Goal: Task Accomplishment & Management: Use online tool/utility

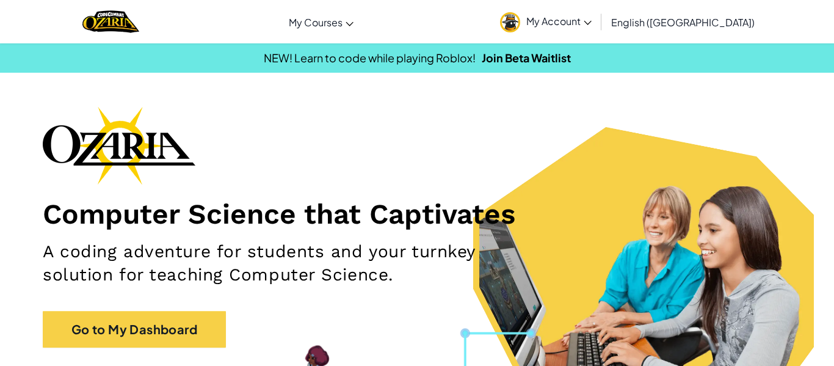
click at [592, 23] on span "My Account" at bounding box center [558, 21] width 65 height 13
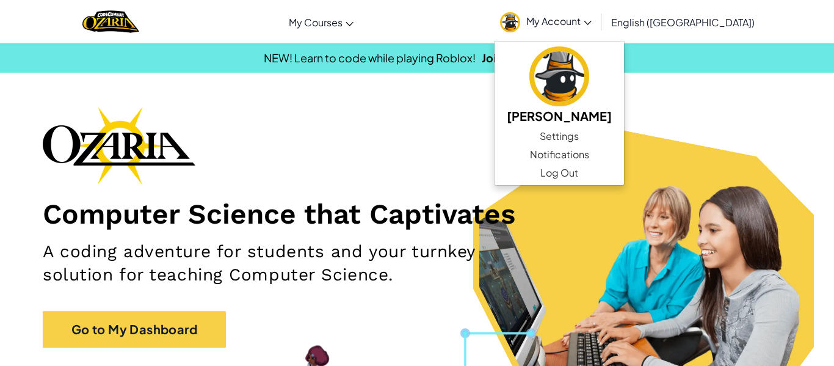
click at [758, 120] on div "Computer Science that Captivates A coding adventure for students and your turnk…" at bounding box center [417, 232] width 749 height 253
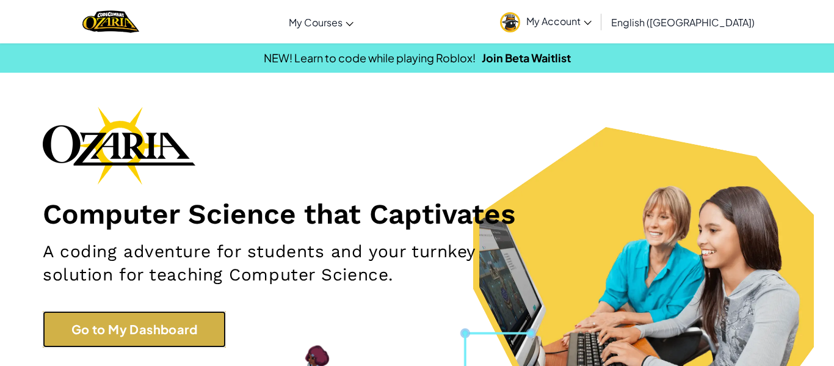
click at [167, 323] on link "Go to My Dashboard" at bounding box center [134, 329] width 183 height 37
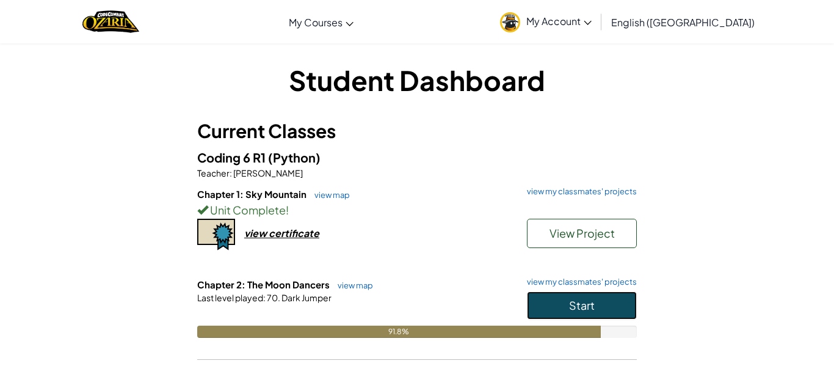
click at [613, 302] on button "Start" at bounding box center [582, 305] width 110 height 28
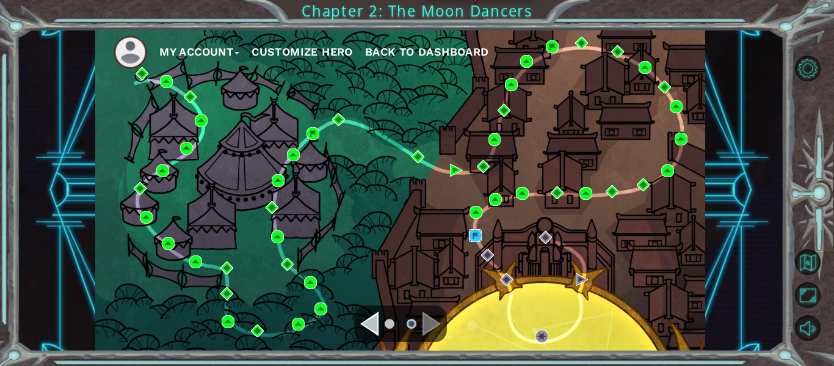
click at [474, 236] on img at bounding box center [475, 235] width 13 height 13
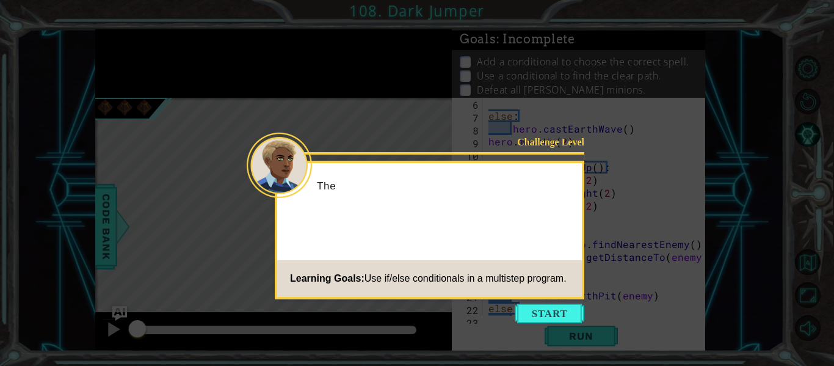
scroll to position [103, 0]
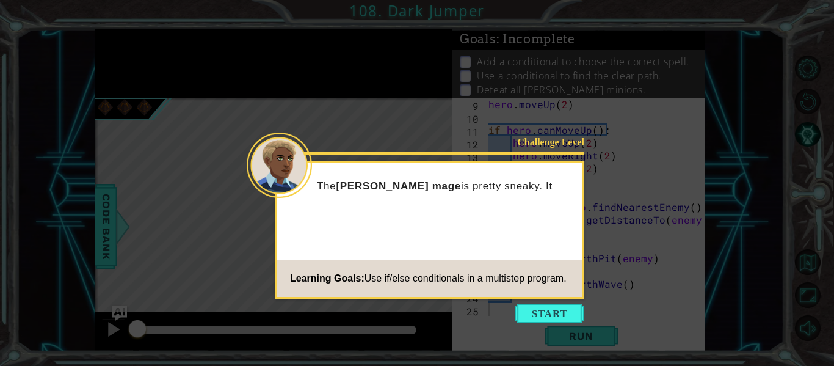
click at [545, 325] on icon at bounding box center [417, 183] width 834 height 366
click at [549, 321] on button "Start" at bounding box center [550, 314] width 70 height 20
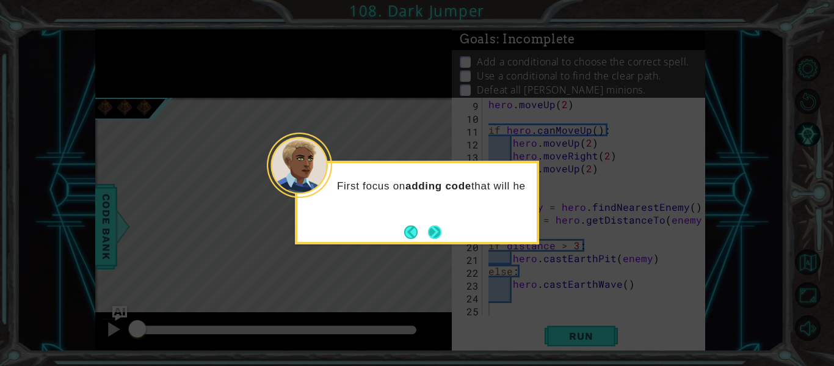
click at [428, 232] on button "Next" at bounding box center [434, 231] width 21 height 21
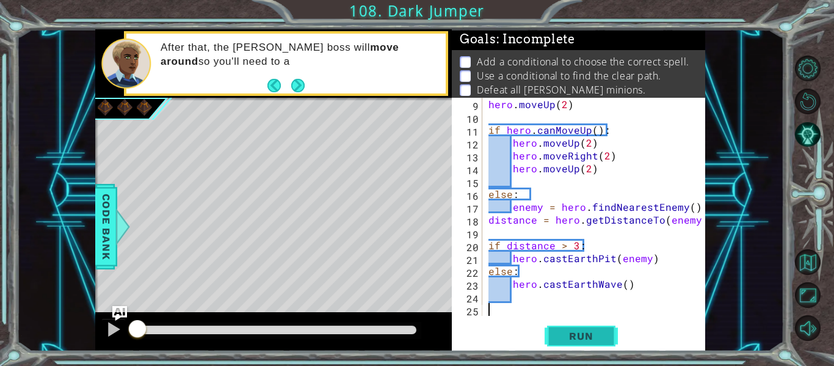
click at [592, 343] on button "Run" at bounding box center [581, 336] width 73 height 25
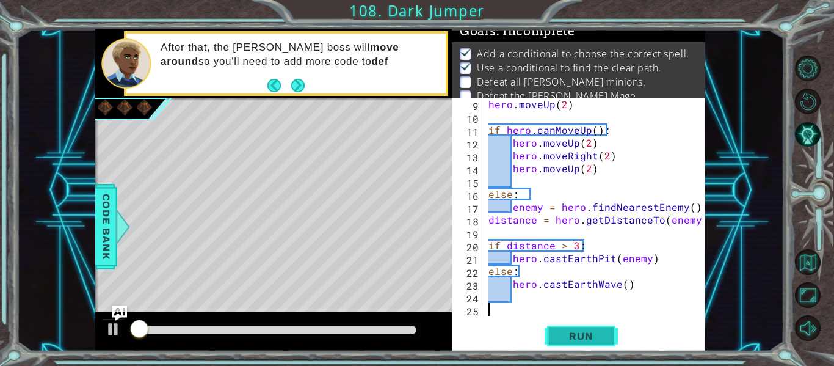
scroll to position [10, 0]
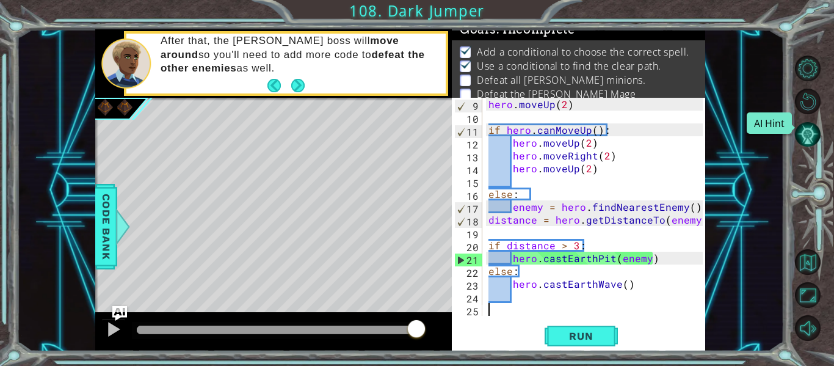
click at [812, 134] on button "AI Hint" at bounding box center [808, 135] width 26 height 26
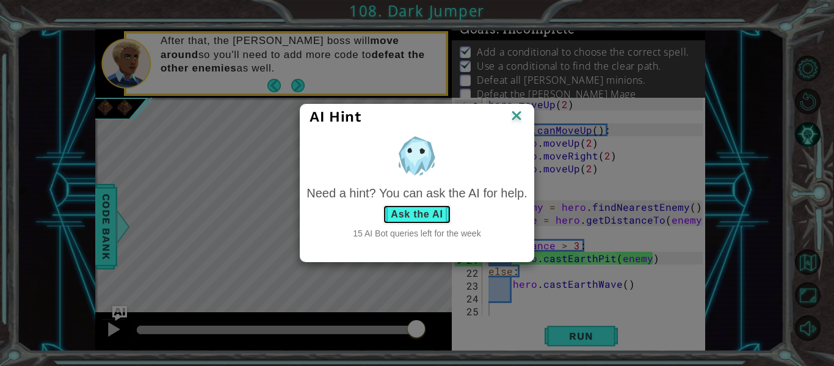
click at [445, 207] on button "Ask the AI" at bounding box center [417, 215] width 68 height 20
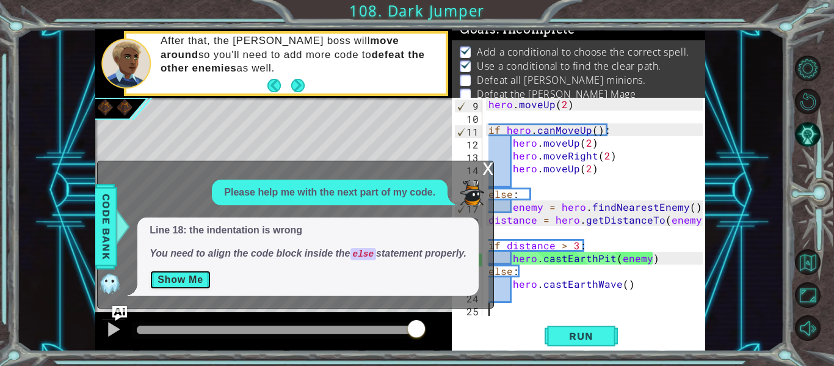
click at [164, 282] on button "Show Me" at bounding box center [181, 280] width 62 height 20
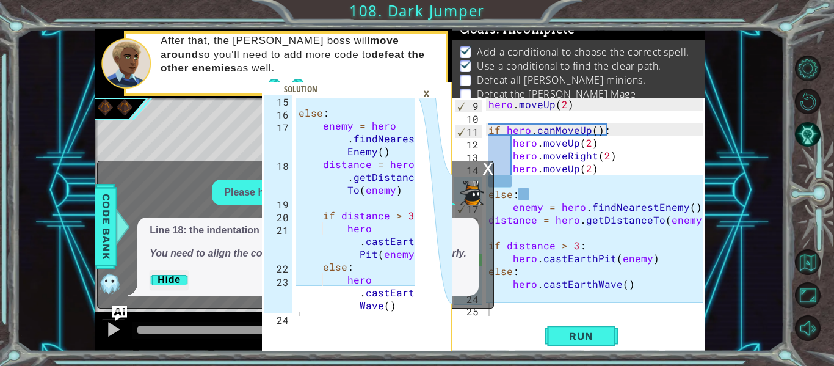
type textarea "if distance > 3:"
click at [387, 233] on div "else : enemy = hero . findNearest Enemy ( ) distance = hero . getDistance To ( …" at bounding box center [358, 214] width 125 height 244
click at [423, 94] on div "×" at bounding box center [426, 93] width 19 height 21
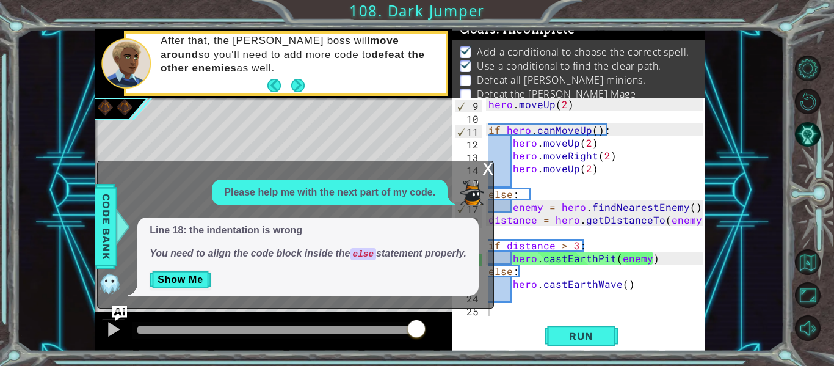
click at [482, 173] on div "x" at bounding box center [487, 167] width 11 height 12
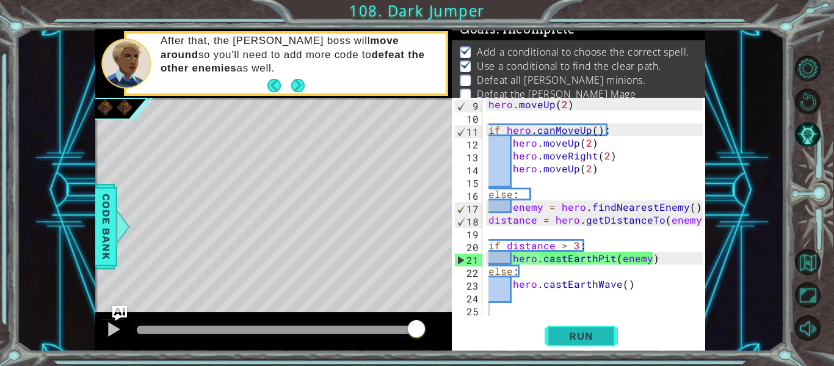
click at [572, 333] on span "Run" at bounding box center [581, 336] width 48 height 12
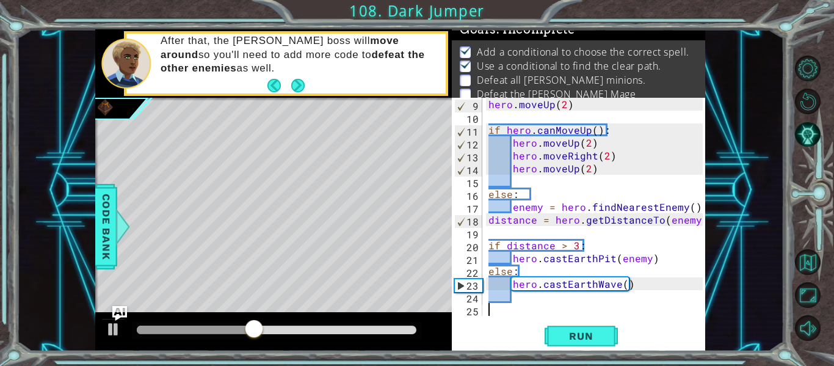
click at [286, 75] on p "After that, the [PERSON_NAME] boss will move around so you'll need to add more …" at bounding box center [299, 54] width 277 height 40
click at [291, 84] on button "Next" at bounding box center [298, 85] width 21 height 21
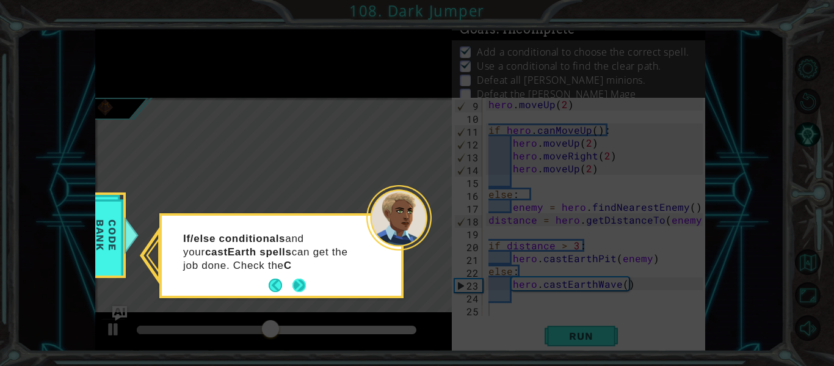
click at [304, 287] on button "Next" at bounding box center [299, 285] width 21 height 21
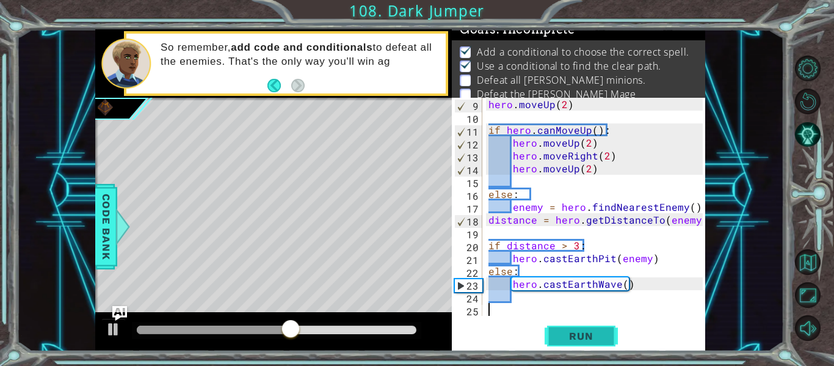
click at [558, 336] on span "Run" at bounding box center [581, 336] width 48 height 12
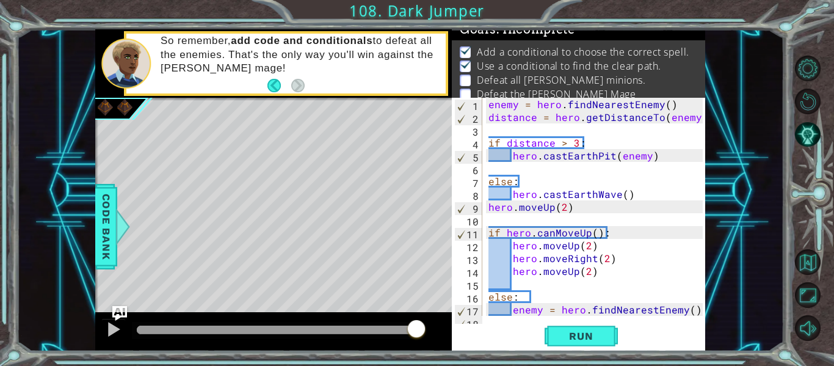
scroll to position [0, 0]
click at [556, 168] on div "enemy = hero . findNearestEnemy ( ) distance = hero . getDistanceTo ( enemy ) i…" at bounding box center [597, 220] width 223 height 244
type textarea "hero.castEarthPit(enemy)"
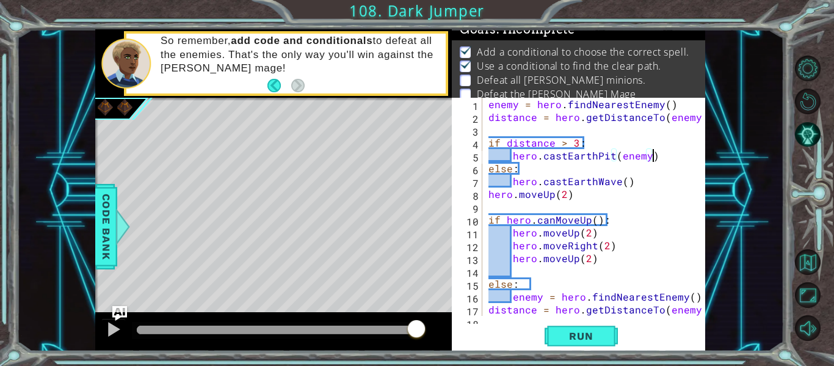
click at [542, 207] on div "enemy = hero . findNearestEnemy ( ) distance = hero . getDistanceTo ( enemy ) i…" at bounding box center [597, 220] width 223 height 244
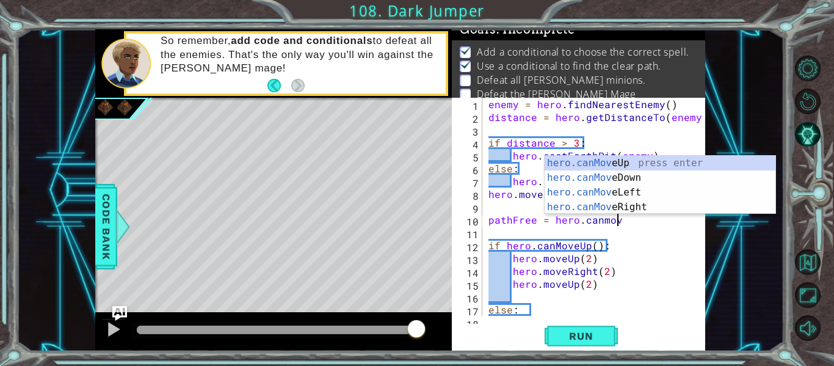
type textarea "pathFree = hero.canmove"
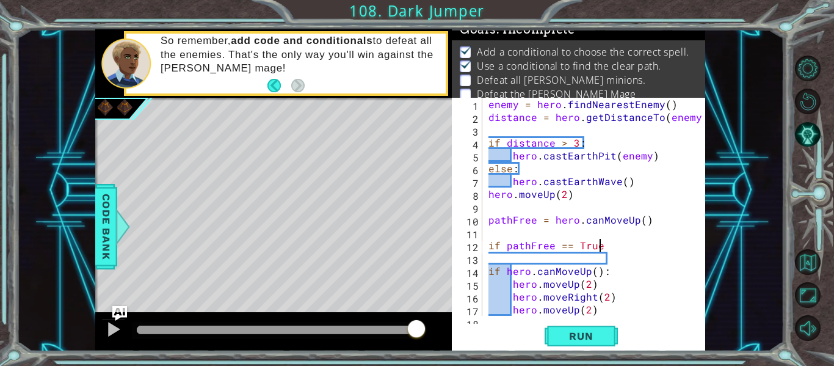
type textarea "if pathFree == True:"
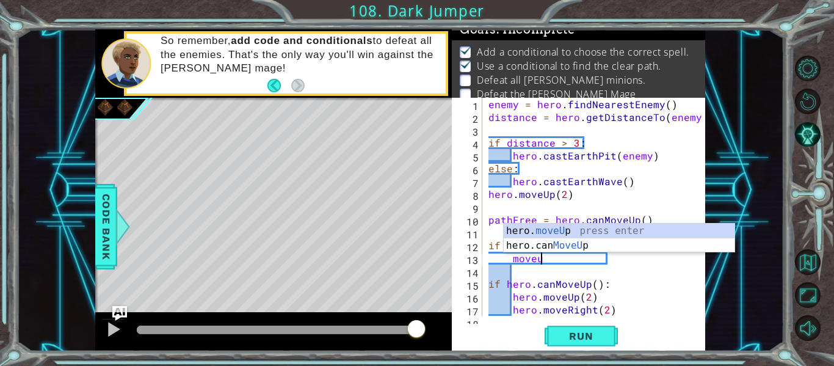
scroll to position [0, 3]
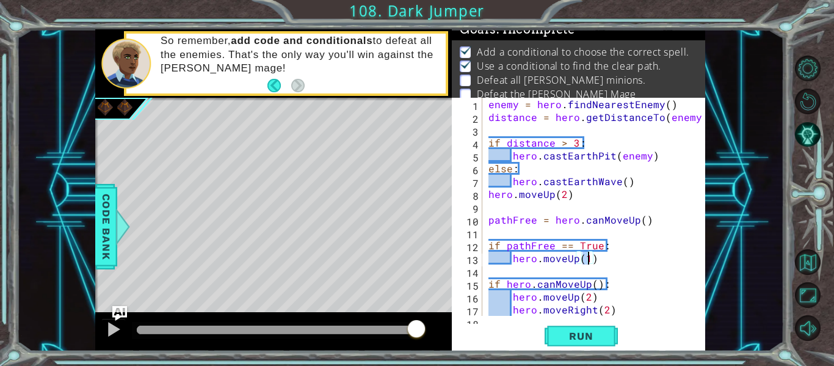
type textarea "hero.moveUp(2)"
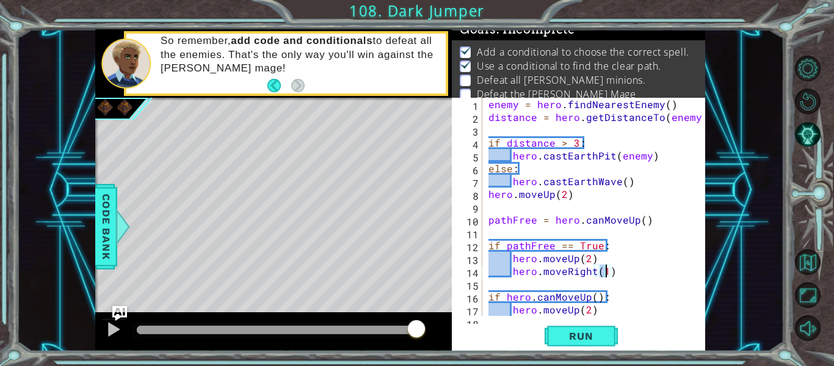
type textarea "hero.moveRight(2)"
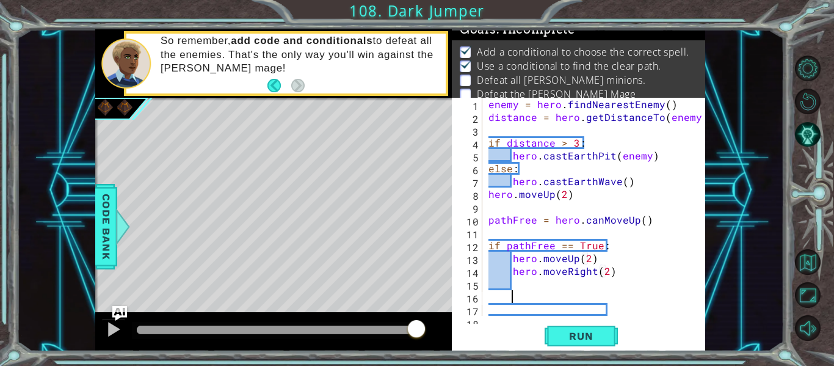
scroll to position [0, 0]
type textarea "if pathFree == False:"
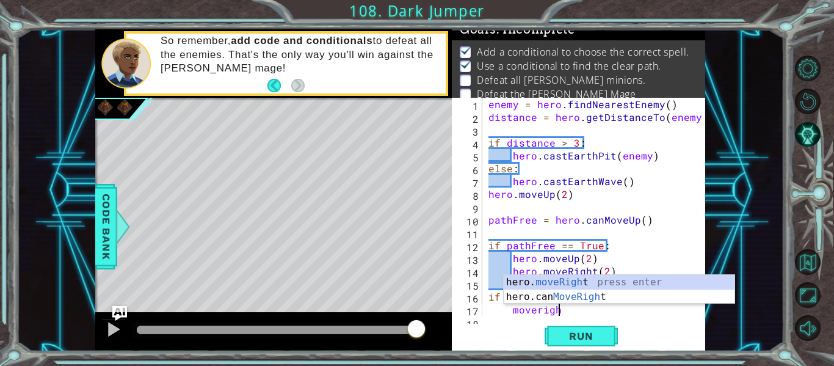
scroll to position [0, 4]
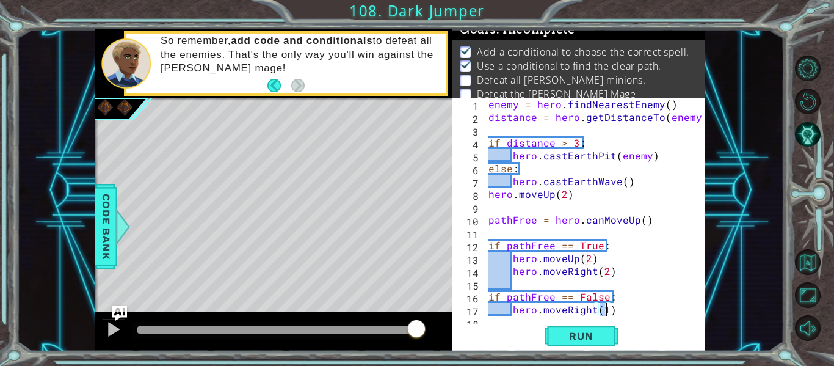
type textarea "hero.moveRight(2)"
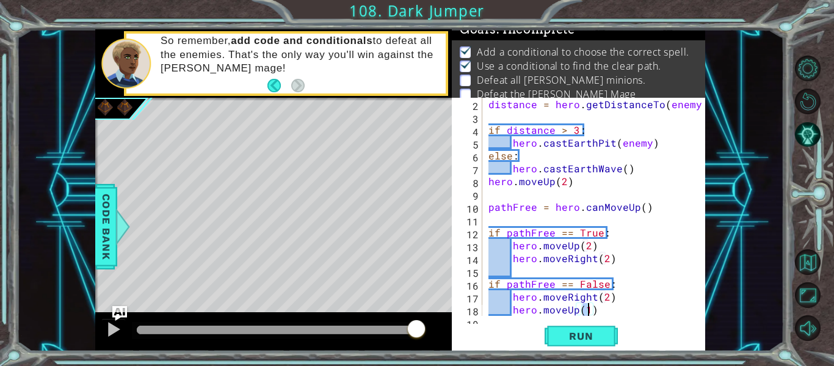
type textarea "hero.moveUp(2)"
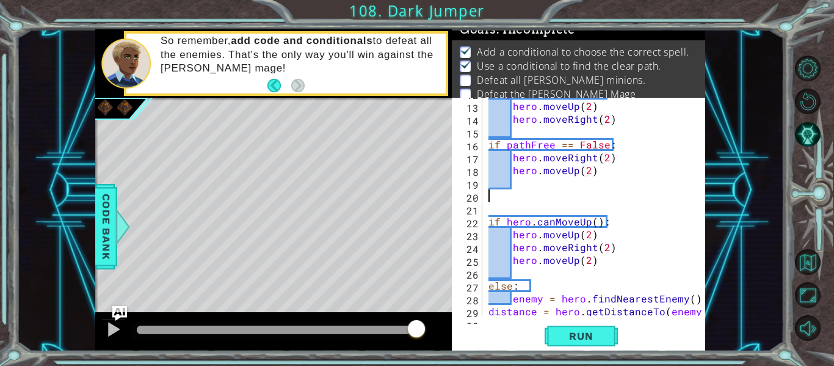
scroll to position [0, 0]
click at [582, 277] on div "if pathFree == True : hero . moveUp ( 2 ) hero . moveRight ( 2 ) if pathFree ==…" at bounding box center [597, 209] width 223 height 244
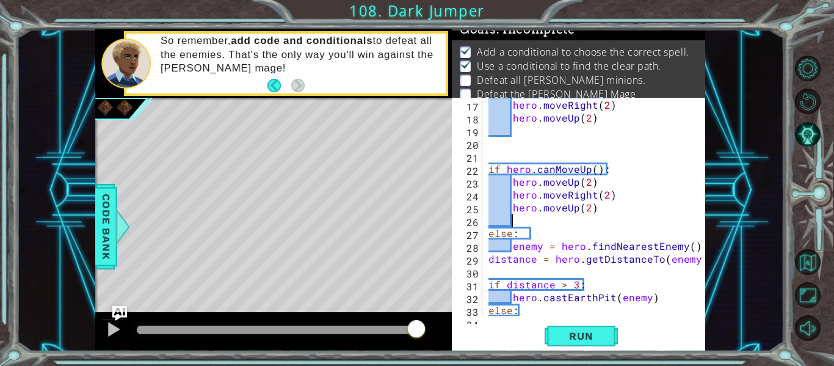
scroll to position [205, 0]
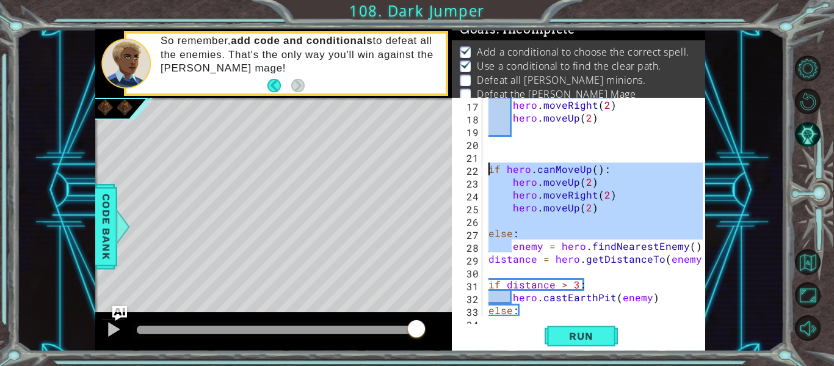
drag, startPoint x: 511, startPoint y: 249, endPoint x: 475, endPoint y: 167, distance: 89.2
click at [475, 167] on div "16 17 18 19 20 21 22 23 24 25 26 27 28 29 30 31 32 33 34 if pathFree == False :…" at bounding box center [577, 207] width 251 height 218
type textarea "enemy = hero.findNearestEnemy()"
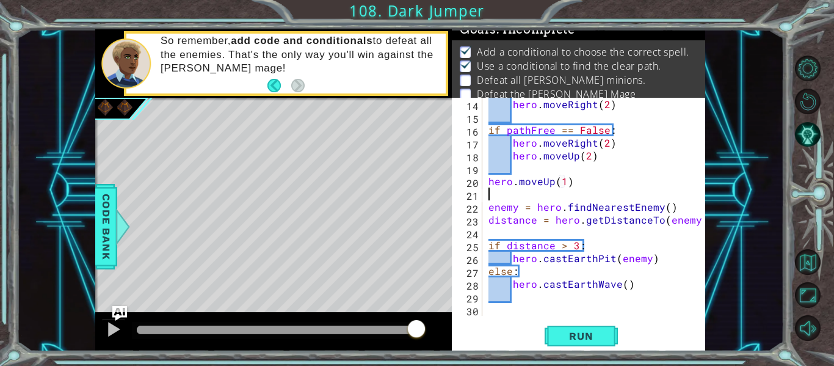
scroll to position [167, 0]
click at [637, 285] on div "hero . moveRight ( 2 ) if pathFree == False : hero . moveRight ( 2 ) hero . mov…" at bounding box center [597, 220] width 223 height 244
type textarea "hero.castEarthWave()"
click at [566, 343] on button "Run" at bounding box center [581, 336] width 73 height 25
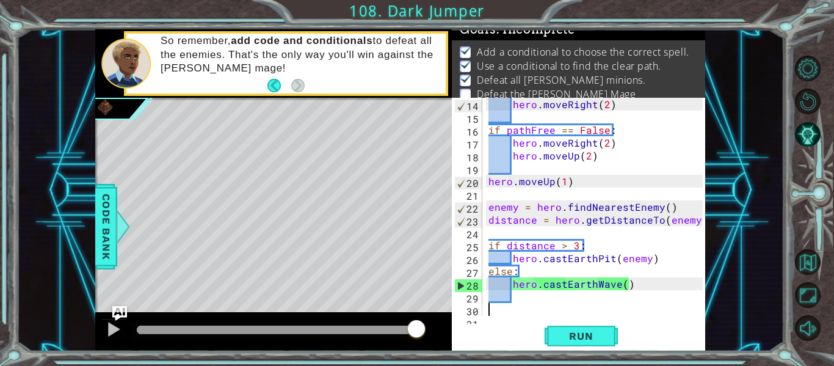
click at [572, 358] on div "if distance > 3: 15 16 17 18 19 20 21 22 23 24 else : enemy = hero . findNeares…" at bounding box center [417, 183] width 834 height 366
click at [566, 343] on button "Run" at bounding box center [581, 336] width 73 height 25
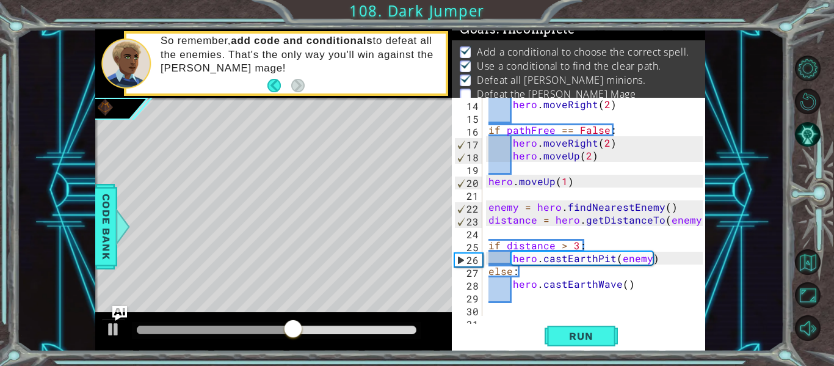
click at [482, 309] on div "14 15 16 17 18 19 20 21 22 23 24 25 26 27 28 29 30 31 hero . moveRight ( 2 ) if…" at bounding box center [577, 207] width 251 height 218
click at [486, 310] on div "hero . moveRight ( 2 ) if pathFree == False : hero . moveRight ( 2 ) hero . mov…" at bounding box center [597, 220] width 223 height 244
click at [517, 306] on div "hero . moveRight ( 2 ) if pathFree == False : hero . moveRight ( 2 ) hero . mov…" at bounding box center [597, 220] width 223 height 244
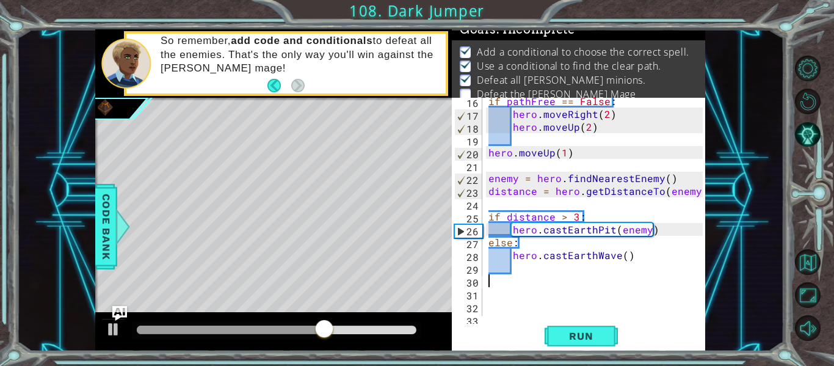
scroll to position [196, 0]
click at [489, 297] on div "if pathFree == False : hero . moveRight ( 2 ) hero . moveUp ( 2 ) hero . moveUp…" at bounding box center [597, 217] width 223 height 244
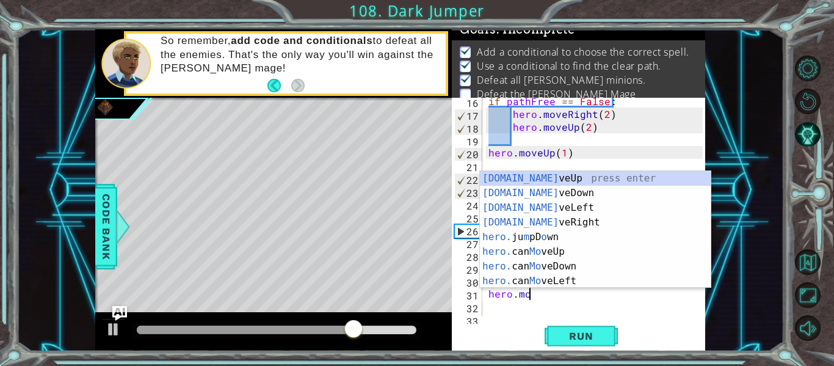
scroll to position [0, 2]
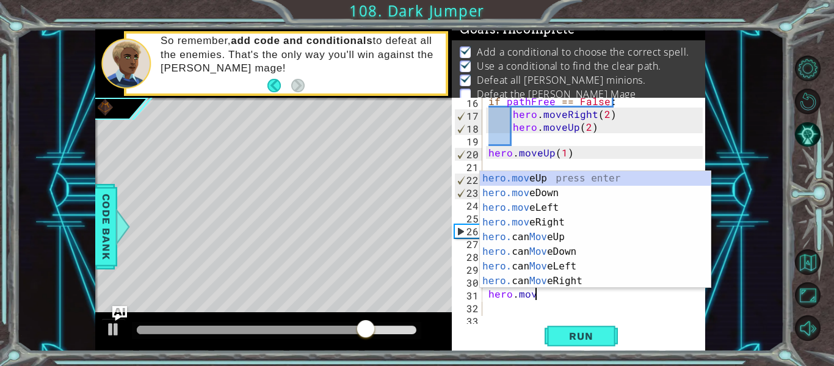
type textarea "hero.move"
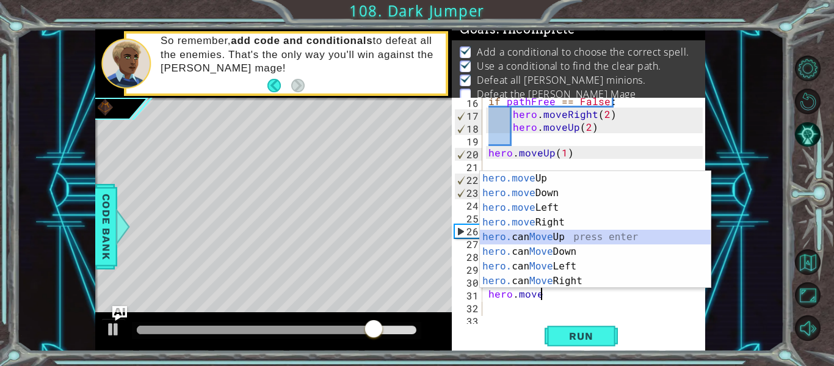
click at [592, 230] on div "hero.move Up press enter hero.move Down press enter hero.move Left press enter …" at bounding box center [595, 244] width 231 height 147
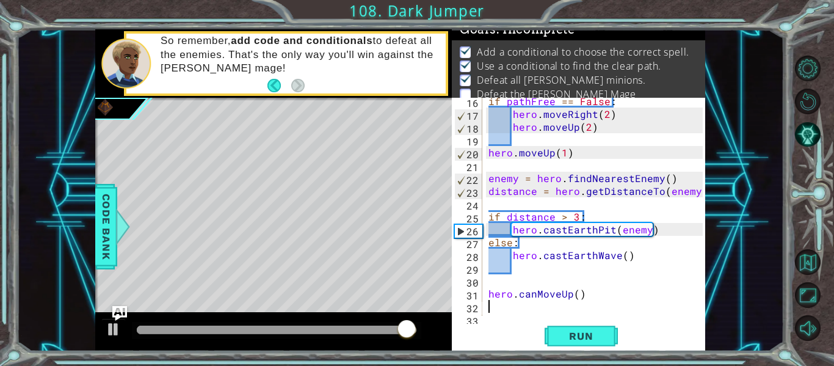
click at [580, 297] on div "if pathFree == False : hero . moveRight ( 2 ) hero . moveUp ( 2 ) hero . moveUp…" at bounding box center [597, 217] width 223 height 244
click at [576, 293] on div "if pathFree == False : hero . moveRight ( 2 ) hero . moveUp ( 2 ) hero . moveUp…" at bounding box center [597, 217] width 223 height 244
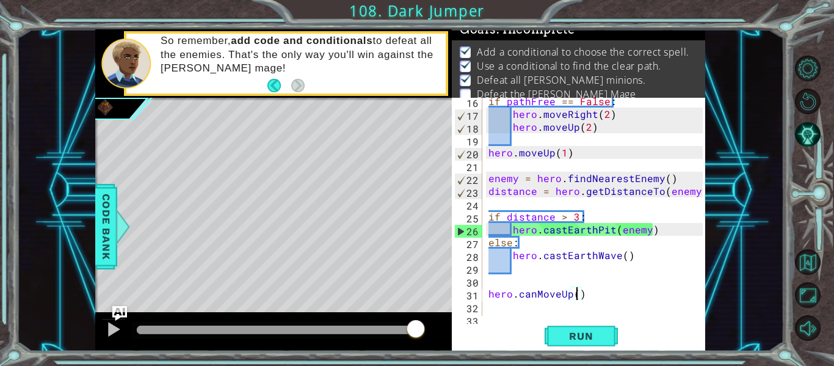
type textarea "hero.canMoveUp(4)"
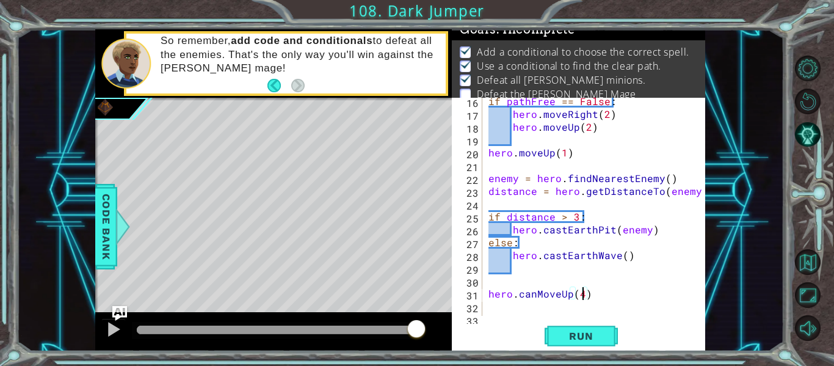
click at [514, 309] on div "if pathFree == False : hero . moveRight ( 2 ) hero . moveUp ( 2 ) hero . moveUp…" at bounding box center [597, 217] width 223 height 244
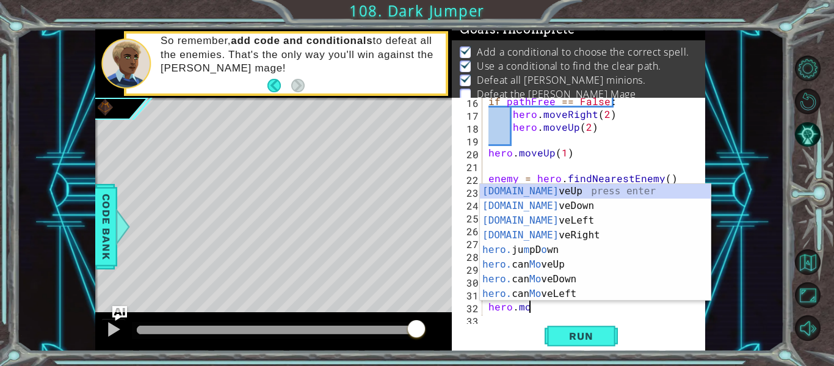
scroll to position [0, 2]
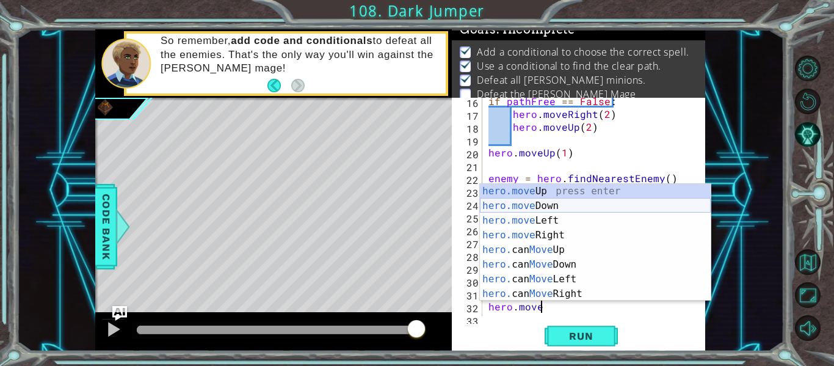
click at [536, 210] on div "hero.move Up press enter hero.move Down press enter hero.move Left press enter …" at bounding box center [595, 257] width 231 height 147
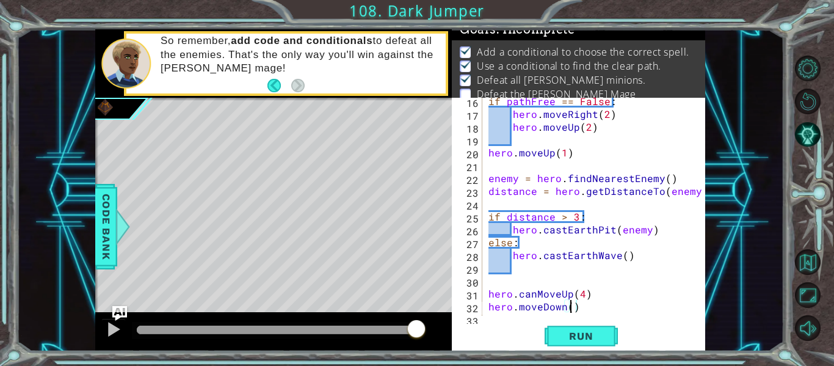
scroll to position [0, 5]
click at [604, 336] on span "Run" at bounding box center [581, 336] width 48 height 12
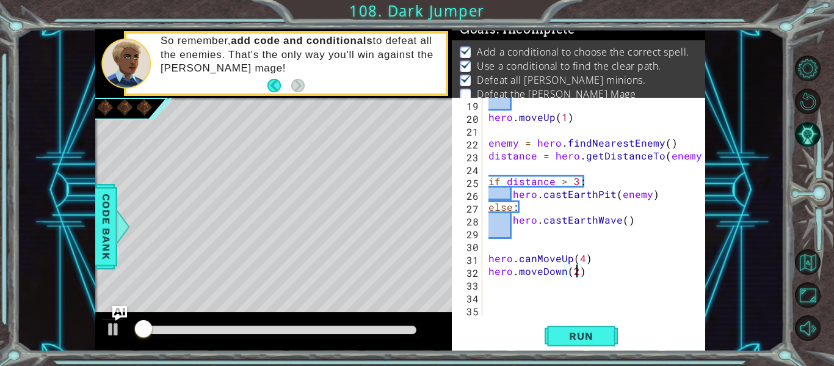
scroll to position [231, 0]
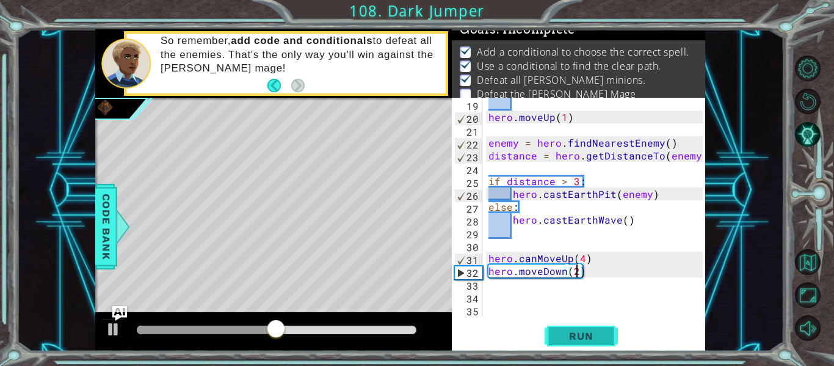
click at [609, 339] on button "Run" at bounding box center [581, 336] width 73 height 25
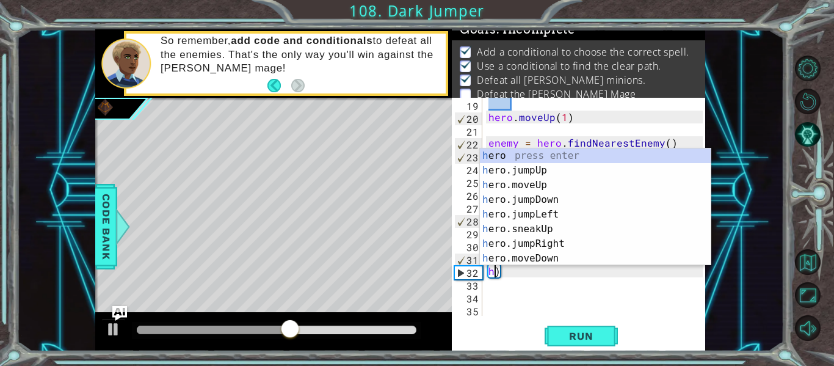
scroll to position [0, 0]
type textarea ")"
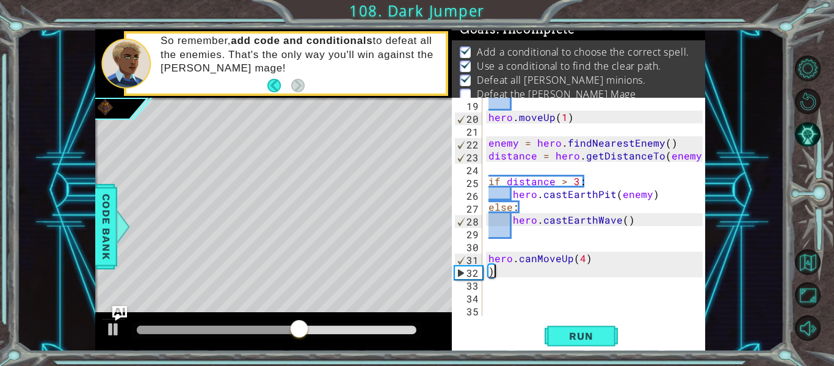
click at [536, 277] on div "hero . moveUp ( 1 ) enemy = hero . findNearestEnemy ( ) distance = hero . getDi…" at bounding box center [597, 220] width 223 height 244
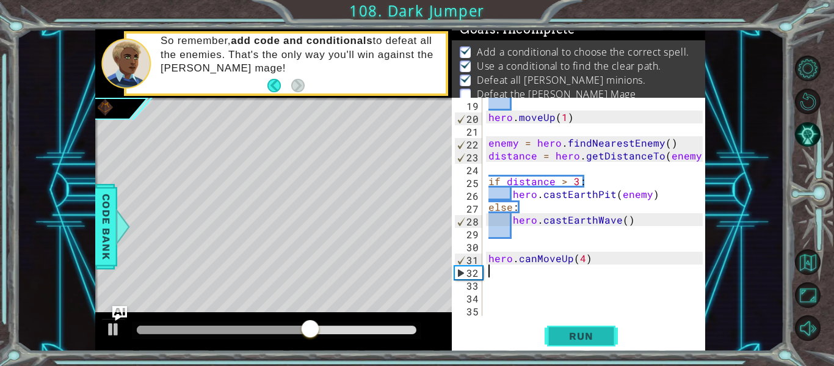
click at [598, 340] on span "Run" at bounding box center [581, 336] width 48 height 12
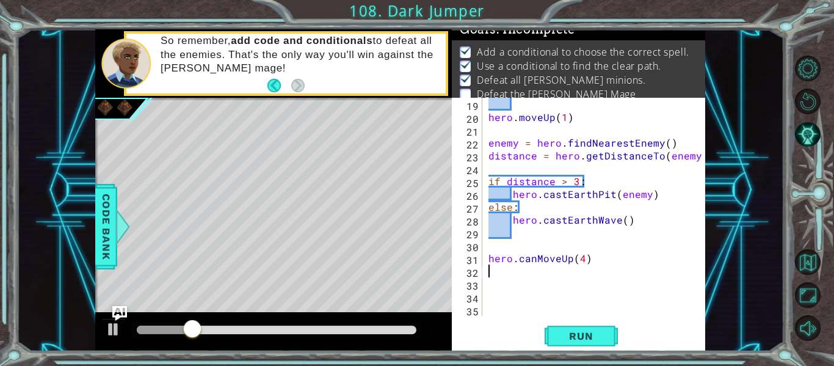
click at [609, 266] on div "hero . moveUp ( 1 ) enemy = hero . findNearestEnemy ( ) distance = hero . getDi…" at bounding box center [597, 220] width 223 height 244
click at [605, 260] on div "hero . moveUp ( 1 ) enemy = hero . findNearestEnemy ( ) distance = hero . getDi…" at bounding box center [597, 220] width 223 height 244
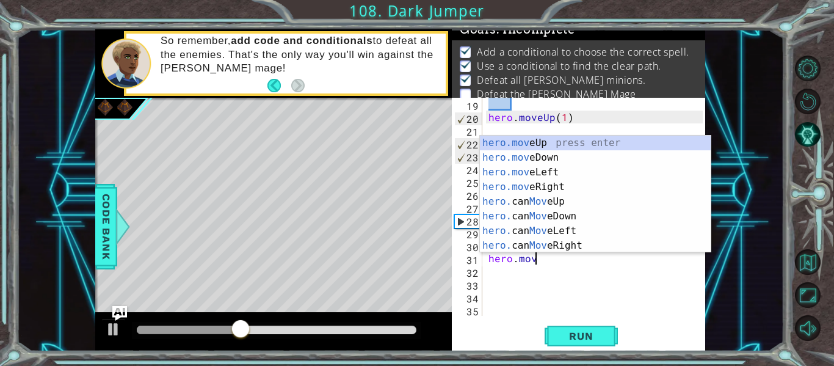
scroll to position [0, 2]
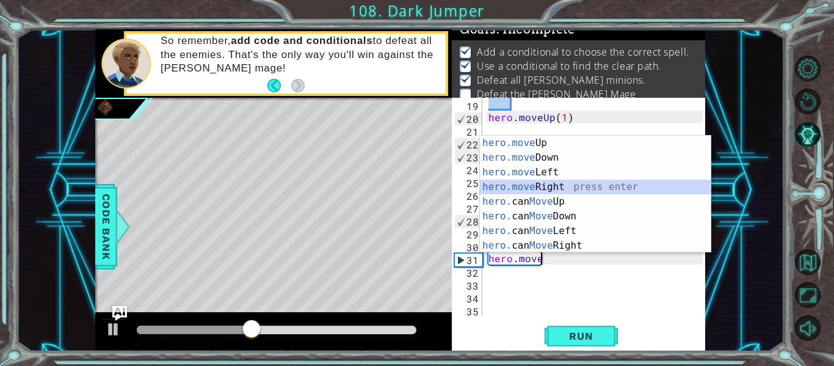
click at [602, 186] on div "hero.move Up press enter hero.move Down press enter hero.move Left press enter …" at bounding box center [595, 209] width 231 height 147
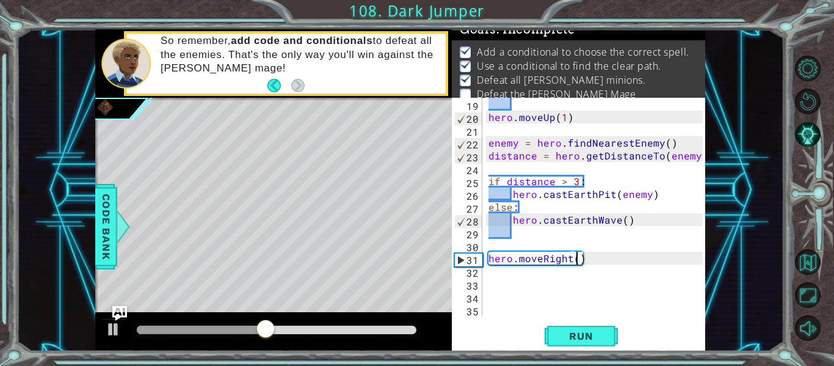
type textarea "hero.moveRight(4)"
click at [541, 272] on div "hero . moveUp ( 1 ) enemy = hero . findNearestEnemy ( ) distance = hero . getDi…" at bounding box center [597, 220] width 223 height 244
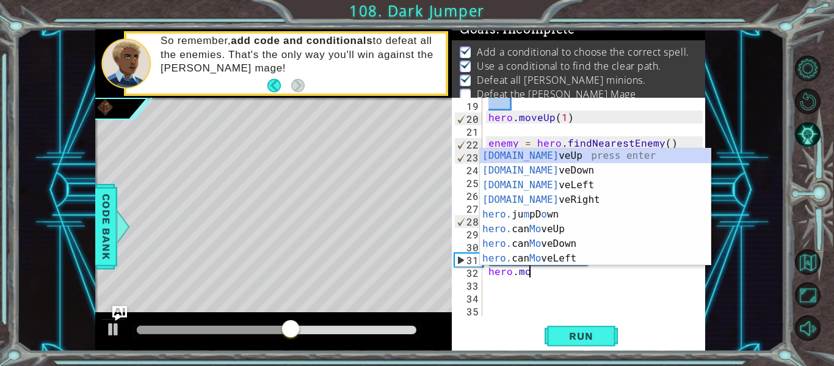
scroll to position [0, 2]
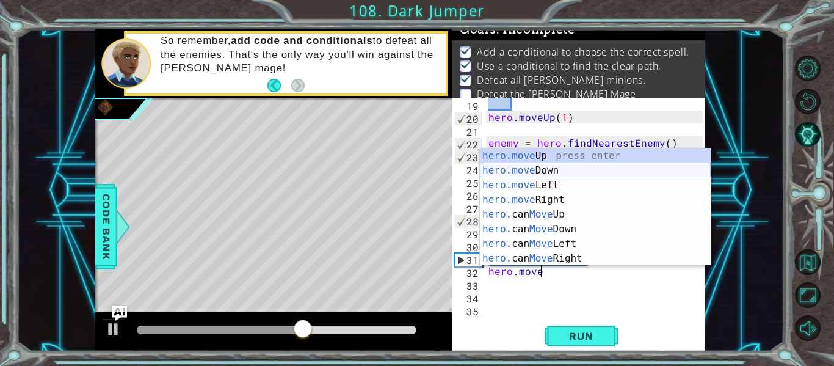
click at [558, 166] on div "hero.move Up press enter hero.move Down press enter hero.move Left press enter …" at bounding box center [595, 221] width 231 height 147
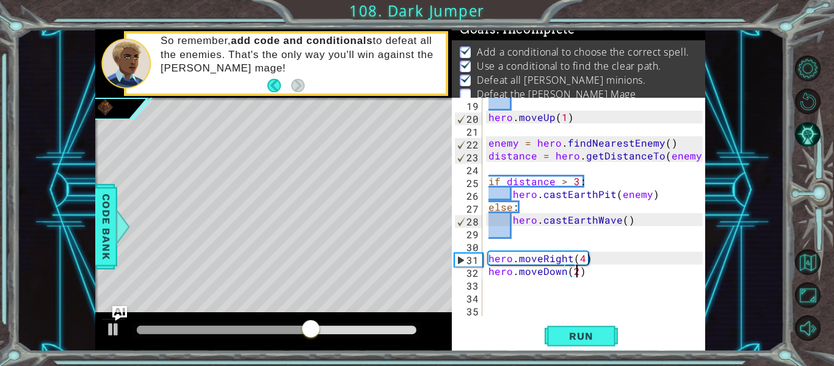
scroll to position [0, 5]
type textarea "hero.moveDown(2)"
click at [607, 327] on button "Run" at bounding box center [581, 336] width 73 height 25
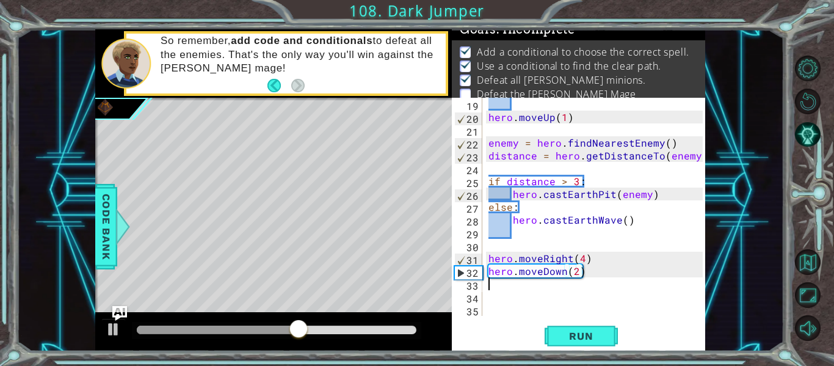
click at [505, 284] on div "hero . moveUp ( 1 ) enemy = hero . findNearestEnemy ( ) distance = hero . getDi…" at bounding box center [597, 220] width 223 height 244
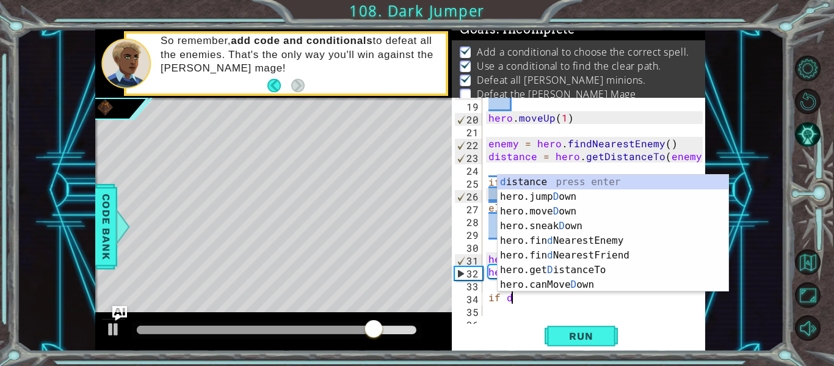
scroll to position [0, 2]
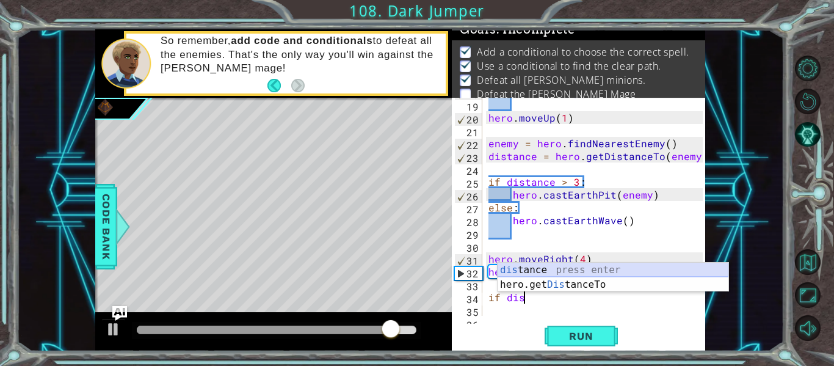
click at [593, 270] on div "dis tance press enter hero.get Dis tanceTo press enter" at bounding box center [613, 292] width 231 height 59
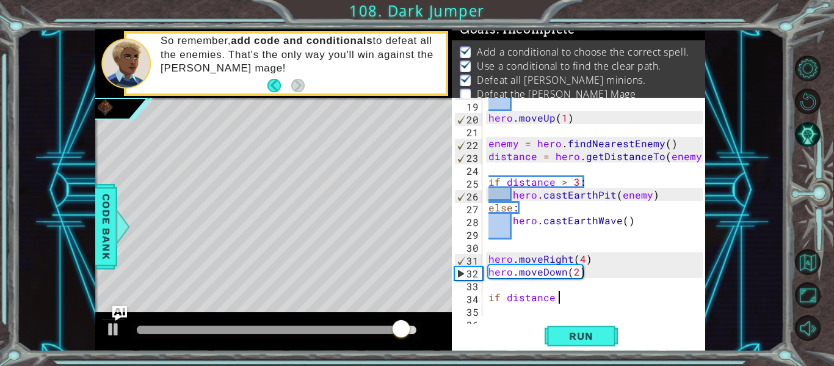
scroll to position [0, 4]
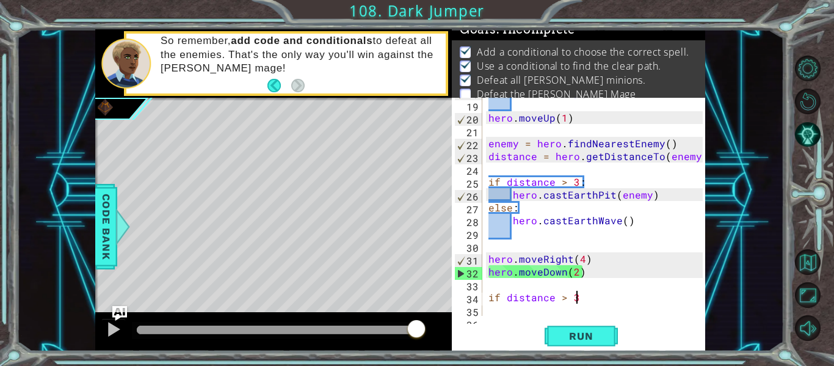
type textarea "if distance > 3:"
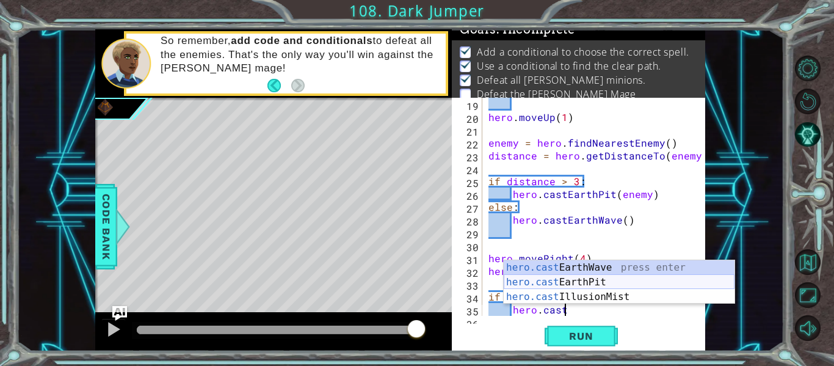
click at [647, 278] on div "hero.cast EarthWave press enter hero.cast EarthPit press enter hero.cast Illusi…" at bounding box center [619, 296] width 231 height 73
type textarea "hero.castEarthPit(enemy)"
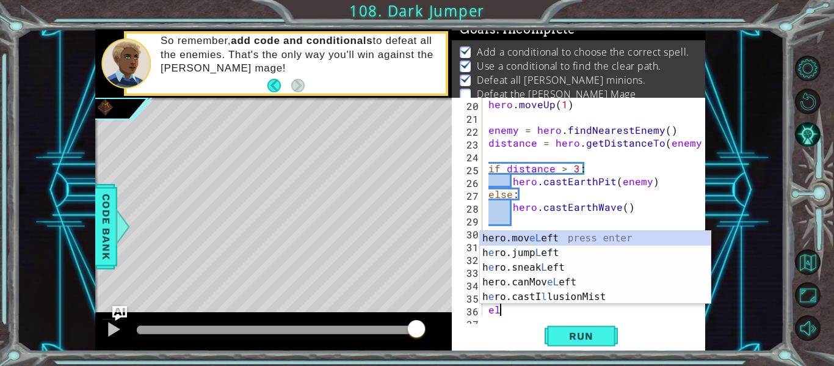
scroll to position [0, 1]
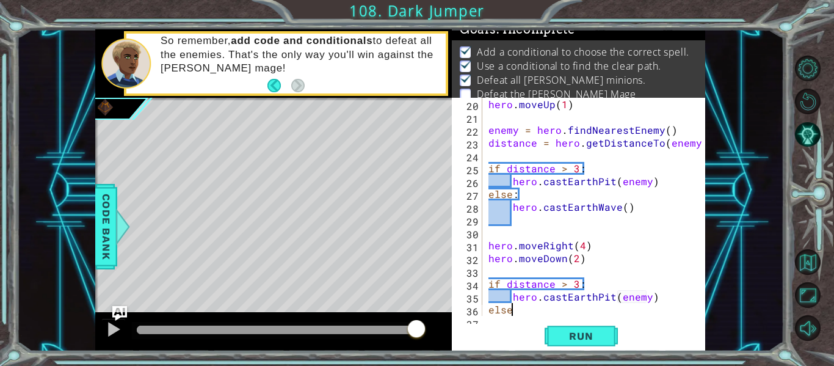
type textarea "else:"
click at [543, 310] on div "hero . moveUp ( 1 ) enemy = hero . findNearestEnemy ( ) distance = hero . getDi…" at bounding box center [597, 220] width 223 height 244
type textarea "else:"
click at [549, 312] on div "hero . moveUp ( 1 ) enemy = hero . findNearestEnemy ( ) distance = hero . getDi…" at bounding box center [597, 220] width 223 height 244
type textarea "else:"
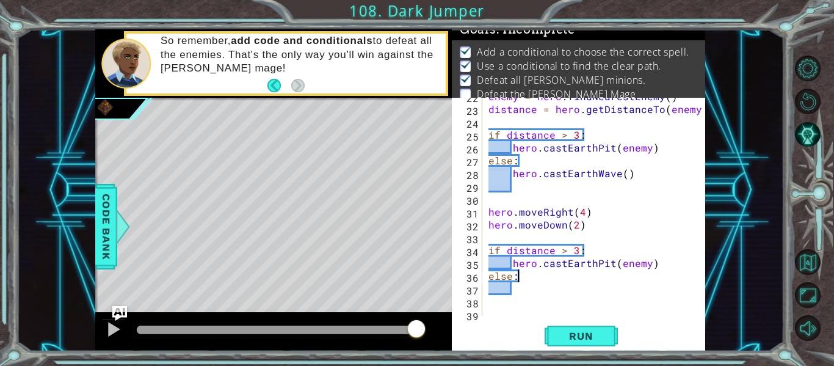
scroll to position [277, 0]
click at [518, 294] on div "enemy = hero . findNearestEnemy ( ) distance = hero . getDistanceTo ( enemy ) i…" at bounding box center [597, 212] width 223 height 244
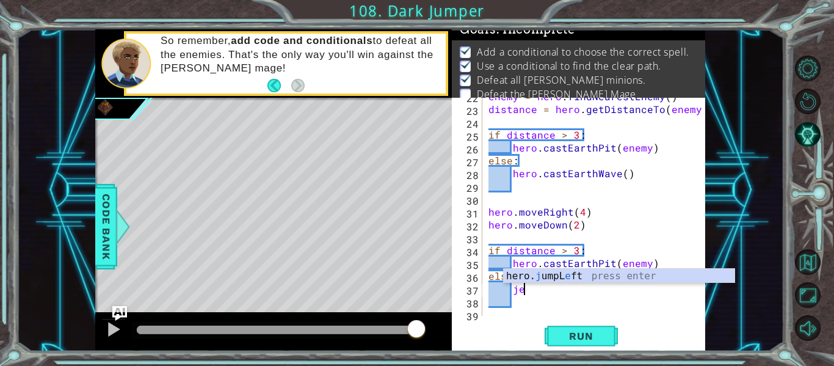
type textarea "j"
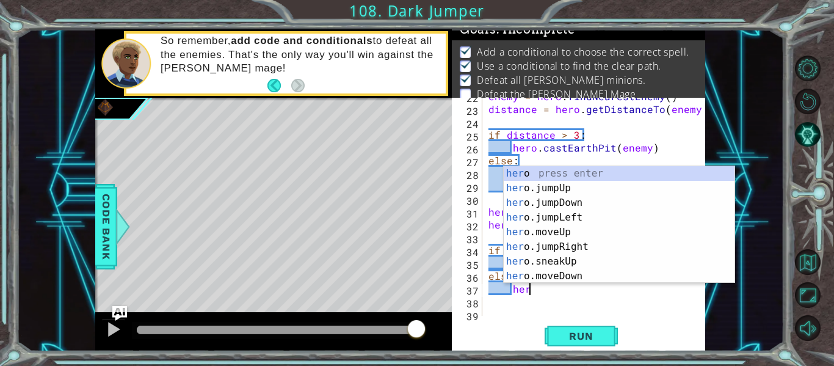
scroll to position [0, 2]
type textarea "hero.c"
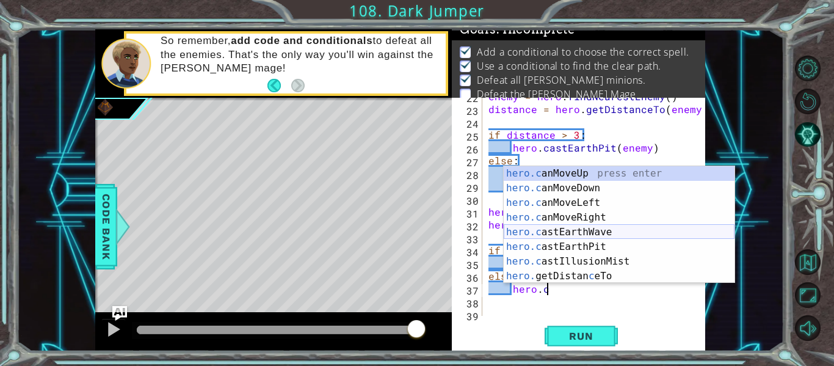
click at [632, 230] on div "hero.c anMoveUp press enter hero.c anMoveDown press enter hero.c anMoveLeft pre…" at bounding box center [619, 239] width 231 height 147
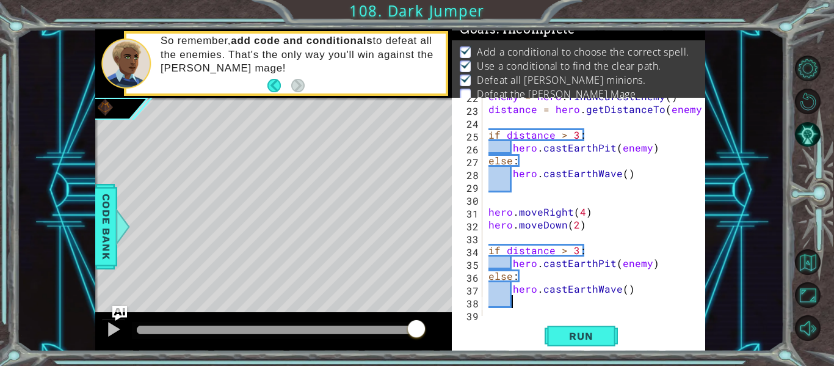
scroll to position [0, 1]
click at [586, 343] on button "Run" at bounding box center [581, 336] width 73 height 25
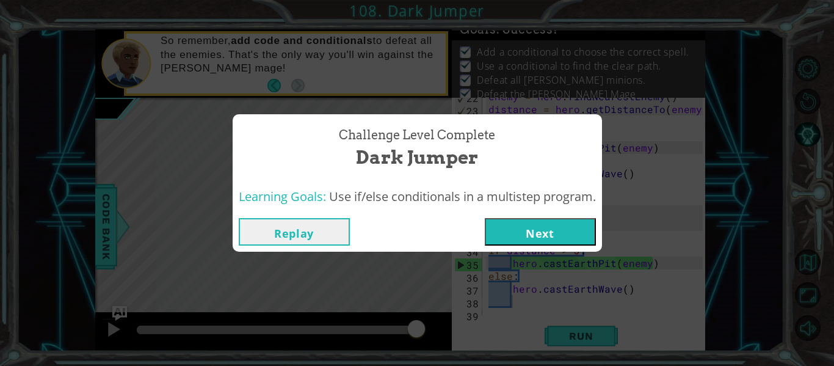
click at [526, 244] on button "Next" at bounding box center [540, 231] width 111 height 27
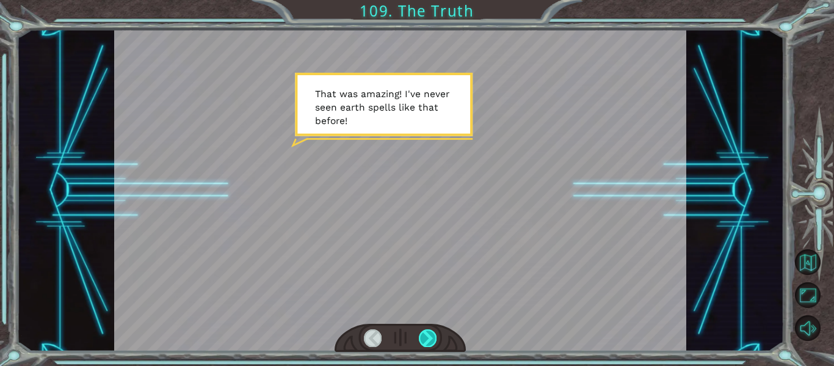
click at [429, 331] on div at bounding box center [428, 337] width 18 height 17
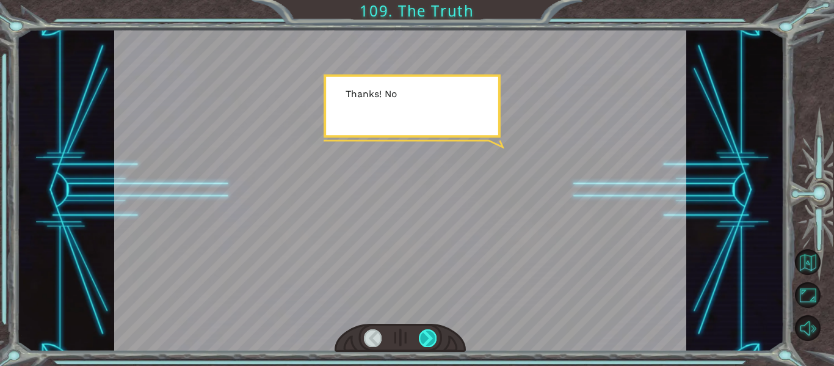
click at [429, 331] on div at bounding box center [428, 337] width 18 height 17
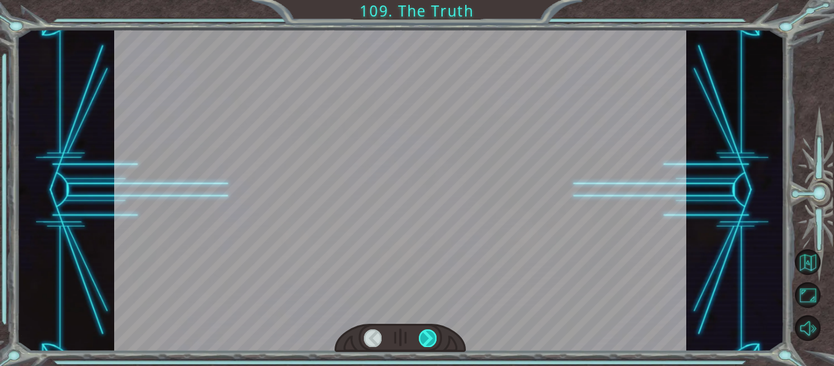
click at [429, 331] on div at bounding box center [428, 337] width 18 height 17
click at [419, 336] on div at bounding box center [428, 337] width 18 height 17
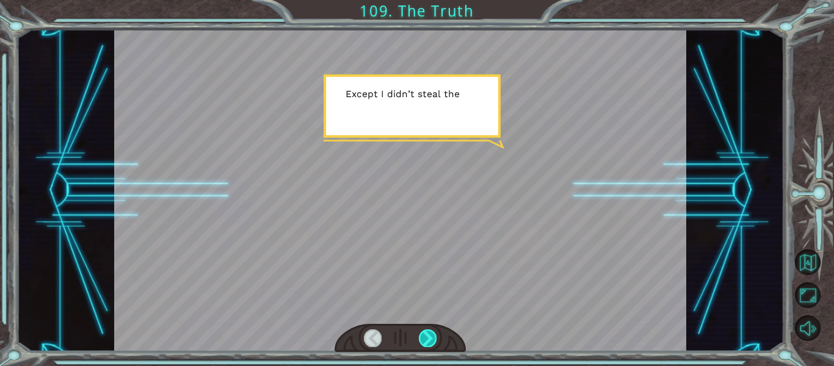
click at [421, 336] on div at bounding box center [428, 337] width 18 height 17
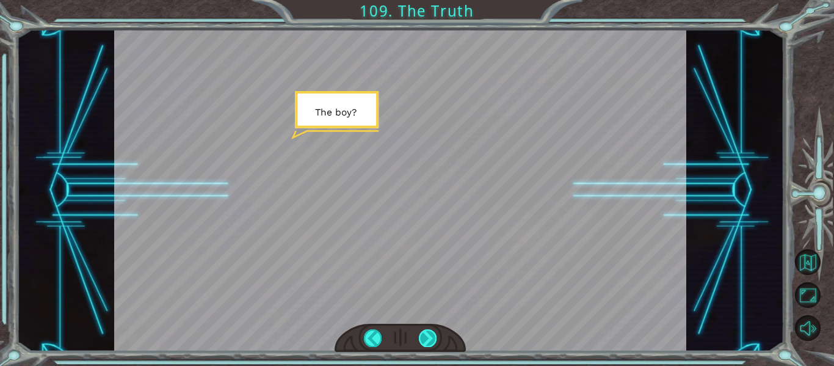
click at [421, 336] on div at bounding box center [428, 337] width 18 height 17
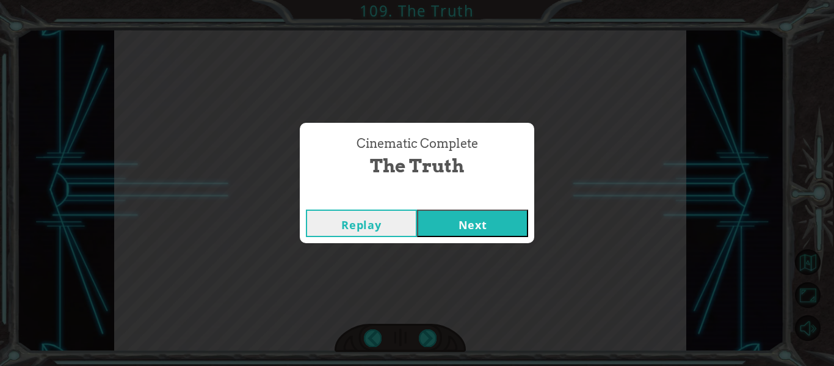
click at [507, 220] on button "Next" at bounding box center [472, 222] width 111 height 27
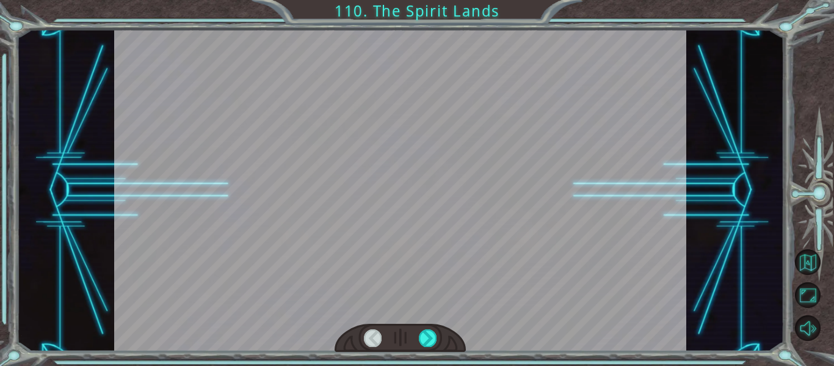
click at [507, 220] on div at bounding box center [400, 190] width 573 height 322
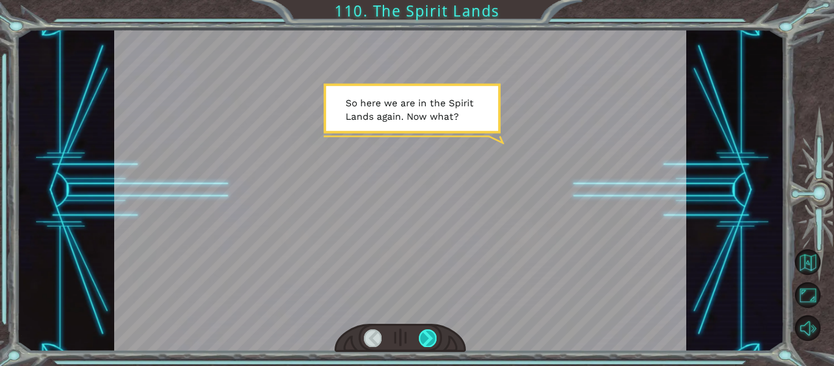
click at [429, 333] on div at bounding box center [428, 337] width 18 height 17
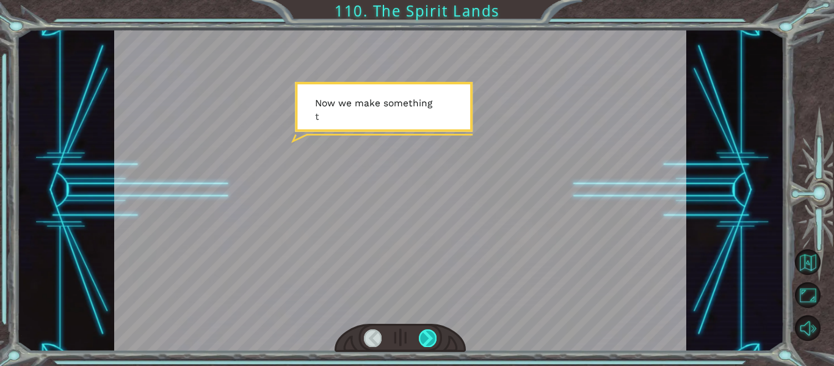
click at [429, 334] on div at bounding box center [428, 337] width 18 height 17
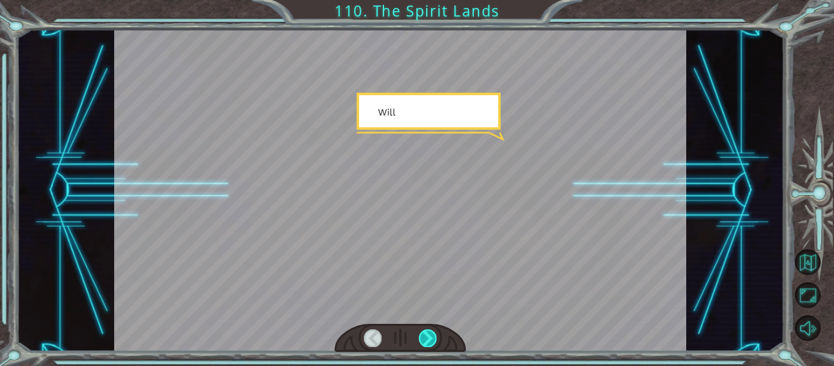
click at [429, 334] on div at bounding box center [428, 337] width 18 height 17
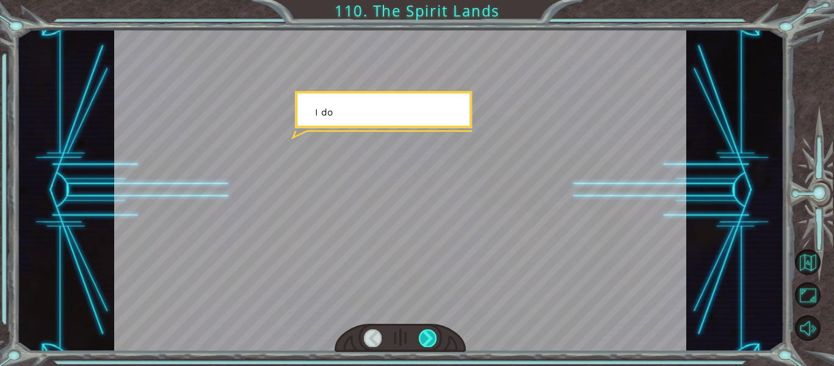
click at [429, 334] on div at bounding box center [428, 337] width 18 height 17
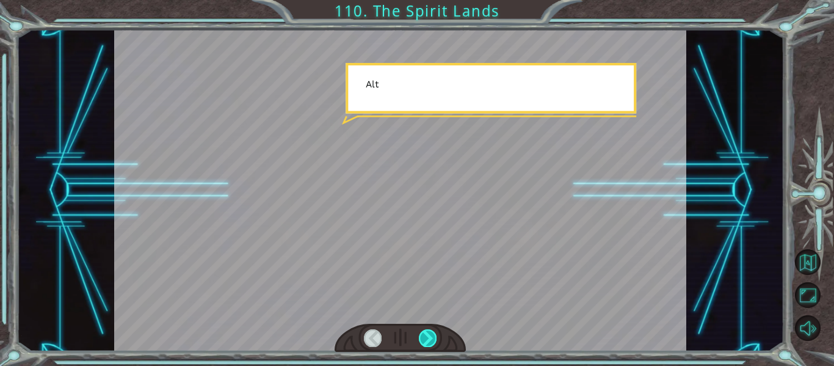
click at [429, 334] on div at bounding box center [428, 337] width 18 height 17
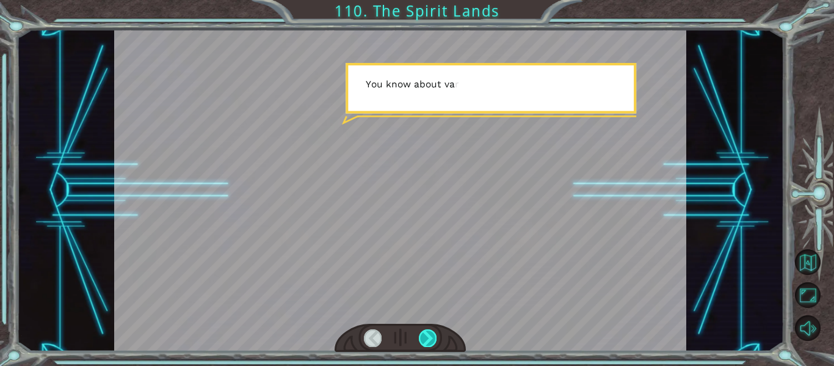
click at [429, 334] on div at bounding box center [428, 337] width 18 height 17
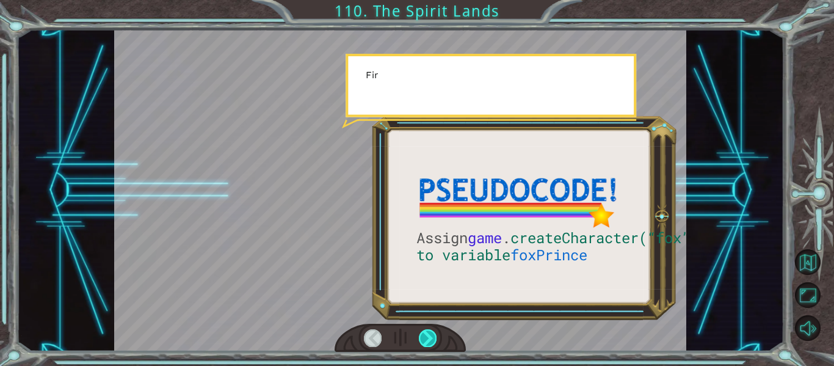
click at [429, 334] on div at bounding box center [428, 337] width 18 height 17
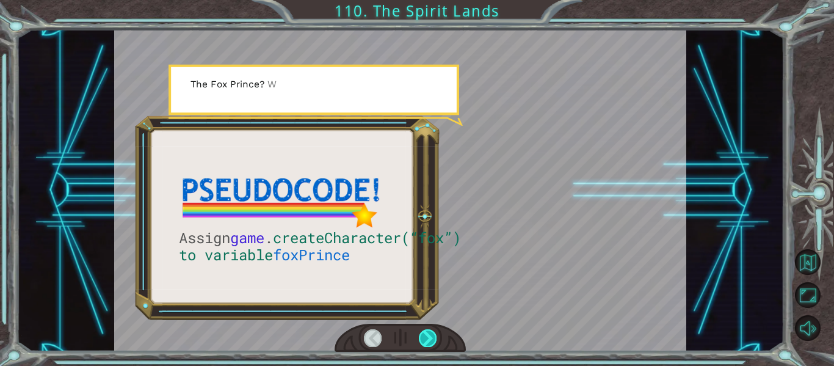
click at [429, 334] on div at bounding box center [428, 337] width 18 height 17
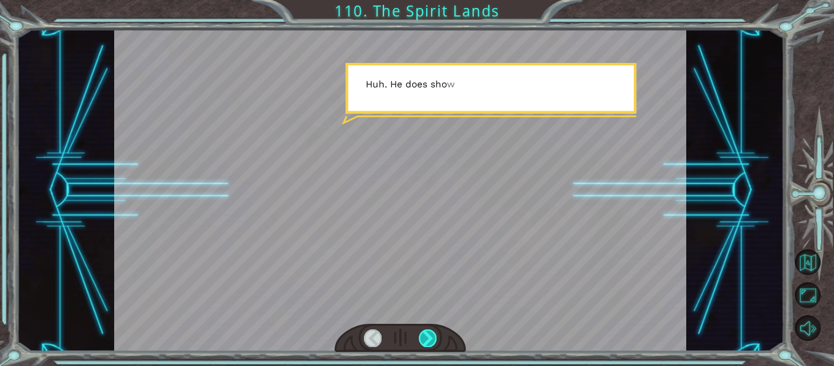
click at [429, 334] on div at bounding box center [428, 337] width 18 height 17
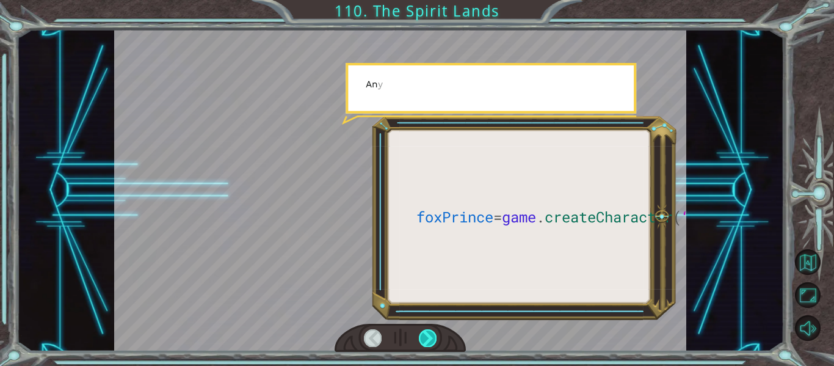
click at [429, 334] on div at bounding box center [428, 337] width 18 height 17
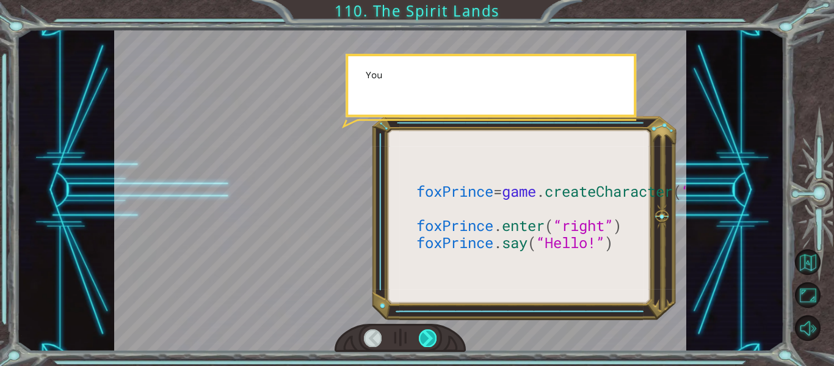
click at [429, 334] on div at bounding box center [428, 337] width 18 height 17
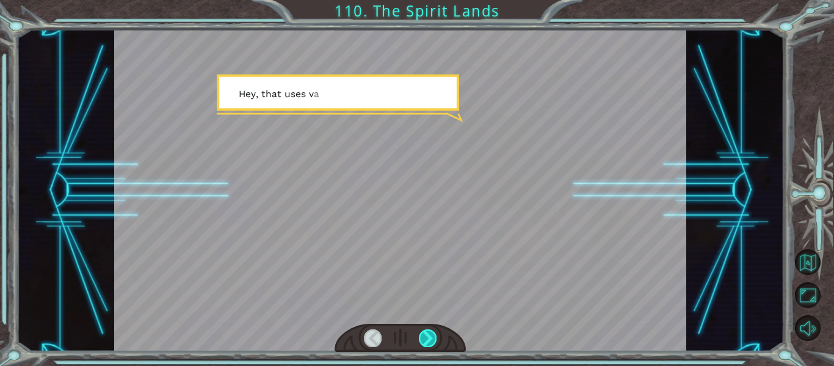
click at [429, 334] on div at bounding box center [428, 337] width 18 height 17
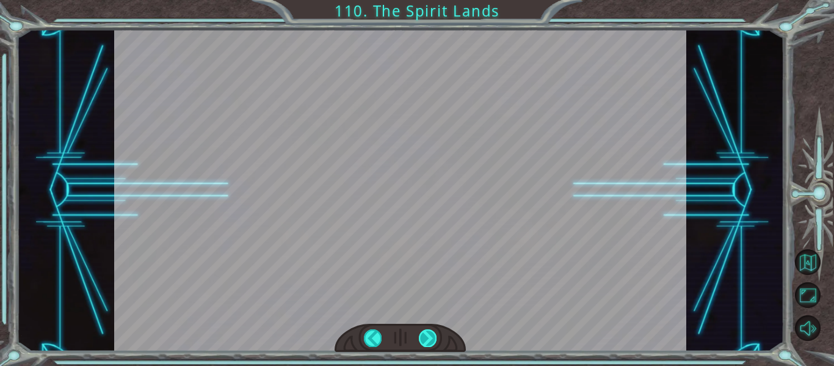
click at [429, 334] on div at bounding box center [428, 337] width 18 height 17
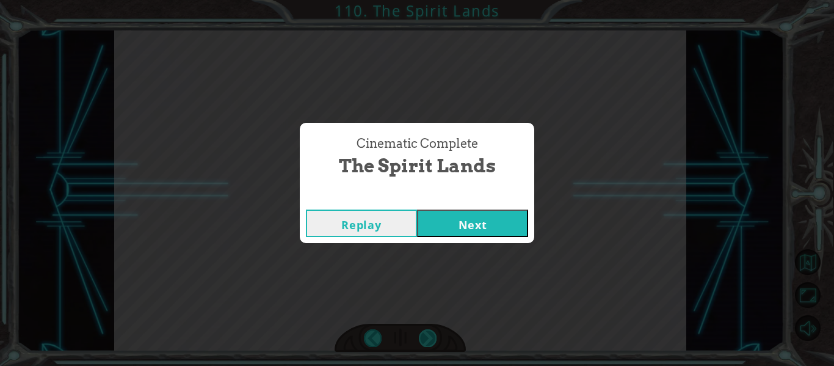
click at [429, 334] on div "Cinematic Complete The Spirit Lands Replay Next" at bounding box center [417, 183] width 834 height 366
click at [434, 224] on button "Next" at bounding box center [472, 222] width 111 height 27
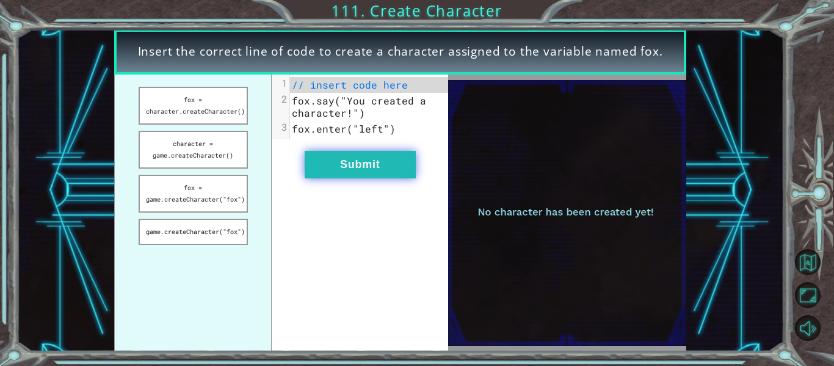
click at [321, 176] on button "Submit" at bounding box center [360, 164] width 111 height 27
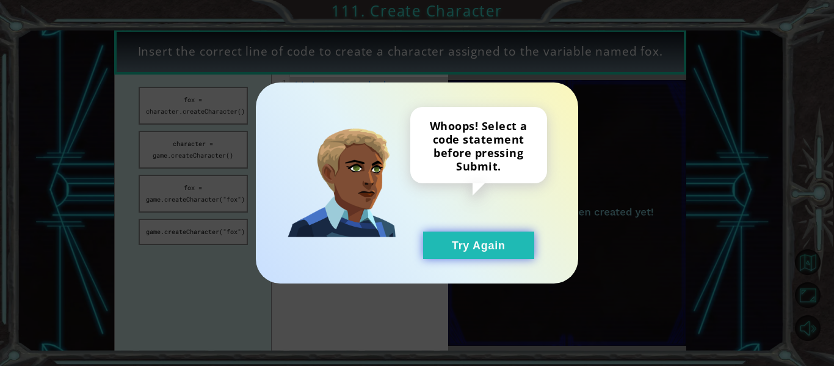
click at [430, 239] on button "Try Again" at bounding box center [478, 244] width 111 height 27
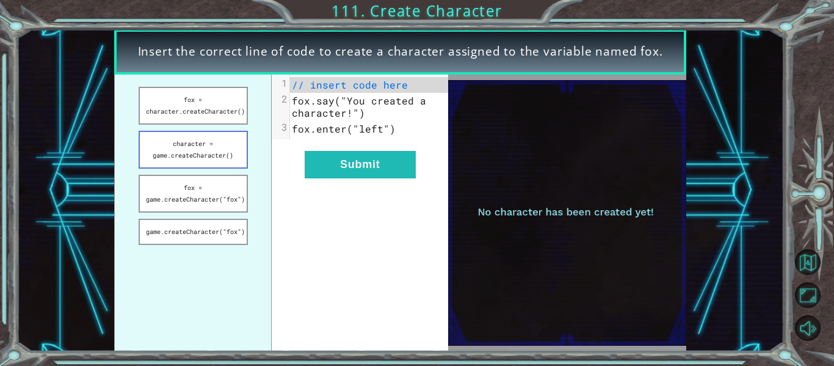
click at [189, 164] on button "character = game.createCharacter()" at bounding box center [193, 150] width 109 height 38
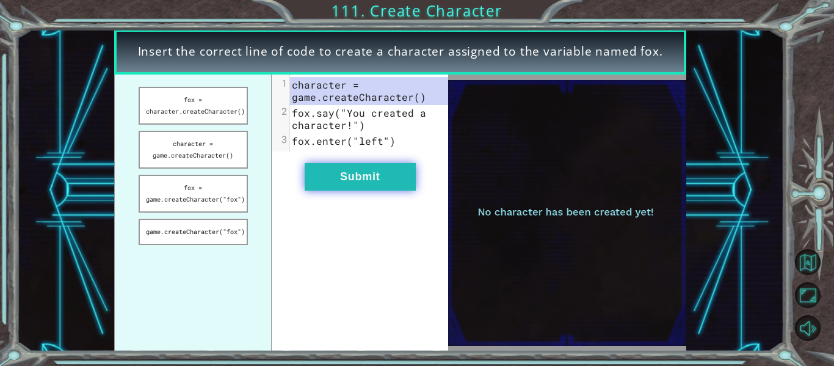
click at [318, 174] on button "Submit" at bounding box center [360, 176] width 111 height 27
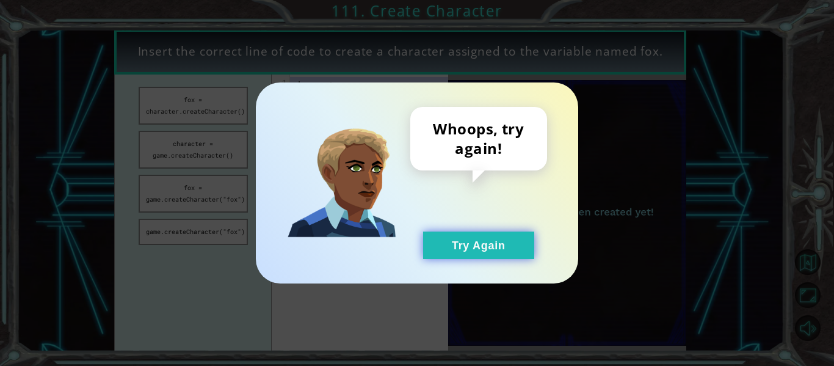
click at [445, 245] on button "Try Again" at bounding box center [478, 244] width 111 height 27
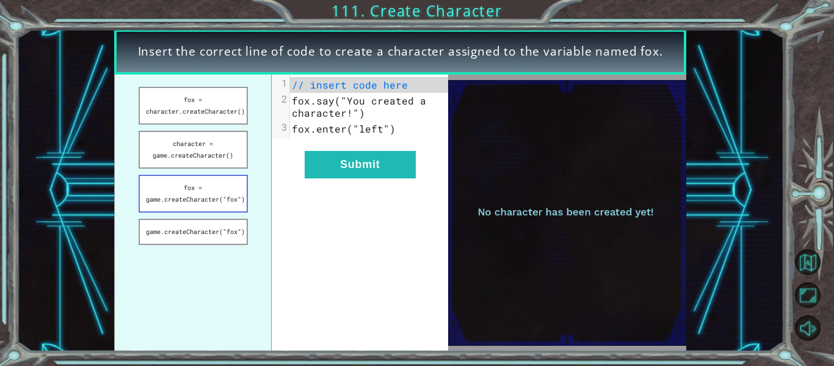
click at [200, 191] on button "fox = game.createCharacter("fox")" at bounding box center [193, 194] width 109 height 38
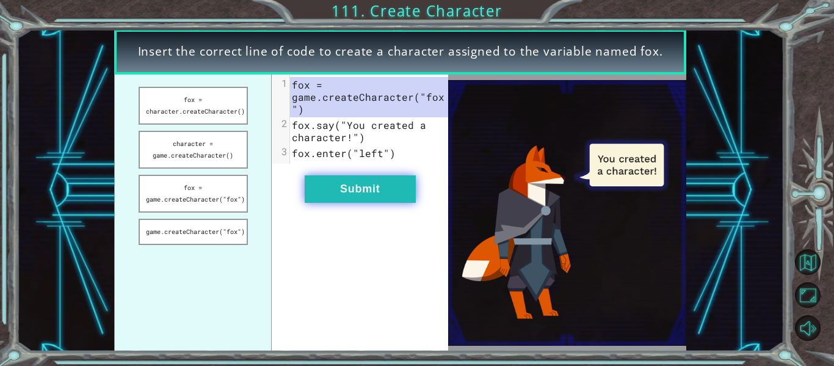
click at [358, 192] on button "Submit" at bounding box center [360, 188] width 111 height 27
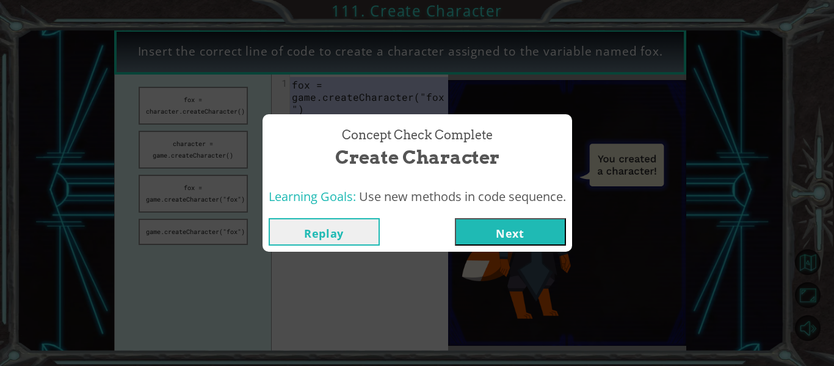
click at [464, 219] on button "Next" at bounding box center [510, 231] width 111 height 27
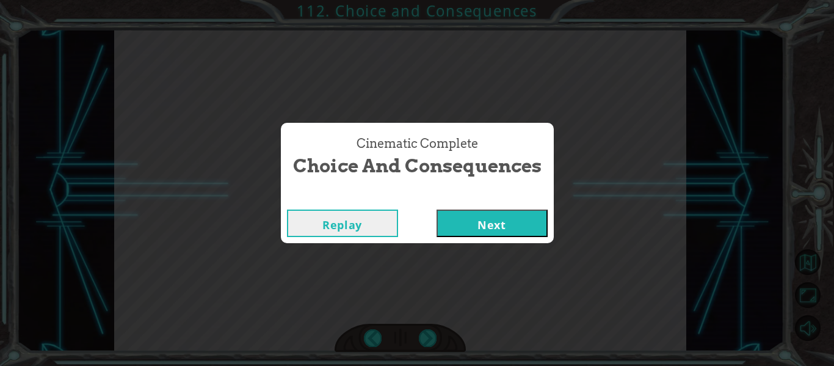
click at [439, 223] on button "Next" at bounding box center [492, 222] width 111 height 27
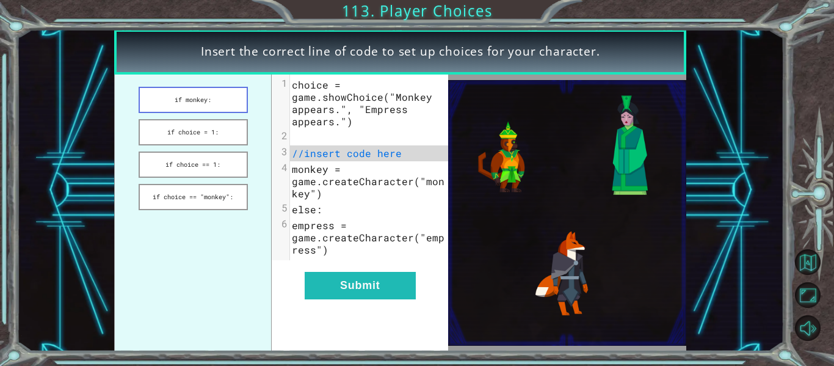
click at [200, 99] on button "if monkey:" at bounding box center [193, 100] width 109 height 26
click at [318, 263] on div "xxxxxxxxxx 6 1 choice = game.showChoice("Monkey appears.", "Empress appears.") …" at bounding box center [360, 213] width 176 height 277
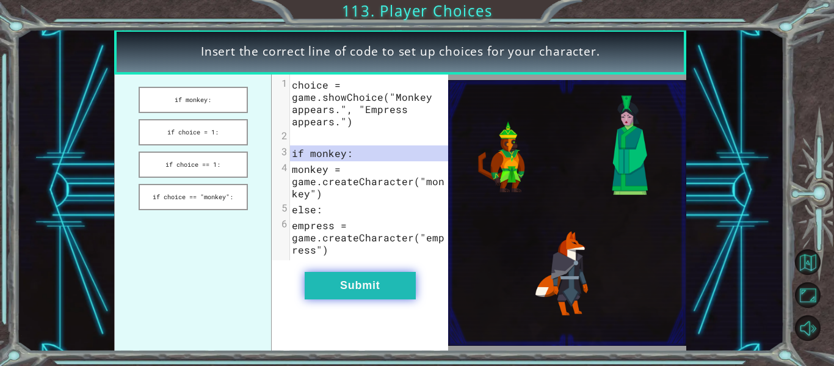
click at [327, 276] on button "Submit" at bounding box center [360, 285] width 111 height 27
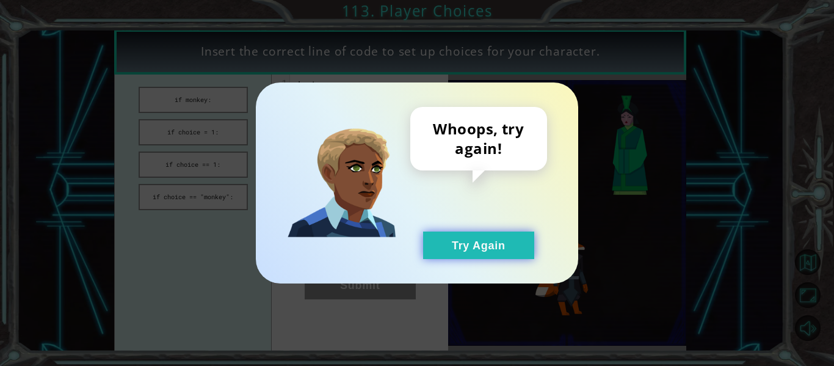
click at [446, 253] on button "Try Again" at bounding box center [478, 244] width 111 height 27
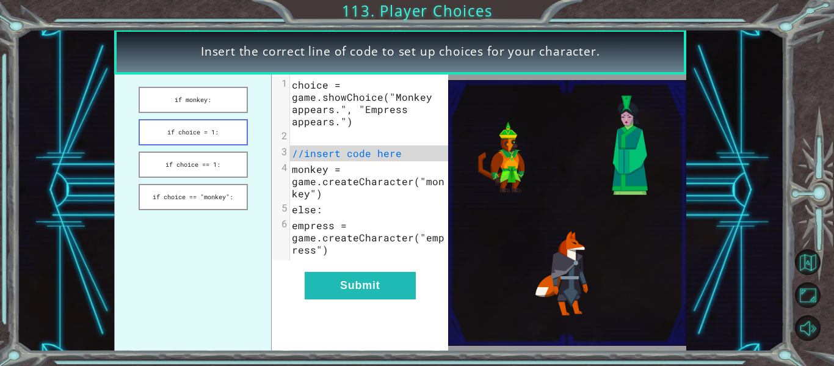
click at [224, 128] on button "if choice = 1:" at bounding box center [193, 132] width 109 height 26
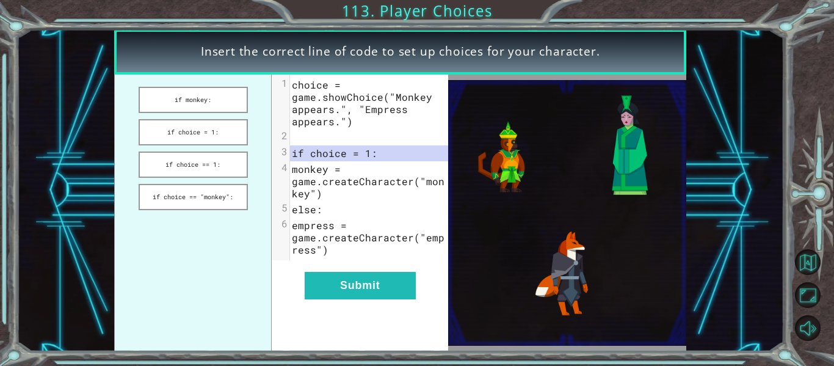
click at [407, 343] on div "xxxxxxxxxx 6 1 choice = game.showChoice("Monkey appears.", "Empress appears.") …" at bounding box center [360, 213] width 176 height 277
click at [355, 282] on button "Submit" at bounding box center [360, 285] width 111 height 27
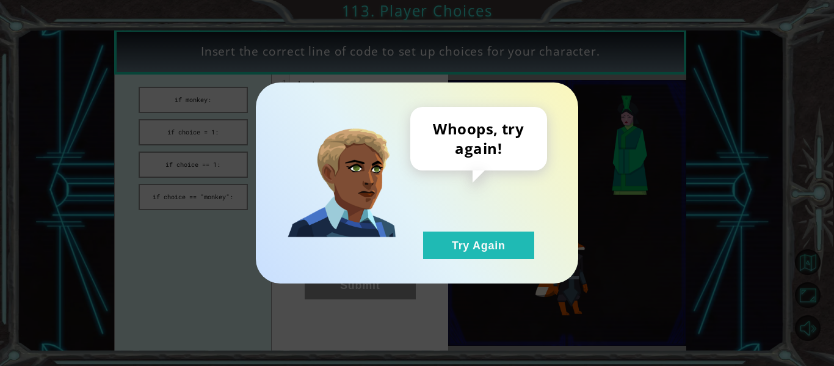
click at [466, 228] on div "Whoops, try again! Try Again" at bounding box center [478, 183] width 137 height 152
click at [466, 229] on div "Whoops, try again! Try Again" at bounding box center [478, 183] width 137 height 152
click at [466, 231] on button "Try Again" at bounding box center [478, 244] width 111 height 27
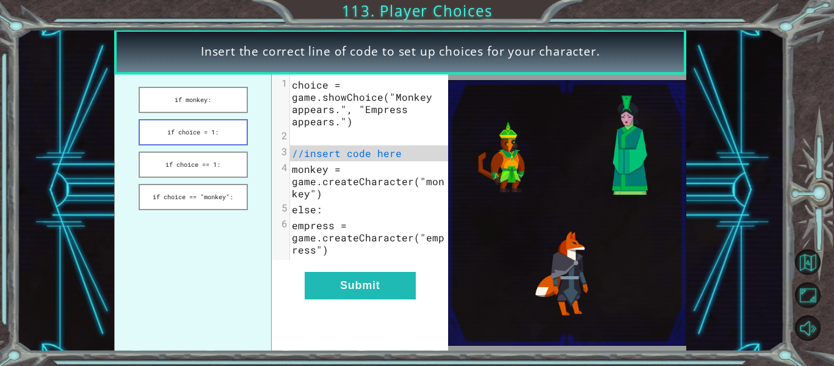
click at [220, 144] on button "if choice = 1:" at bounding box center [193, 132] width 109 height 26
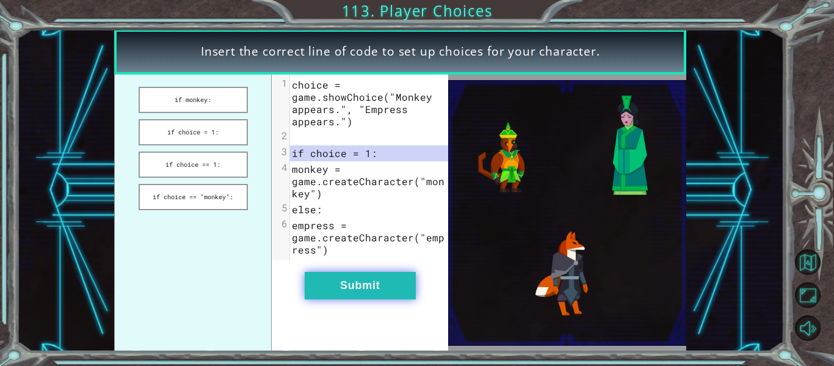
click at [347, 293] on button "Submit" at bounding box center [360, 285] width 111 height 27
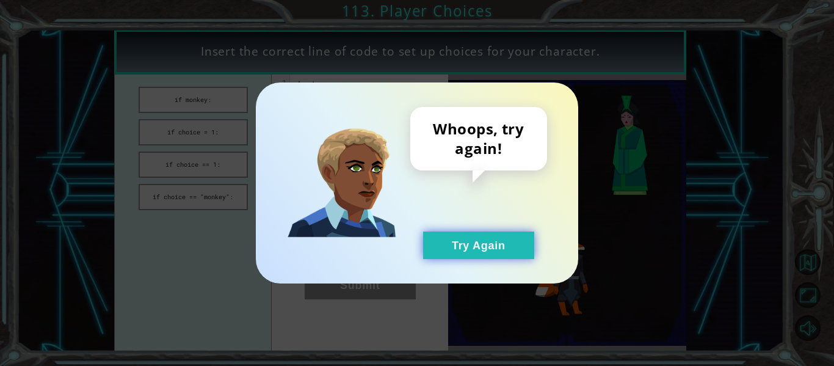
click at [463, 254] on button "Try Again" at bounding box center [478, 244] width 111 height 27
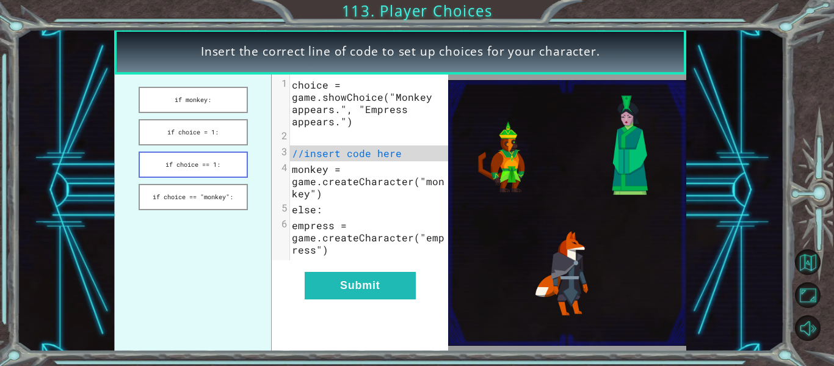
click at [198, 165] on button "if choice == 1:" at bounding box center [193, 164] width 109 height 26
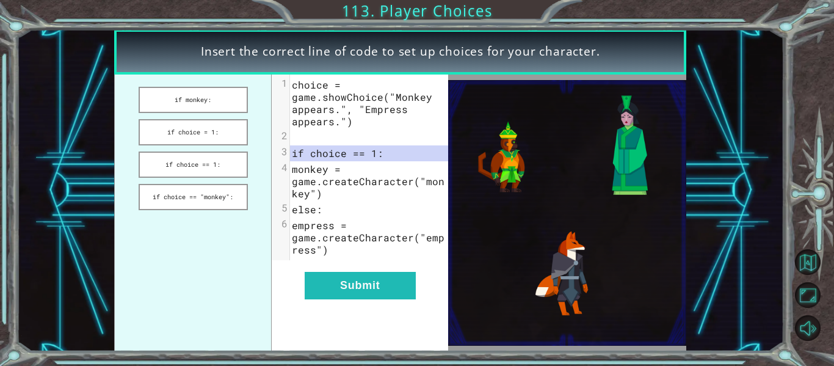
click at [379, 316] on div "xxxxxxxxxx 6 1 choice = game.showChoice("Monkey appears.", "Empress appears.") …" at bounding box center [360, 213] width 176 height 277
click at [360, 300] on div "xxxxxxxxxx 6 1 choice = game.showChoice("Monkey appears.", "Empress appears.") …" at bounding box center [360, 213] width 176 height 277
click at [347, 282] on button "Submit" at bounding box center [360, 285] width 111 height 27
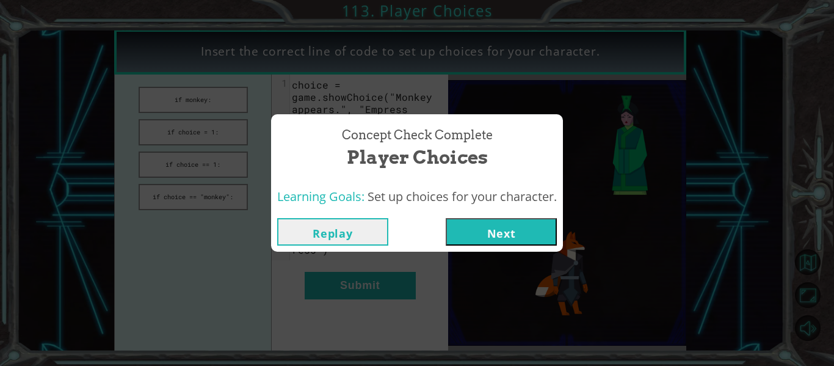
click at [492, 241] on button "Next" at bounding box center [501, 231] width 111 height 27
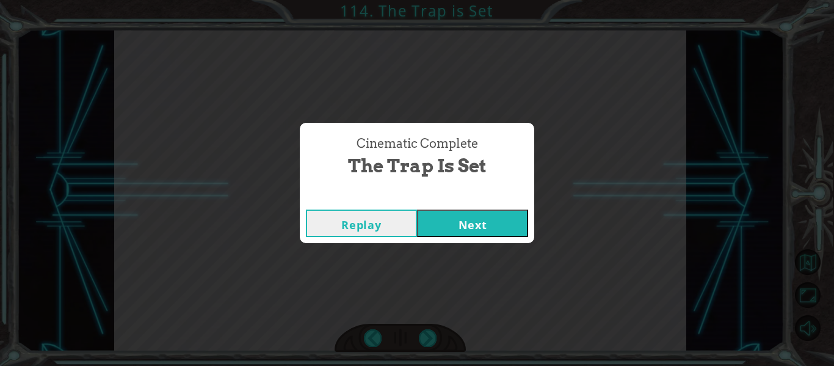
click at [442, 207] on div "Replay Next" at bounding box center [417, 223] width 234 height 40
click at [442, 209] on button "Next" at bounding box center [472, 222] width 111 height 27
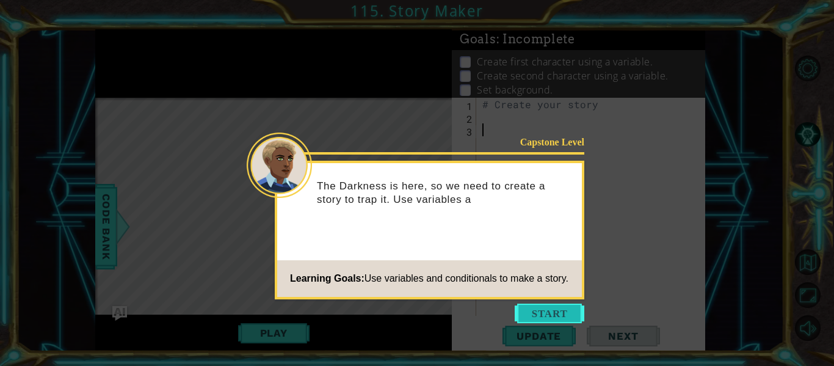
click at [557, 309] on button "Start" at bounding box center [550, 314] width 70 height 20
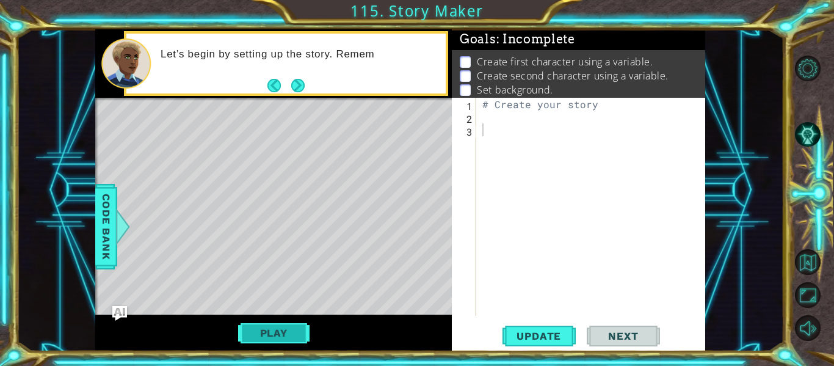
click at [293, 329] on button "Play" at bounding box center [273, 332] width 71 height 23
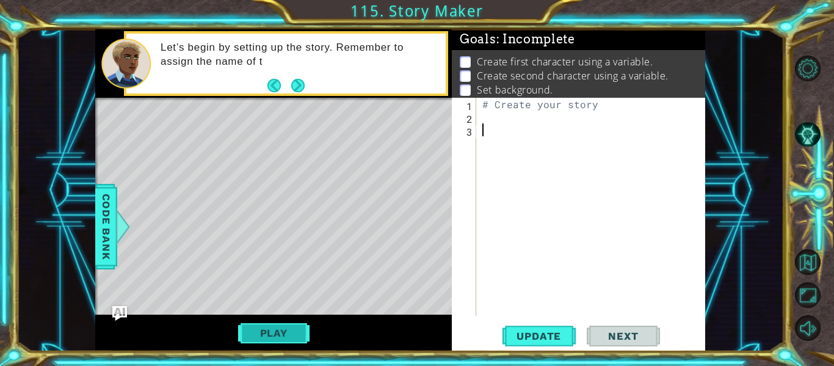
click at [292, 338] on button "Play" at bounding box center [273, 332] width 71 height 23
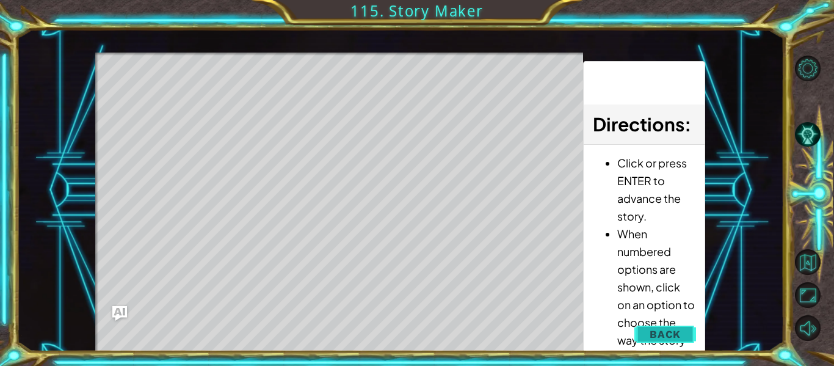
click at [668, 331] on span "Back" at bounding box center [665, 334] width 31 height 12
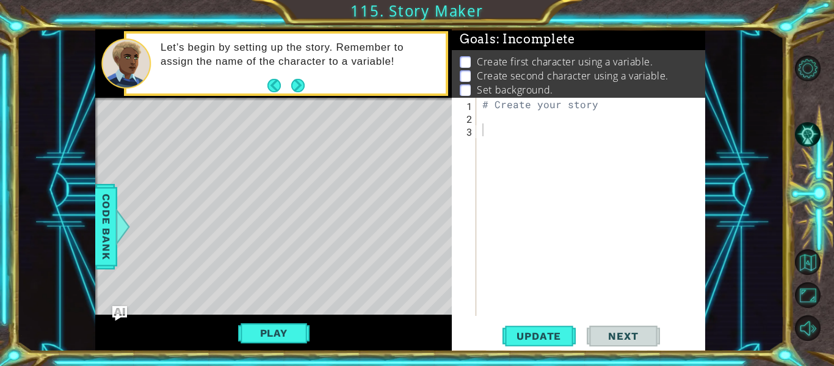
click at [497, 134] on div "# Create your story" at bounding box center [594, 220] width 229 height 244
click at [113, 253] on span "Code Bank" at bounding box center [106, 226] width 20 height 75
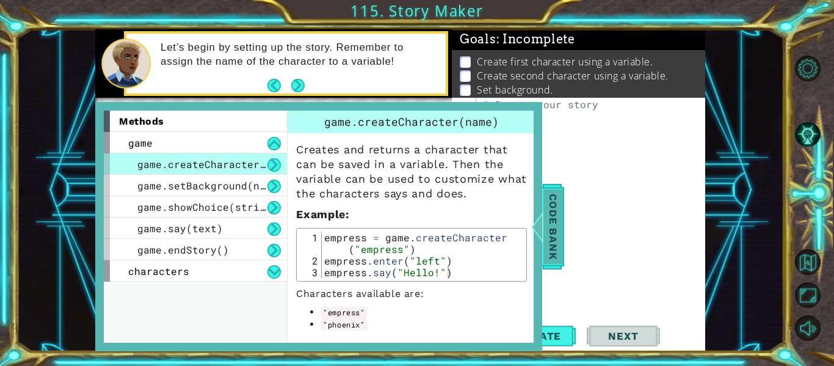
click at [544, 208] on div at bounding box center [537, 226] width 15 height 37
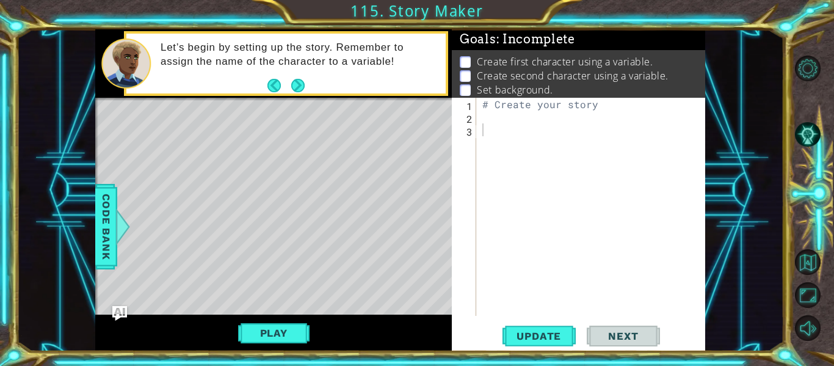
click at [485, 134] on div "# Create your story" at bounding box center [594, 220] width 229 height 244
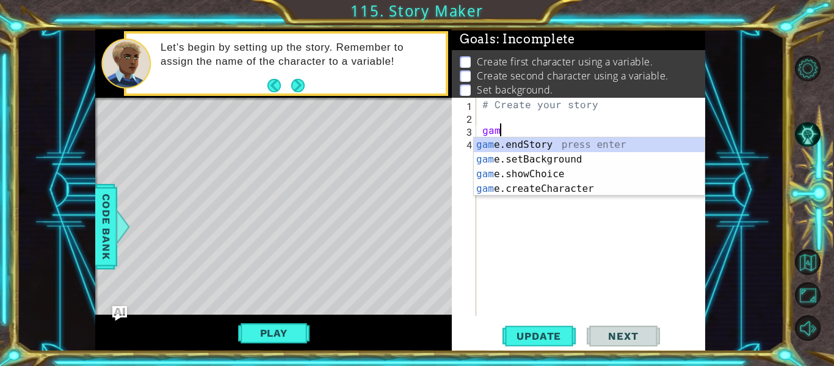
scroll to position [0, 1]
click at [609, 175] on div "game .endStory press enter game .setBackground press enter game .createCharacte…" at bounding box center [589, 181] width 231 height 88
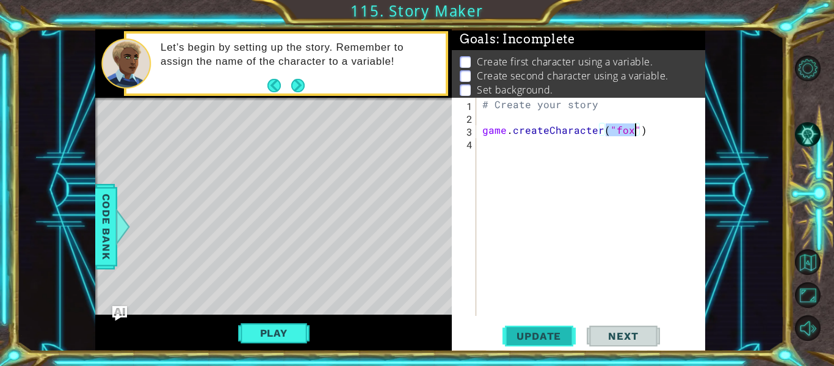
type textarea "game.createCharacter("fox")"
click at [558, 330] on span "Update" at bounding box center [538, 336] width 69 height 12
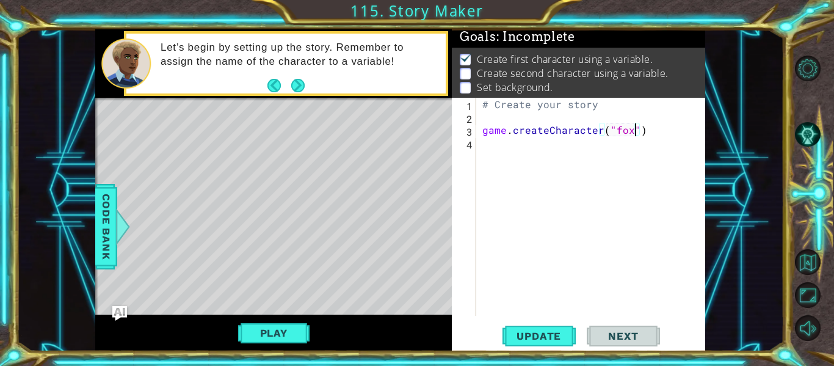
scroll to position [3, 0]
click at [508, 154] on div "# Create your story game . createCharacter ( "fox" )" at bounding box center [594, 220] width 229 height 244
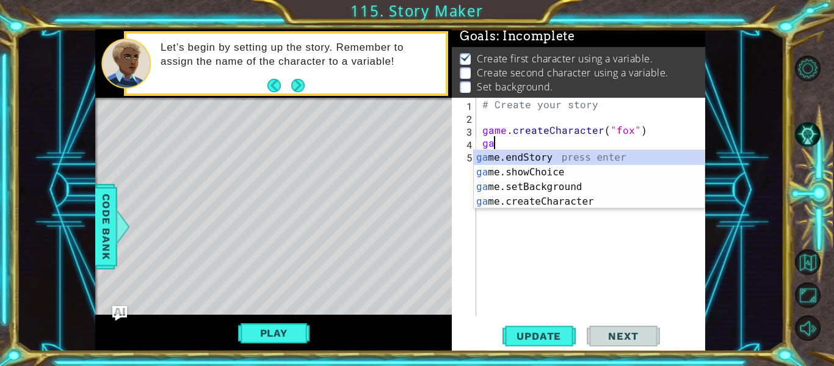
scroll to position [0, 1]
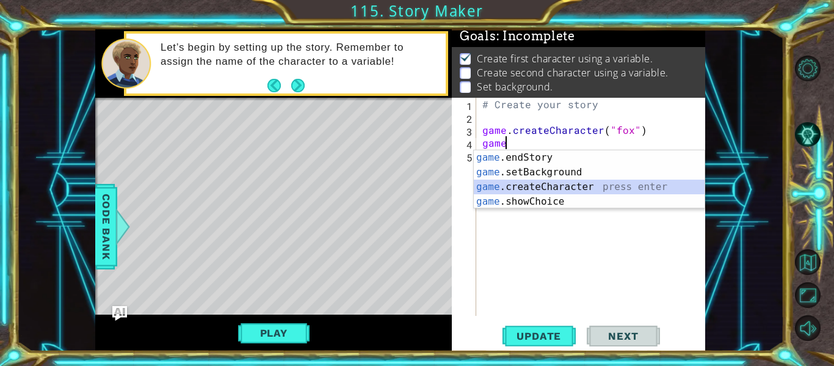
click at [566, 187] on div "game .endStory press enter game .setBackground press enter game .createCharacte…" at bounding box center [589, 194] width 231 height 88
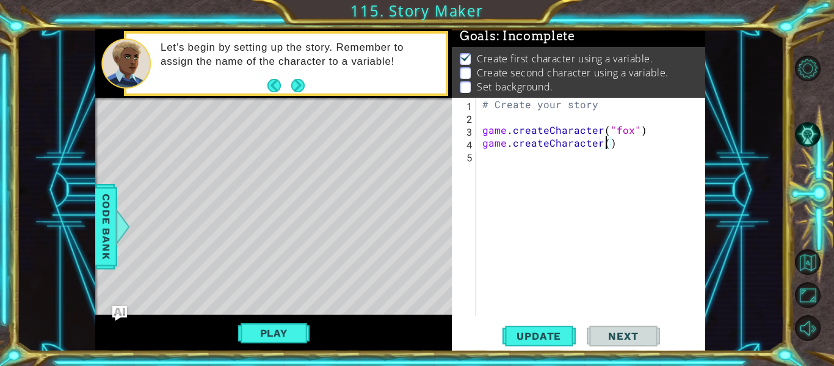
scroll to position [0, 8]
click at [112, 205] on span "Code Bank" at bounding box center [106, 226] width 20 height 75
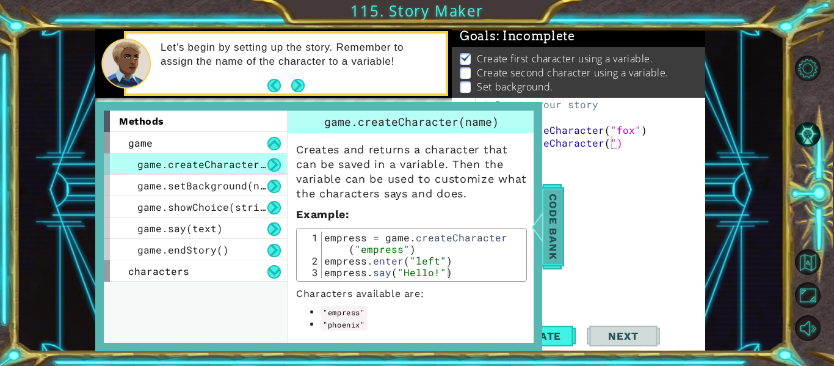
click at [562, 225] on span "Code Bank" at bounding box center [553, 226] width 20 height 75
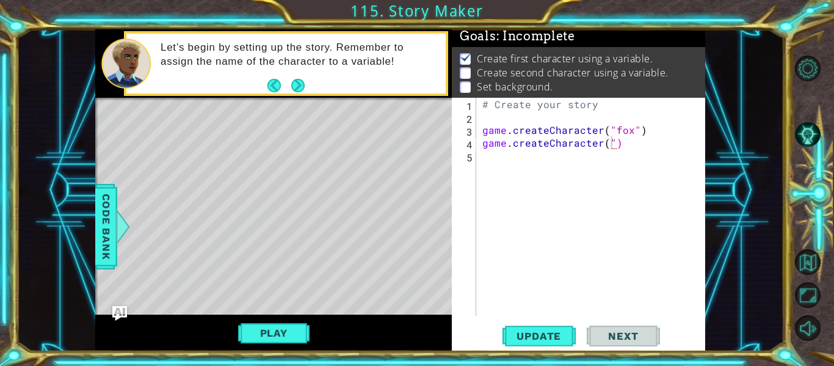
click at [609, 149] on div "# Create your story game . createCharacter ( "fox" ) game . createCharacter ( ")" at bounding box center [594, 220] width 229 height 244
click at [547, 322] on div "game.createCharacter("phonez) 1 2 3 4 5 # Create your story game . createCharac…" at bounding box center [578, 224] width 253 height 253
click at [547, 327] on button "Update" at bounding box center [539, 336] width 73 height 25
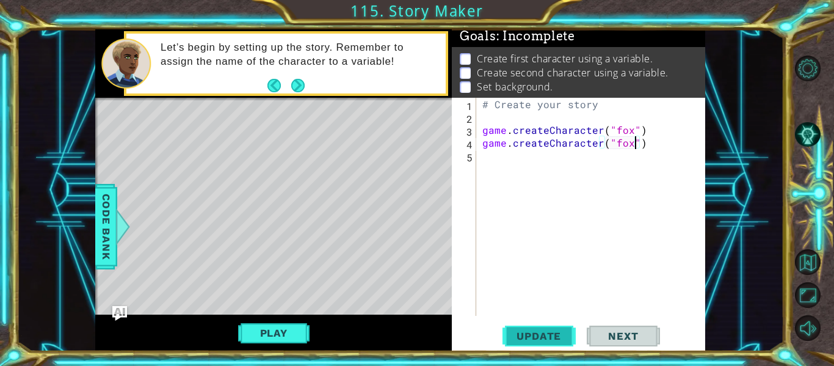
type textarea "game.createCharacter("fox")"
click at [561, 340] on span "Update" at bounding box center [538, 336] width 69 height 12
click at [504, 164] on div "# Create your story game . createCharacter ( "fox" ) game . createCharacter ( "…" at bounding box center [594, 220] width 229 height 244
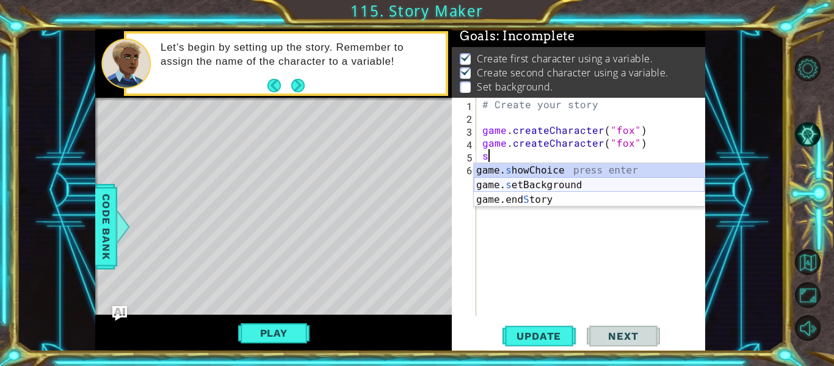
click at [537, 184] on div "game. s howChoice press enter game. s etBackground press enter game.end S tory …" at bounding box center [589, 199] width 231 height 73
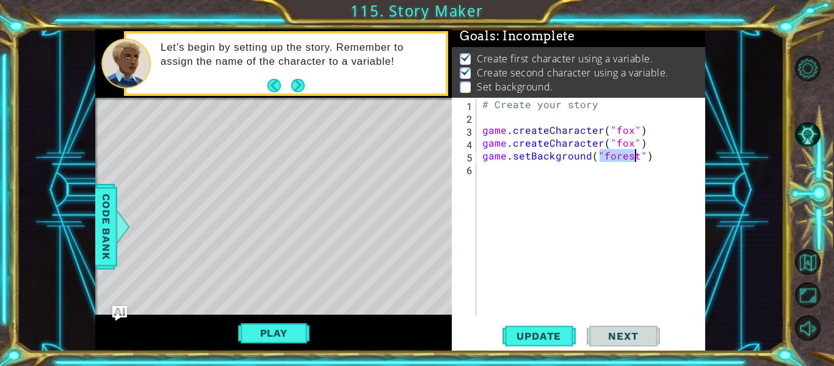
type textarea "game.setBackground("forest")"
click at [543, 349] on div "game.setBackground("forest") 1 2 3 4 5 6 # Create your story game . createChara…" at bounding box center [578, 224] width 253 height 253
click at [540, 346] on button "Update" at bounding box center [539, 336] width 73 height 25
click at [619, 331] on span "Next" at bounding box center [623, 333] width 54 height 12
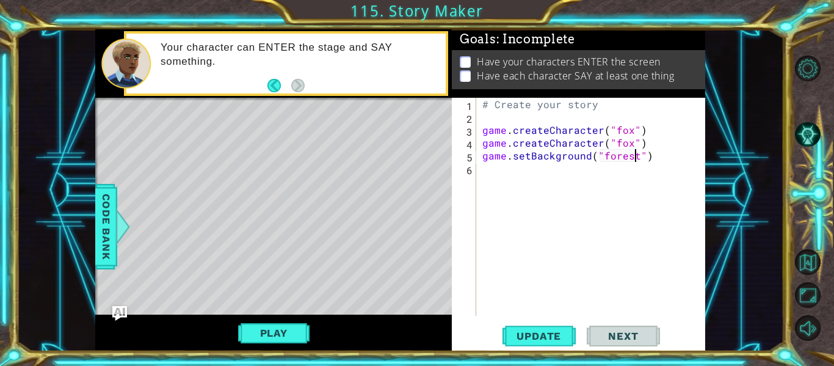
click at [499, 172] on div "# Create your story game . createCharacter ( "fox" ) game . createCharacter ( "…" at bounding box center [594, 220] width 229 height 244
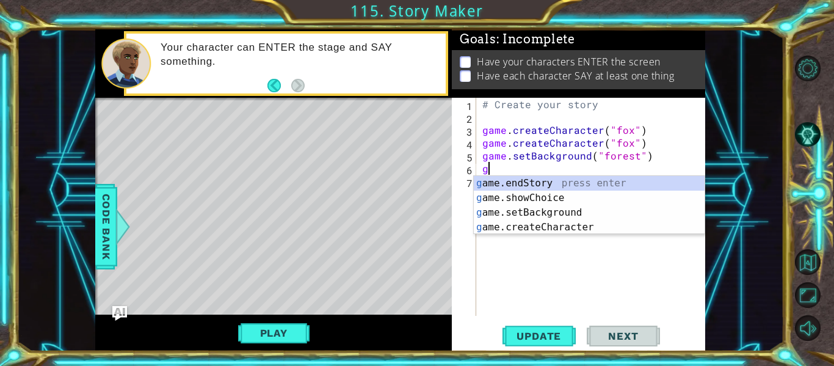
type textarea "g"
click at [310, 317] on div "Play" at bounding box center [273, 332] width 357 height 37
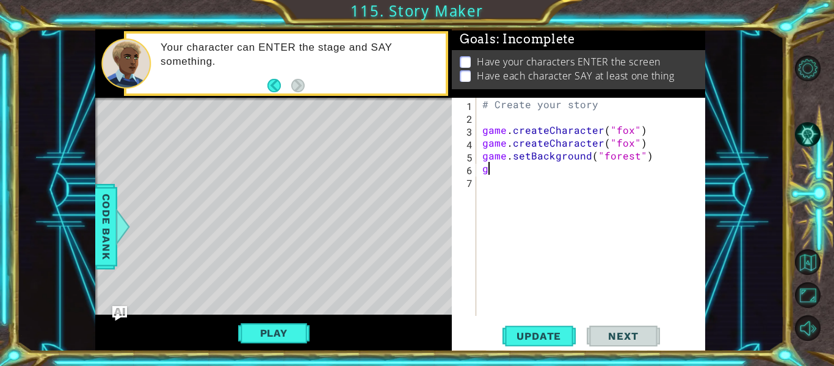
click at [493, 167] on div "# Create your story game . createCharacter ( "fox" ) game . createCharacter ( "…" at bounding box center [594, 220] width 229 height 244
click at [112, 231] on span "Code Bank" at bounding box center [106, 226] width 20 height 75
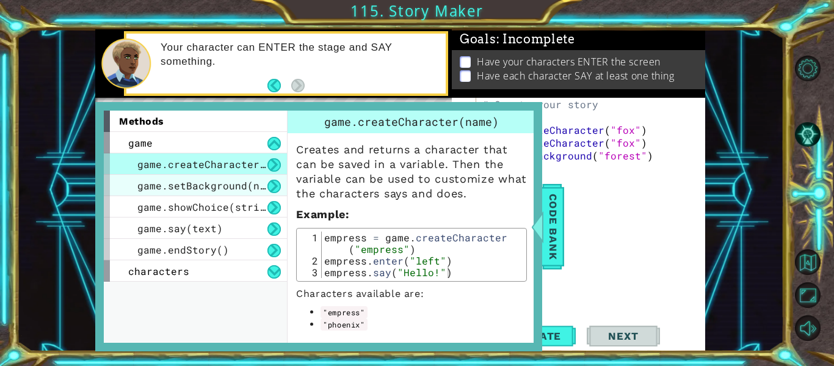
click at [195, 178] on div "game.setBackground(name)" at bounding box center [195, 185] width 183 height 21
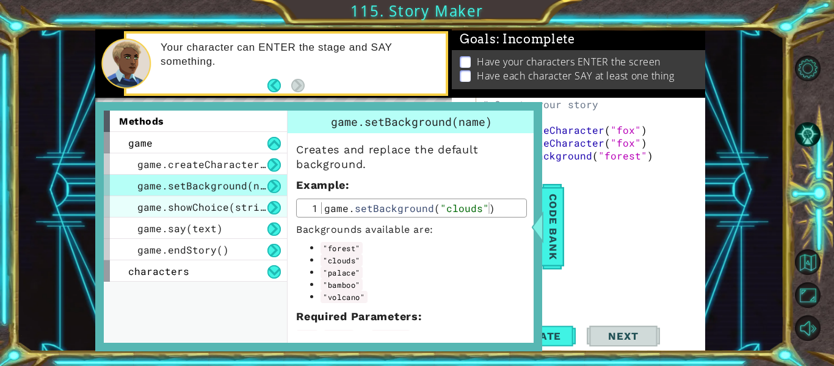
click at [161, 201] on span "game.showChoice(string1, string2)" at bounding box center [238, 206] width 202 height 13
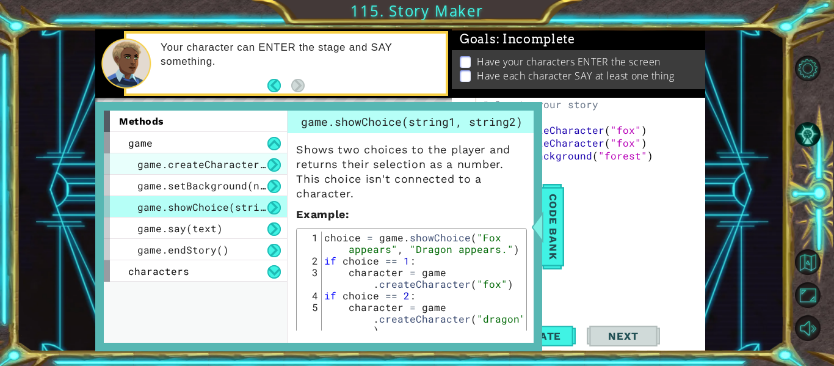
click at [161, 169] on span "game.createCharacter(name)" at bounding box center [216, 164] width 159 height 13
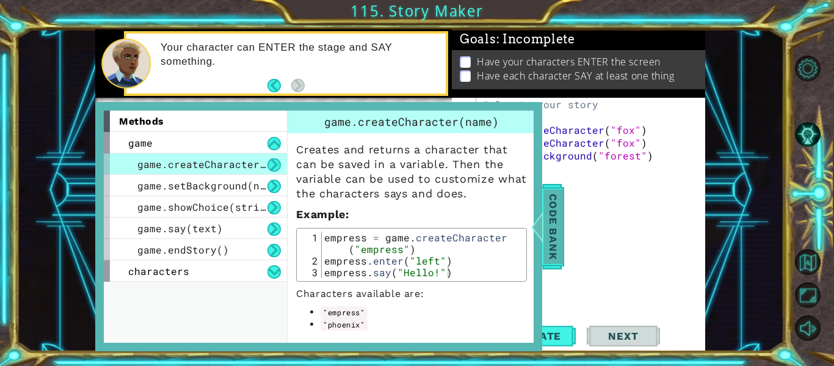
click at [548, 205] on span "Code Bank" at bounding box center [553, 226] width 20 height 75
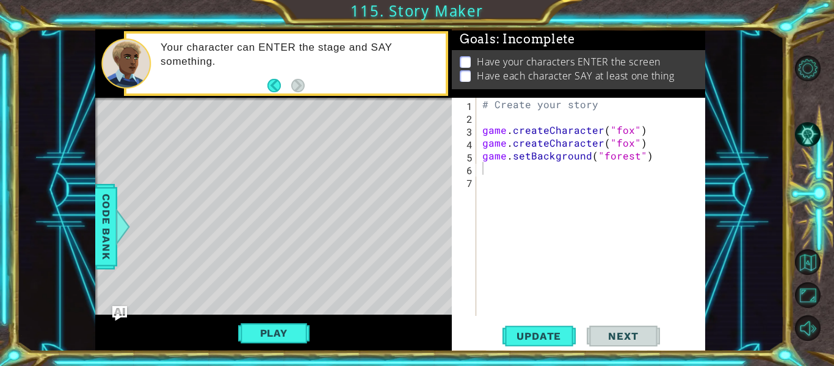
click at [509, 193] on div "# Create your story game . createCharacter ( "fox" ) game . createCharacter ( "…" at bounding box center [594, 220] width 229 height 244
click at [525, 174] on div "# Create your story game . createCharacter ( "fox" ) game . createCharacter ( "…" at bounding box center [594, 220] width 229 height 244
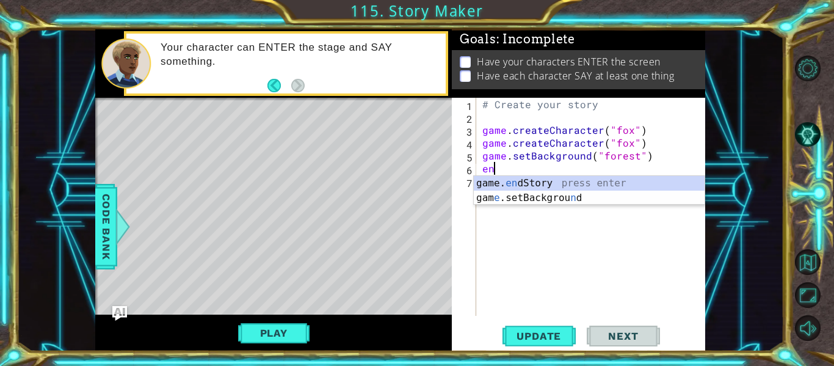
type textarea "e"
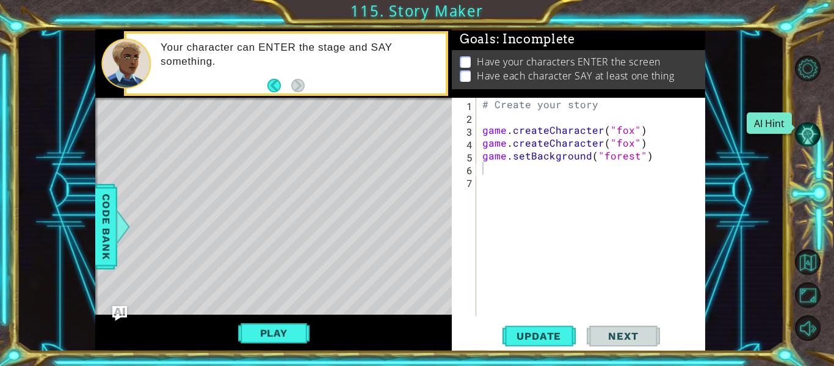
click at [815, 137] on button "AI Hint" at bounding box center [808, 135] width 26 height 26
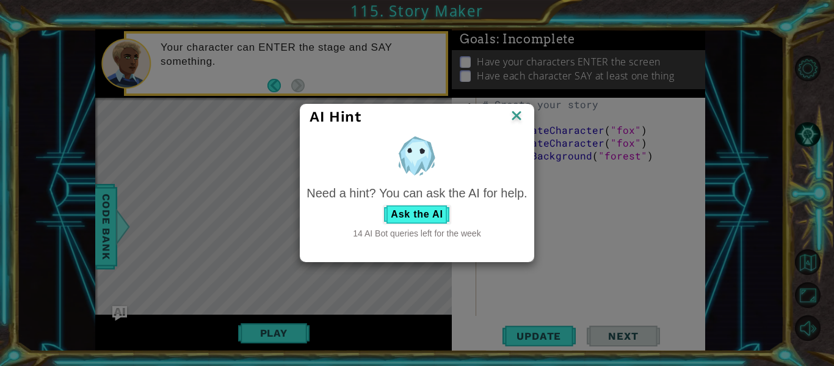
click at [427, 202] on div "Need a hint? You can ask the AI for help. Ask the AI 14 AI Bot queries left for…" at bounding box center [417, 212] width 220 height 56
click at [431, 209] on button "Ask the AI" at bounding box center [417, 215] width 68 height 20
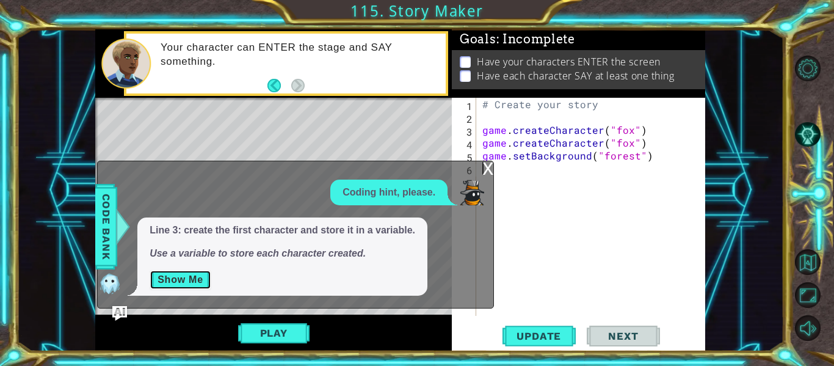
click at [159, 272] on button "Show Me" at bounding box center [181, 280] width 62 height 20
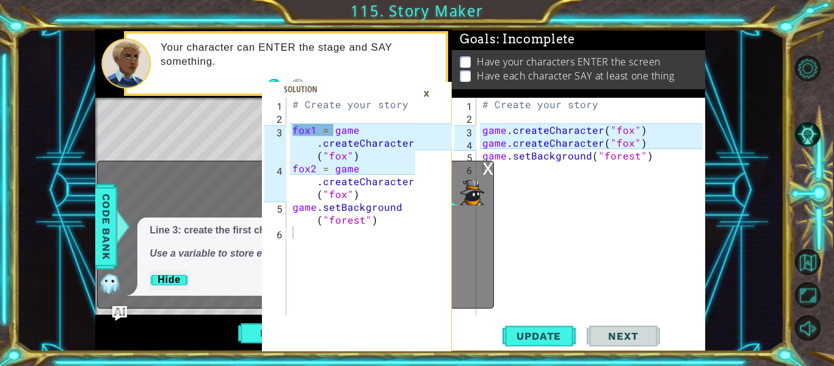
click at [432, 96] on div "×" at bounding box center [426, 93] width 19 height 21
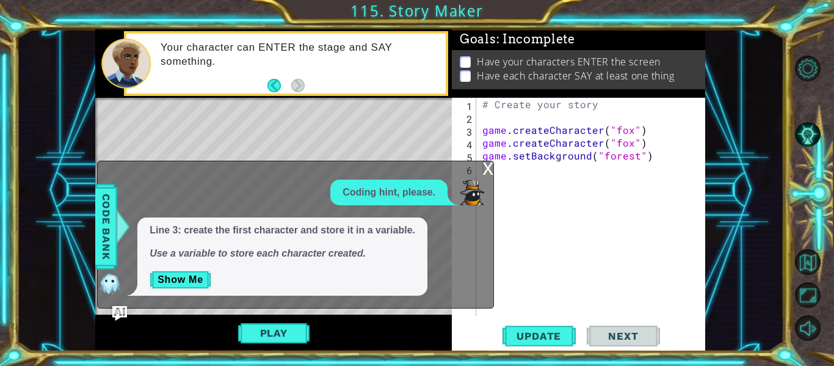
click at [498, 178] on div "# Create your story game . createCharacter ( "fox" ) game . createCharacter ( "…" at bounding box center [594, 220] width 229 height 244
click at [493, 171] on div "x Coding hint, please. Line 3: create the first character and store it in a var…" at bounding box center [295, 235] width 397 height 148
click at [498, 171] on div "# Create your story game . createCharacter ( "fox" ) game . createCharacter ( "…" at bounding box center [594, 220] width 229 height 244
click at [486, 164] on div "x" at bounding box center [487, 167] width 11 height 12
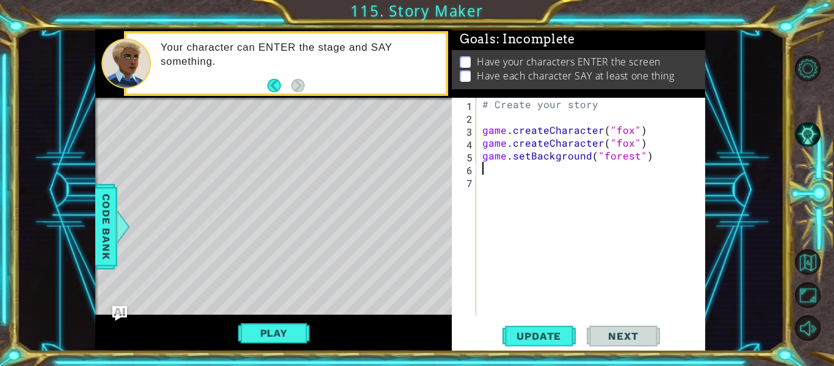
click at [484, 169] on div "# Create your story game . createCharacter ( "fox" ) game . createCharacter ( "…" at bounding box center [594, 220] width 229 height 244
type textarea "f"
click at [114, 316] on img "Ask AI" at bounding box center [120, 313] width 16 height 16
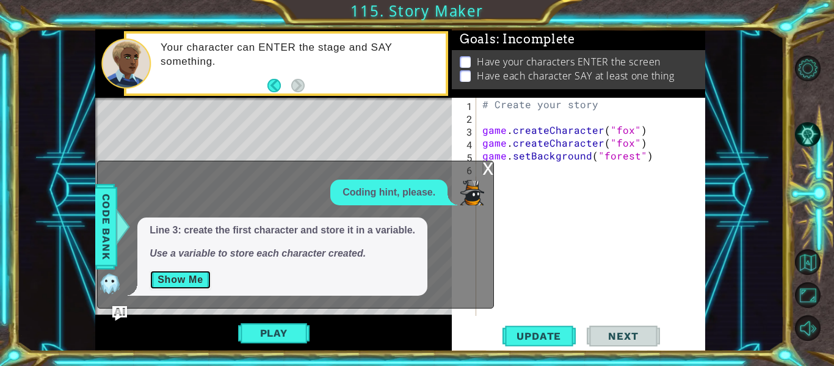
click at [162, 279] on button "Show Me" at bounding box center [181, 280] width 62 height 20
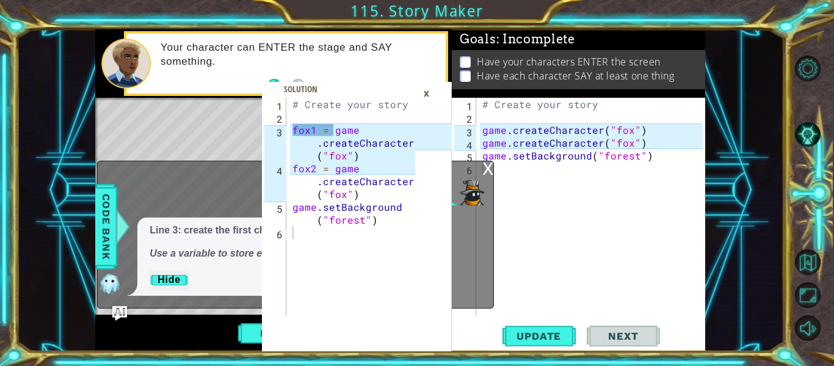
click at [678, 164] on div "# Create your story game . createCharacter ( "fox" ) game . createCharacter ( "…" at bounding box center [594, 220] width 229 height 244
click at [656, 159] on div "# Create your story game . createCharacter ( "fox" ) game . createCharacter ( "…" at bounding box center [594, 220] width 229 height 244
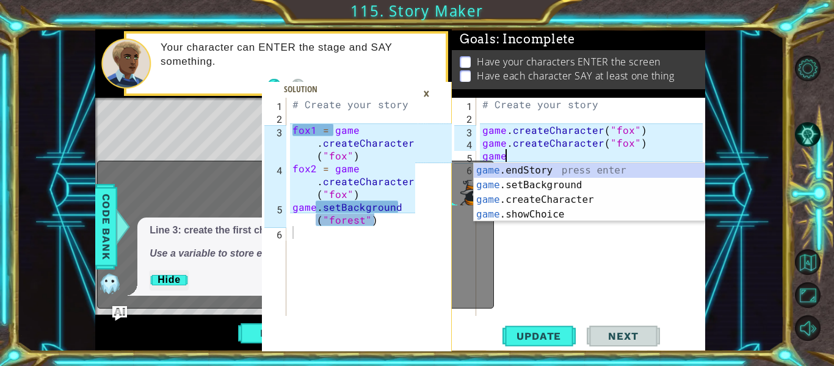
type textarea "g"
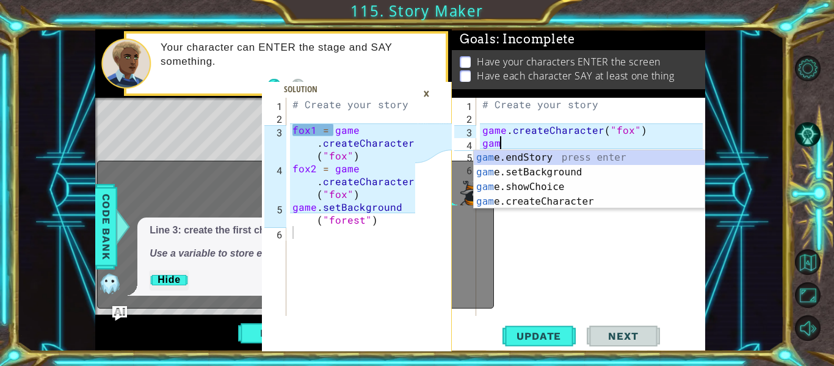
type textarea "g"
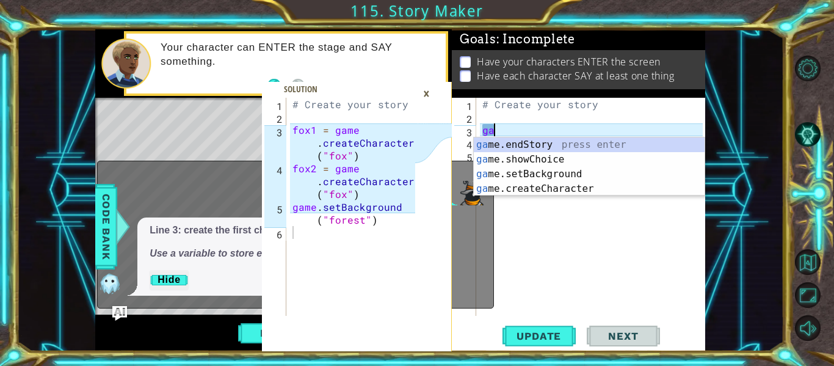
type textarea "g"
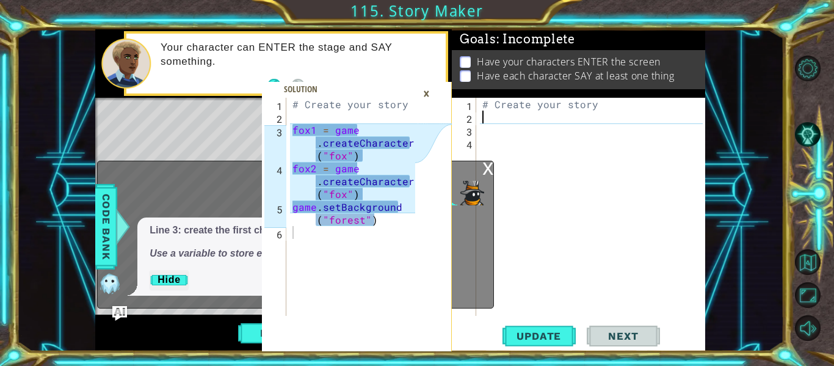
type textarea "d"
type textarea "f"
type textarea "# Create your story"
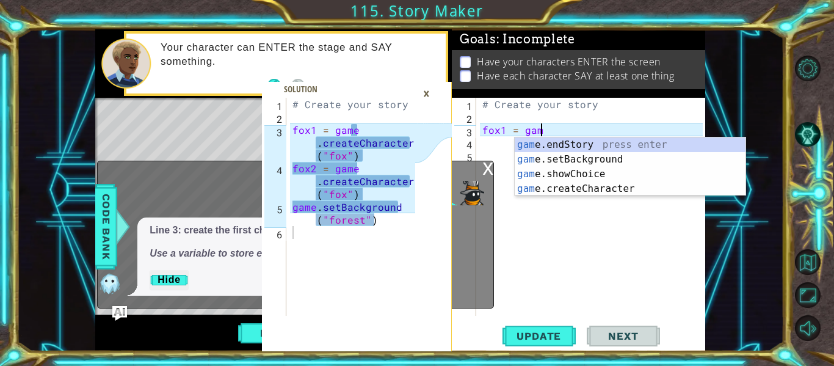
scroll to position [0, 4]
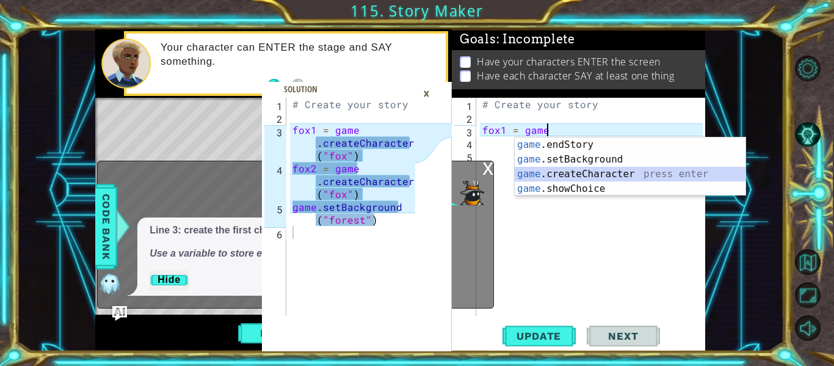
click at [614, 170] on div "game .endStory press enter game .setBackground press enter game .createCharacte…" at bounding box center [630, 181] width 231 height 88
type textarea "fox1 = game.createCharacter("fox")"
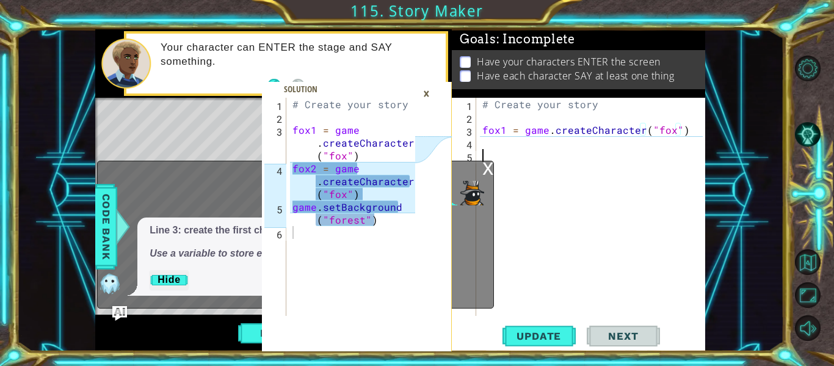
click at [487, 150] on div "# Create your story fox1 = game . createCharacter ( "fox" )" at bounding box center [594, 220] width 229 height 244
click at [484, 145] on div "# Create your story fox1 = game . createCharacter ( "fox" )" at bounding box center [594, 220] width 229 height 244
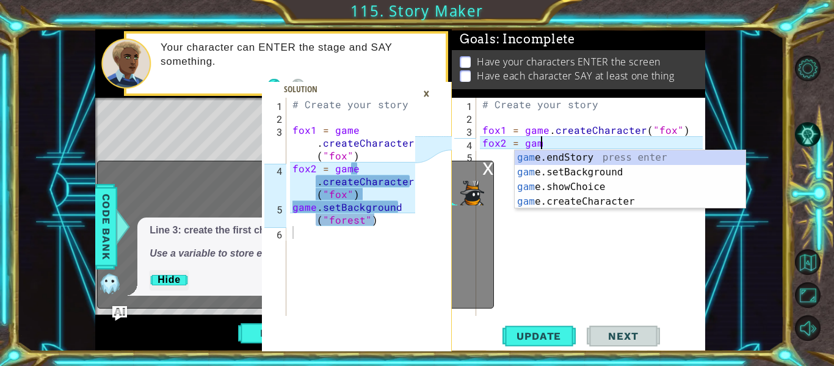
scroll to position [0, 4]
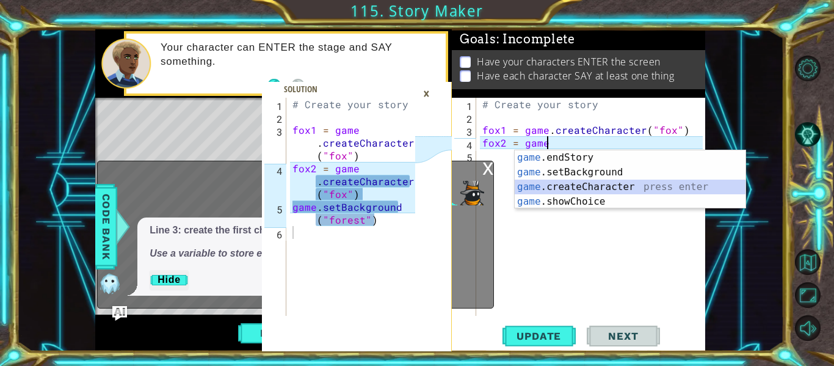
click at [574, 181] on div "game .endStory press enter game .setBackground press enter game .createCharacte…" at bounding box center [630, 194] width 231 height 88
type textarea "fox2 = game.createCharacter("fox")"
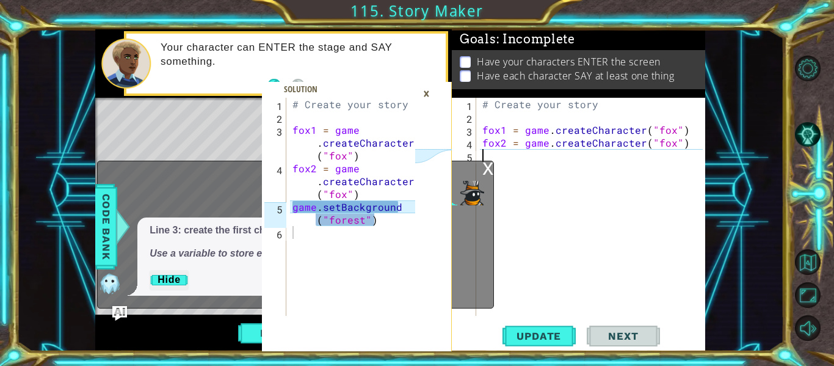
click at [482, 154] on div "# Create your story fox1 = game . createCharacter ( "fox" ) fox2 = game . creat…" at bounding box center [594, 220] width 229 height 244
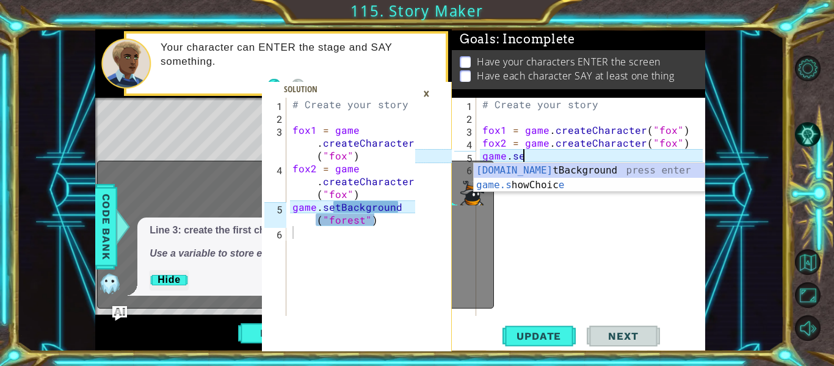
scroll to position [0, 2]
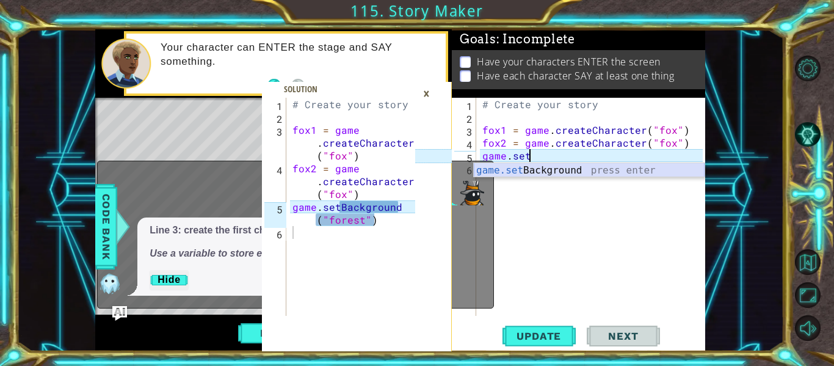
click at [615, 172] on div "game.set Background press enter" at bounding box center [589, 185] width 231 height 44
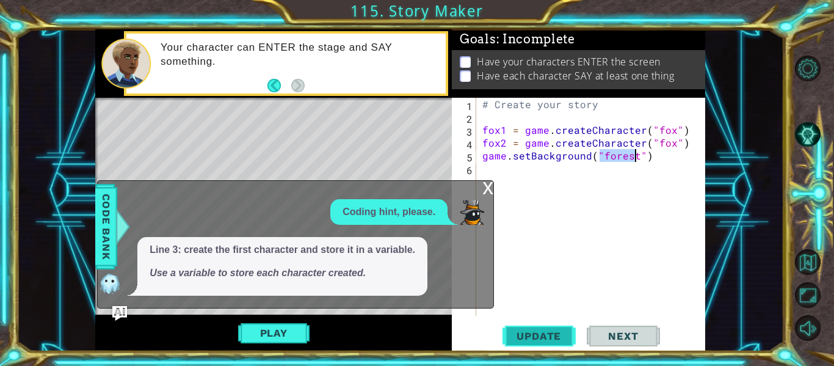
type textarea "game.setBackground("forest")"
click at [536, 342] on span "Update" at bounding box center [538, 336] width 69 height 12
click at [534, 338] on span "Update" at bounding box center [538, 336] width 69 height 12
click at [485, 191] on div "x" at bounding box center [487, 187] width 11 height 12
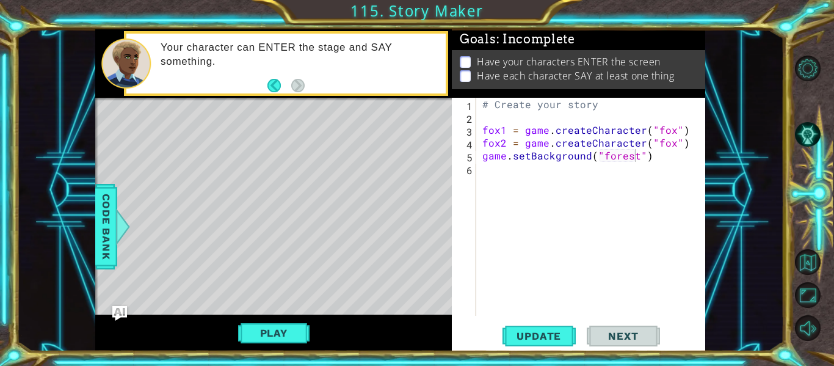
scroll to position [0, 0]
click at [481, 164] on div "# Create your story fox1 = game . createCharacter ( "fox" ) fox2 = game . creat…" at bounding box center [594, 220] width 229 height 244
click at [117, 315] on img "Ask AI" at bounding box center [120, 313] width 16 height 16
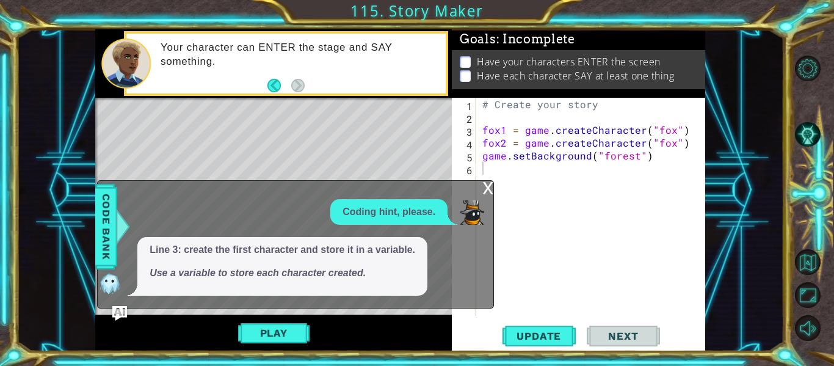
click at [493, 201] on div "x Coding hint, please. Line 3: create the first character and store it in a var…" at bounding box center [295, 244] width 397 height 129
click at [489, 187] on div "x" at bounding box center [487, 187] width 11 height 12
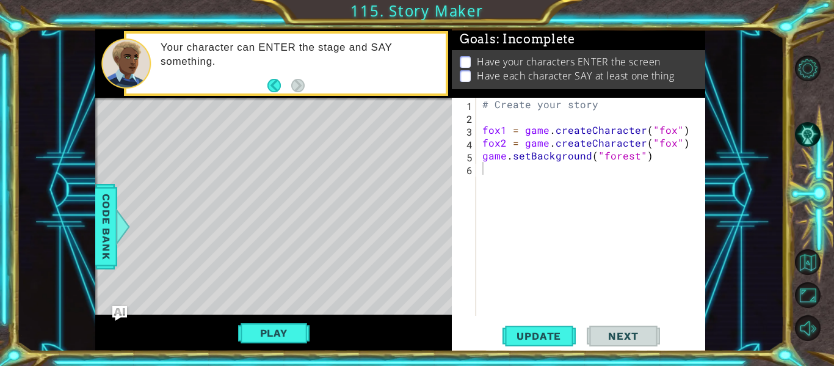
click at [482, 179] on div "# Create your story fox1 = game . createCharacter ( "fox" ) fox2 = game . creat…" at bounding box center [594, 220] width 229 height 244
click at [120, 306] on img "Ask AI" at bounding box center [120, 313] width 16 height 16
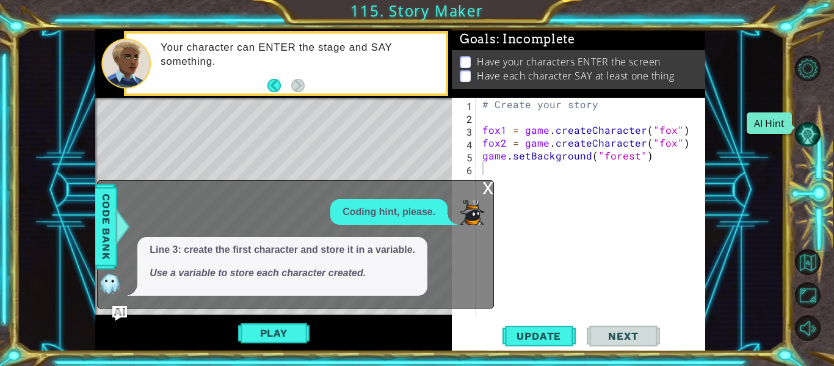
click at [816, 124] on button "AI Hint" at bounding box center [808, 135] width 26 height 26
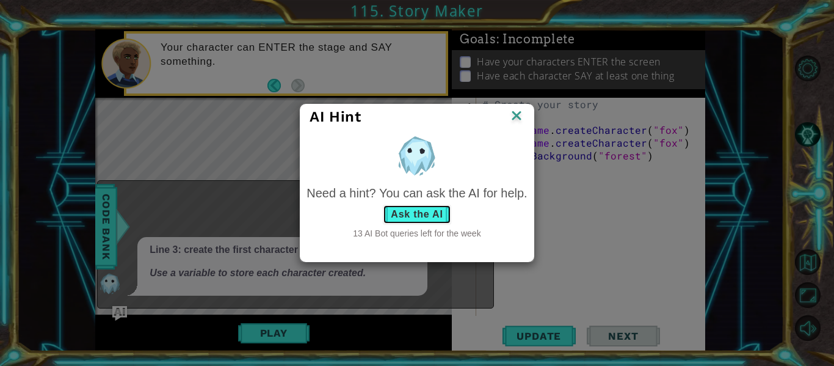
click at [394, 214] on button "Ask the AI" at bounding box center [417, 215] width 68 height 20
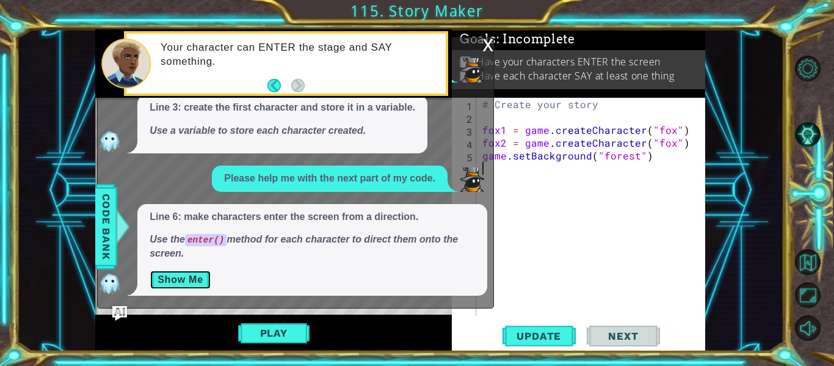
click at [170, 279] on button "Show Me" at bounding box center [181, 280] width 62 height 20
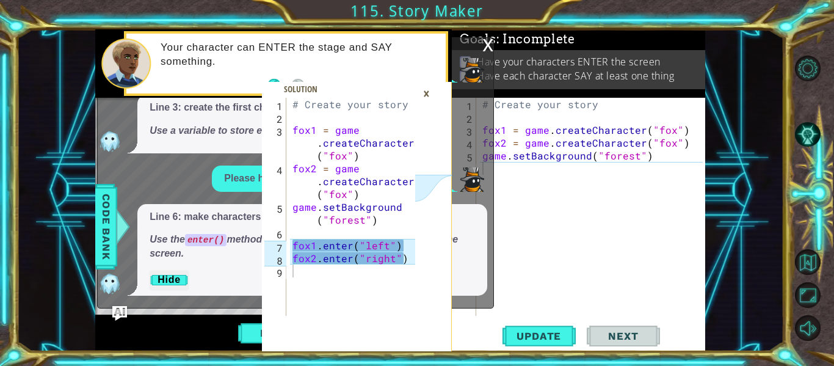
click at [501, 178] on div "# Create your story fox1 = game . createCharacter ( "fox" ) fox2 = game . creat…" at bounding box center [594, 220] width 229 height 244
click at [430, 84] on div "×" at bounding box center [426, 93] width 19 height 21
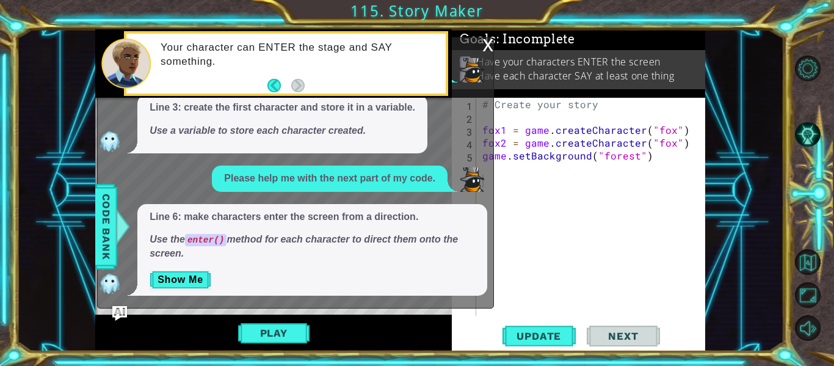
click at [487, 44] on div "x" at bounding box center [487, 44] width 11 height 12
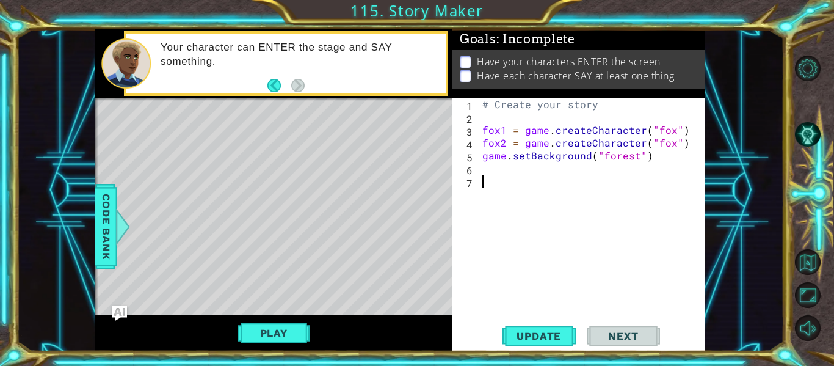
click at [488, 191] on div "# Create your story fox1 = game . createCharacter ( "fox" ) fox2 = game . creat…" at bounding box center [594, 220] width 229 height 244
click at [117, 319] on img "Ask AI" at bounding box center [120, 313] width 16 height 16
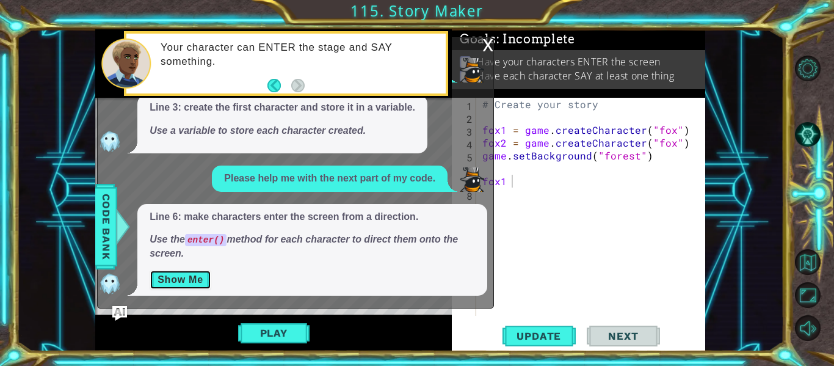
click at [172, 279] on button "Show Me" at bounding box center [181, 280] width 62 height 20
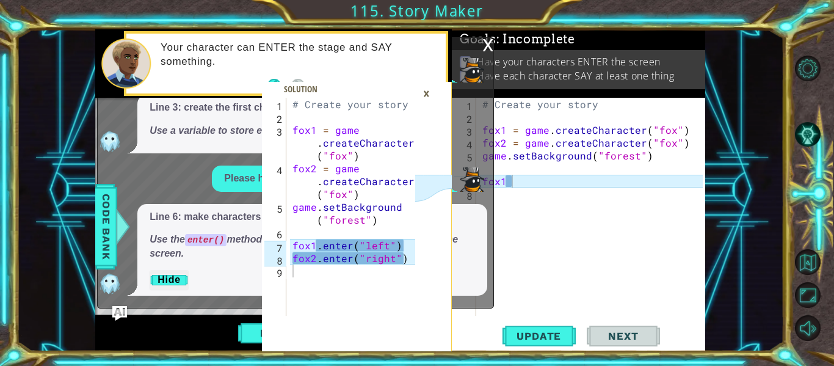
click at [418, 98] on div "×" at bounding box center [426, 93] width 19 height 21
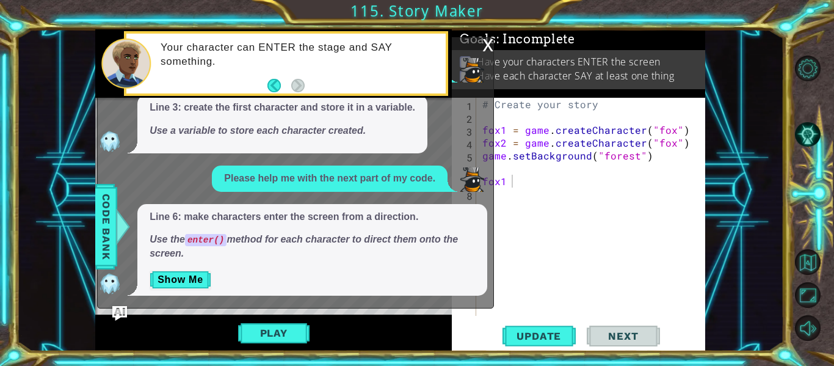
click at [552, 176] on div "# Create your story fox1 = game . createCharacter ( "fox" ) fox2 = game . creat…" at bounding box center [594, 220] width 229 height 244
type textarea "fox1.enter"
click at [168, 280] on button "Show Me" at bounding box center [181, 280] width 62 height 20
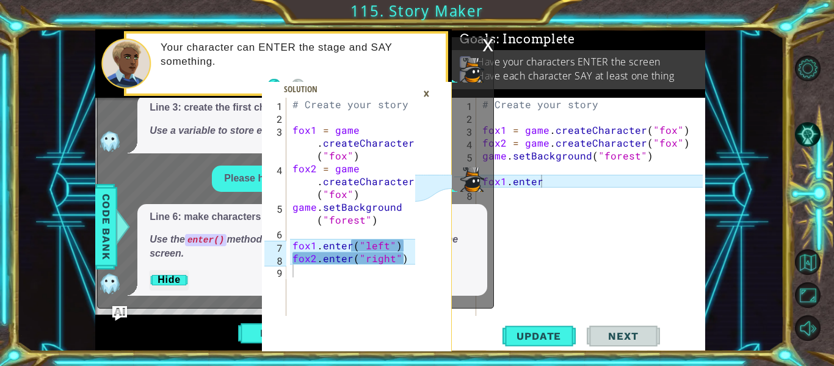
click at [434, 90] on div "×" at bounding box center [426, 93] width 19 height 21
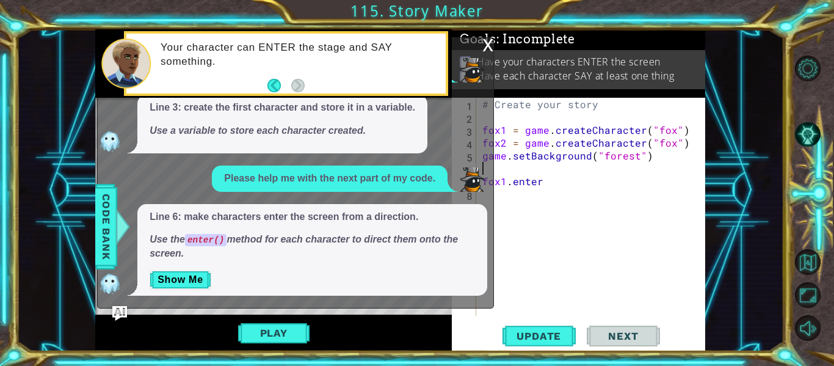
click at [545, 174] on div "# Create your story fox1 = game . createCharacter ( "fox" ) fox2 = game . creat…" at bounding box center [594, 220] width 229 height 244
click at [545, 180] on div "# Create your story fox1 = game . createCharacter ( "fox" ) fox2 = game . creat…" at bounding box center [594, 220] width 229 height 244
type textarea "fox1.enter("left"
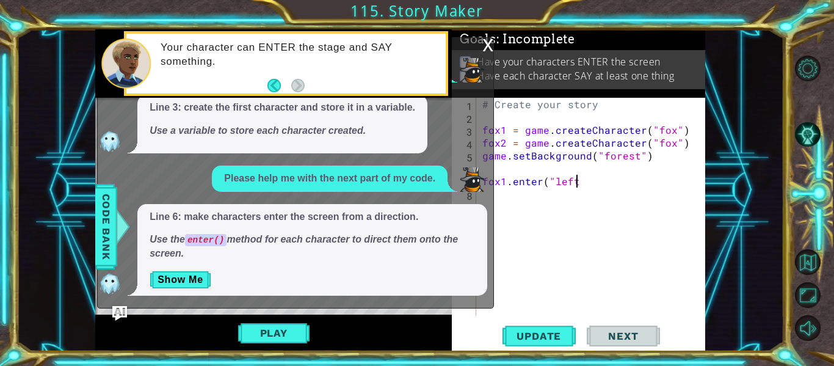
scroll to position [0, 5]
type textarea "'"
type textarea "fox1.enter("left")"
click at [572, 326] on button "Update" at bounding box center [539, 336] width 73 height 25
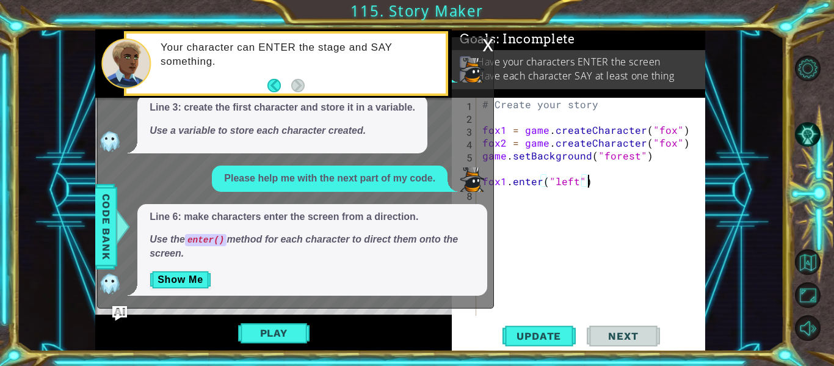
click at [489, 38] on div "x" at bounding box center [487, 44] width 11 height 12
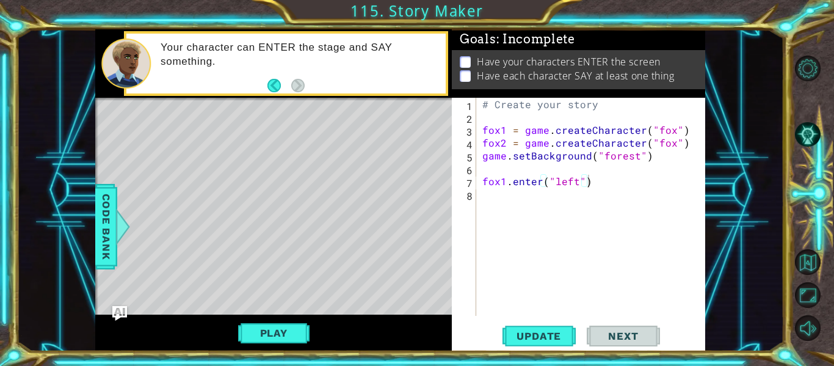
click at [533, 322] on div "fox1.enter("left") 1 2 3 4 5 6 7 8 # Create your story fox1 = game . createChar…" at bounding box center [578, 224] width 253 height 253
click at [537, 326] on button "Update" at bounding box center [539, 336] width 73 height 25
click at [487, 203] on div "# Create your story fox1 = game . createCharacter ( "fox" ) fox2 = game . creat…" at bounding box center [594, 220] width 229 height 244
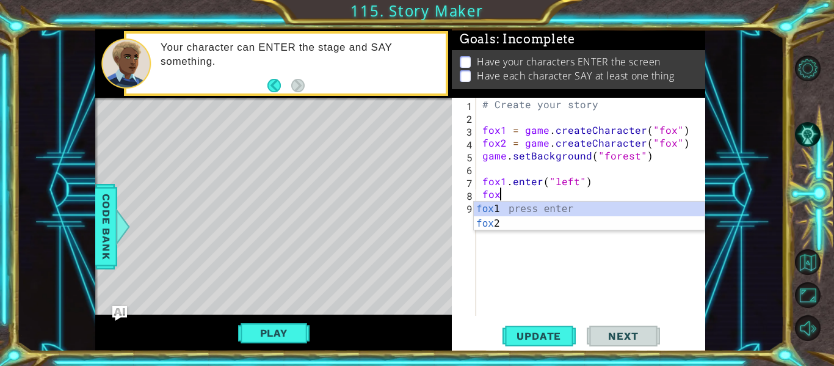
scroll to position [0, 1]
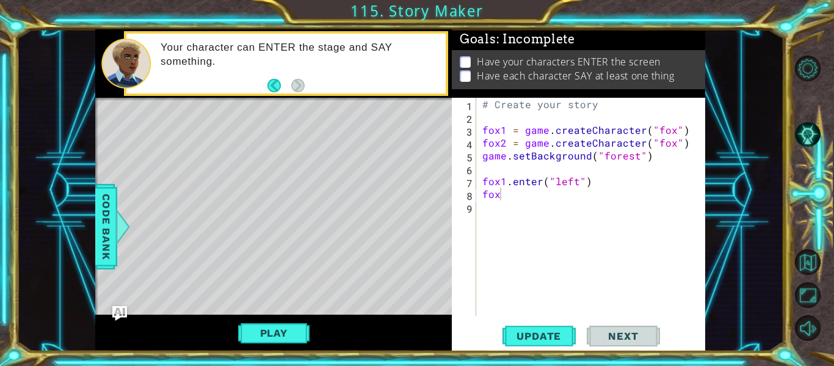
click at [495, 230] on body "1 2 3 4 5 6 7 8 9 # Create your story fox1 = game . createCharacter ( "fox" ) f…" at bounding box center [417, 183] width 834 height 366
click at [503, 198] on div "# Create your story fox1 = game . createCharacter ( "fox" ) fox2 = game . creat…" at bounding box center [594, 220] width 229 height 244
type textarea "fox2.enter("right")"
click at [537, 335] on span "Update" at bounding box center [538, 336] width 69 height 12
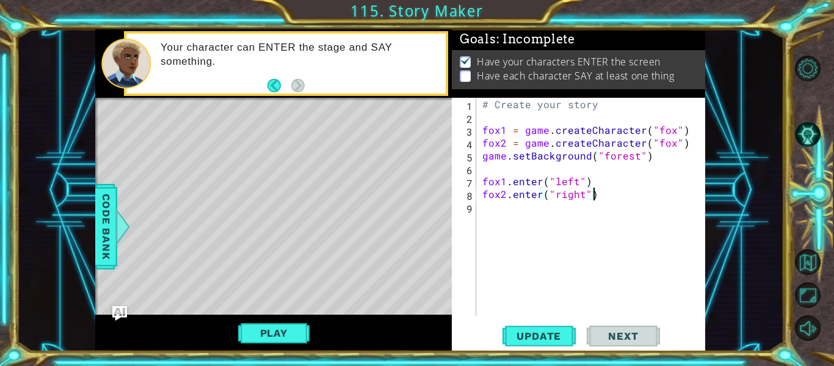
click at [495, 208] on div "# Create your story fox1 = game . createCharacter ( "fox" ) fox2 = game . creat…" at bounding box center [594, 220] width 229 height 244
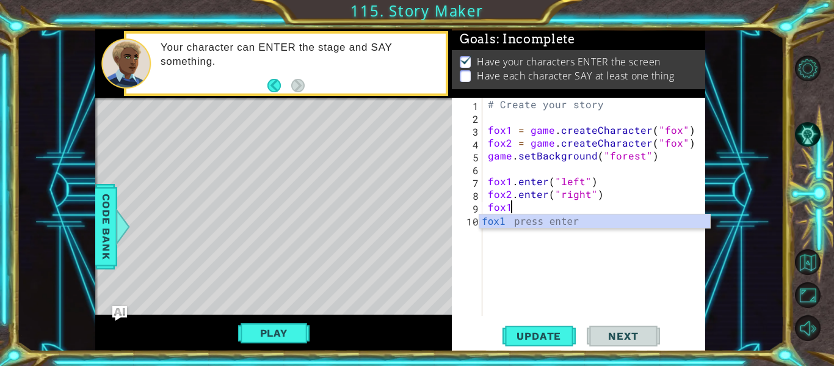
scroll to position [0, 1]
type textarea "fox1"
click at [114, 311] on img "Ask AI" at bounding box center [120, 313] width 16 height 16
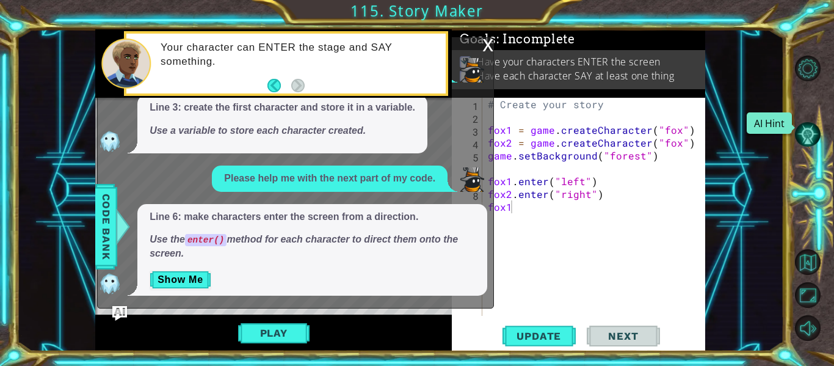
click at [810, 136] on button "AI Hint" at bounding box center [808, 135] width 26 height 26
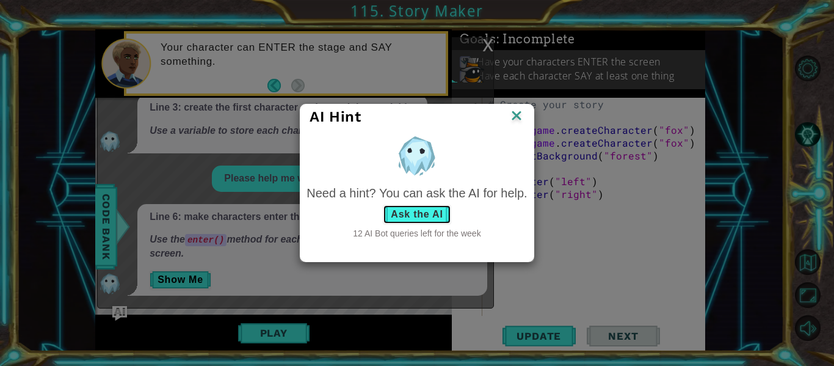
click at [426, 208] on button "Ask the AI" at bounding box center [417, 215] width 68 height 20
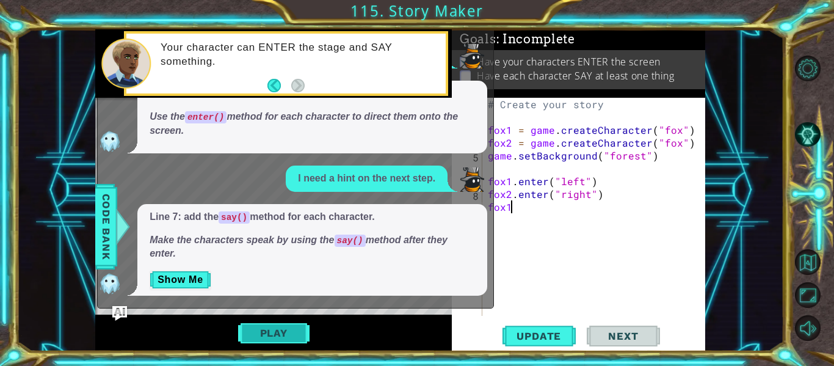
scroll to position [31, 0]
click at [197, 272] on button "Show Me" at bounding box center [181, 280] width 62 height 20
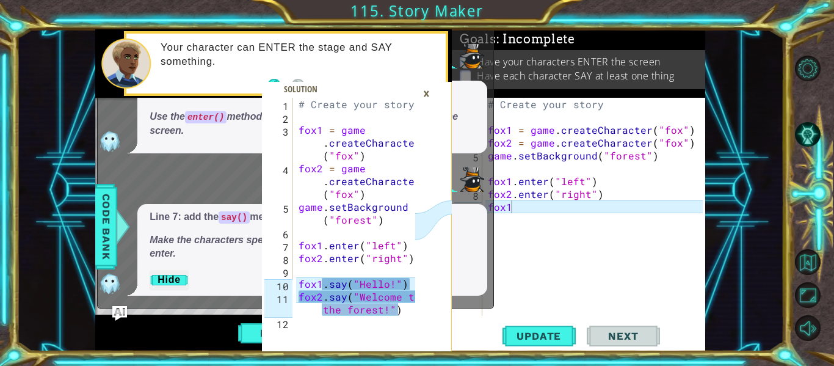
click at [432, 95] on div "×" at bounding box center [426, 93] width 19 height 21
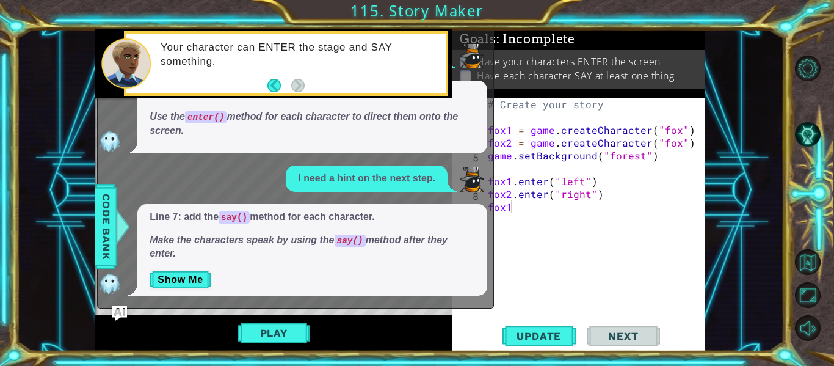
scroll to position [0, 0]
click at [523, 221] on div "# Create your story fox1 = game . createCharacter ( "fox" ) fox2 = game . creat…" at bounding box center [597, 220] width 224 height 244
click at [517, 209] on div "# Create your story fox1 = game . createCharacter ( "fox" ) fox2 = game . creat…" at bounding box center [597, 220] width 224 height 244
click at [539, 330] on span "Update" at bounding box center [538, 336] width 69 height 12
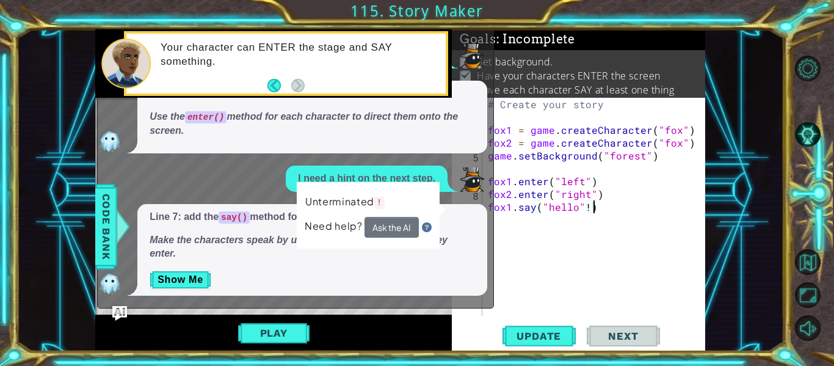
click at [540, 208] on div "# Create your story fox1 = game . createCharacter ( "fox" ) fox2 = game . creat…" at bounding box center [597, 220] width 224 height 244
click at [534, 206] on div "# Create your story fox1 = game . createCharacter ( "fox" ) fox2 = game . creat…" at bounding box center [597, 220] width 224 height 244
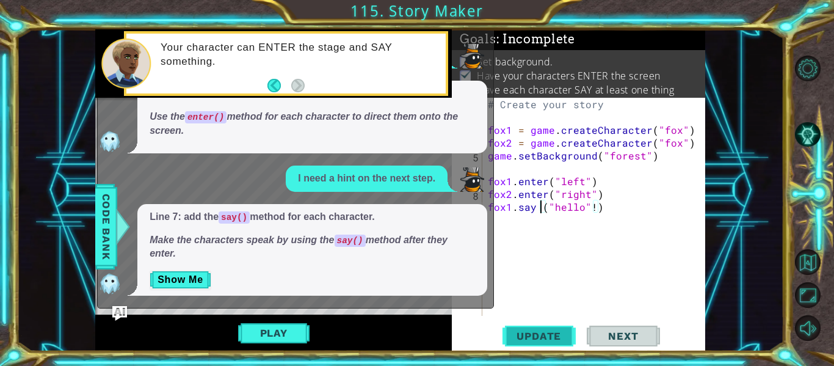
click at [536, 338] on span "Update" at bounding box center [538, 336] width 69 height 12
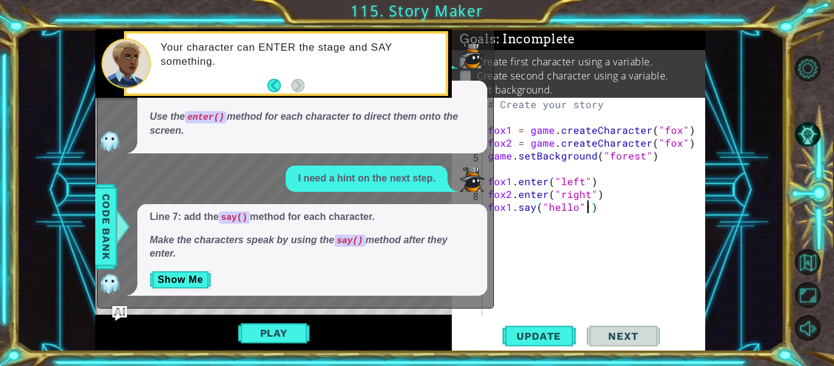
click at [585, 205] on div "# Create your story fox1 = game . createCharacter ( "fox" ) fox2 = game . creat…" at bounding box center [597, 220] width 224 height 244
type textarea "fox1.say("hello!")"
click at [546, 324] on button "Update" at bounding box center [539, 336] width 73 height 25
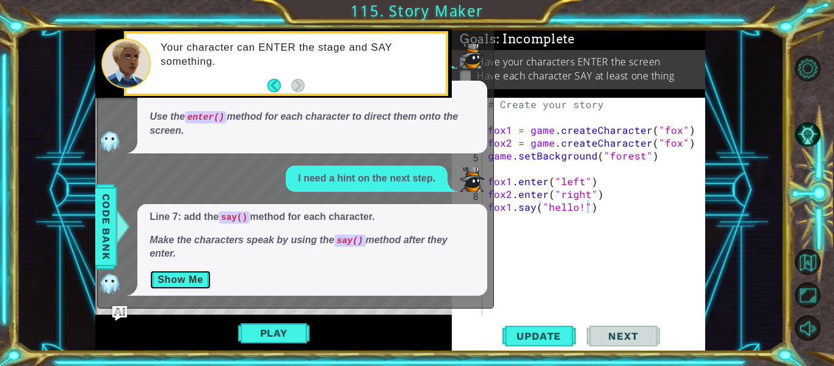
click at [181, 283] on button "Show Me" at bounding box center [181, 280] width 62 height 20
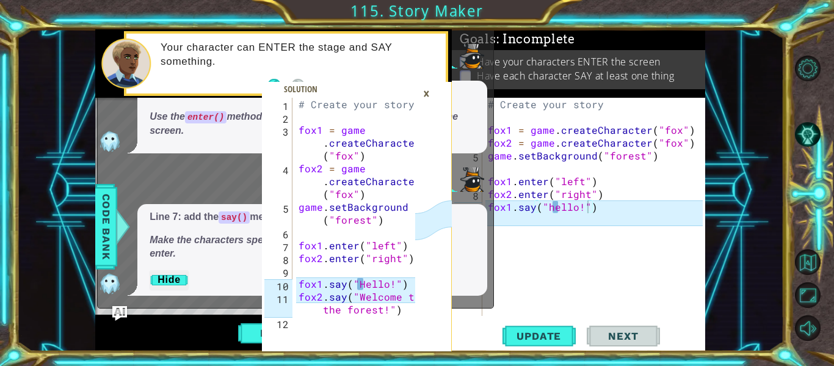
click at [501, 238] on div "# Create your story fox1 = game . createCharacter ( "fox" ) fox2 = game . creat…" at bounding box center [597, 220] width 224 height 244
click at [417, 87] on div "×" at bounding box center [426, 93] width 19 height 21
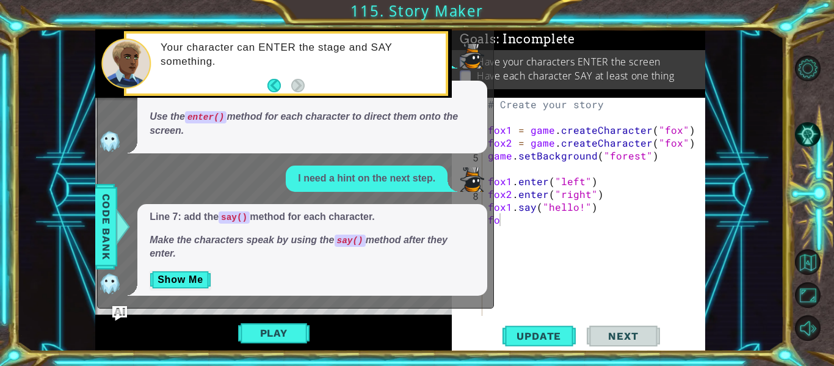
click at [514, 217] on div "# Create your story fox1 = game . createCharacter ( "fox" ) fox2 = game . creat…" at bounding box center [597, 220] width 224 height 244
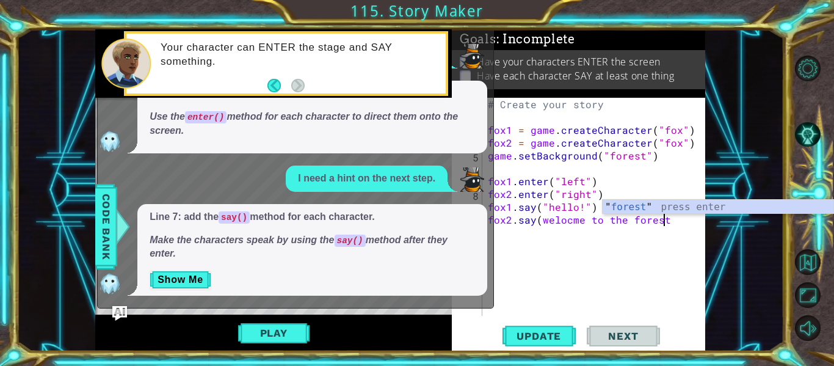
scroll to position [0, 10]
click at [540, 225] on div "# Create your story fox1 = game . createCharacter ( "fox" ) fox2 = game . creat…" at bounding box center [597, 220] width 224 height 244
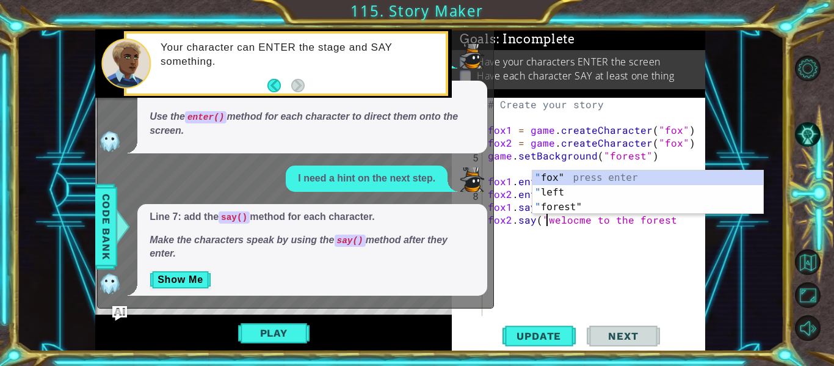
scroll to position [0, 4]
click at [685, 224] on div "# Create your story fox1 = game . createCharacter ( "fox" ) fox2 = game . creat…" at bounding box center [597, 220] width 224 height 244
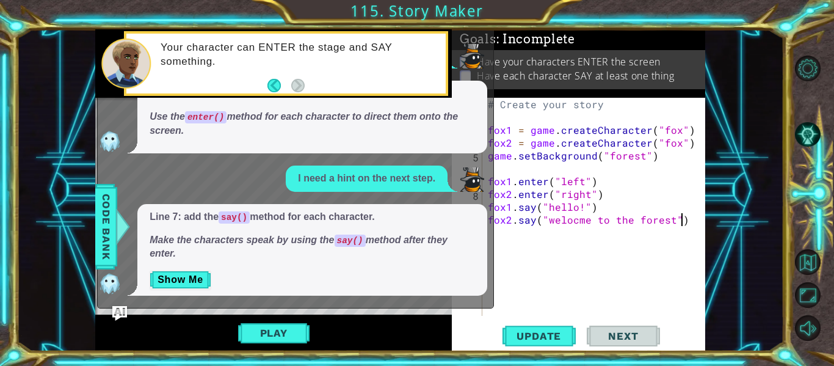
scroll to position [0, 12]
click at [674, 222] on div "# Create your story fox1 = game . createCharacter ( "fox" ) fox2 = game . creat…" at bounding box center [597, 220] width 224 height 244
type textarea "fox2.say("welocme to the forest!")"
click at [550, 349] on div "fox2.say("welocme to the forest!") 1 2 3 4 5 6 7 8 9 10 11 # Create your story …" at bounding box center [578, 224] width 253 height 253
click at [545, 344] on button "Update" at bounding box center [539, 336] width 73 height 25
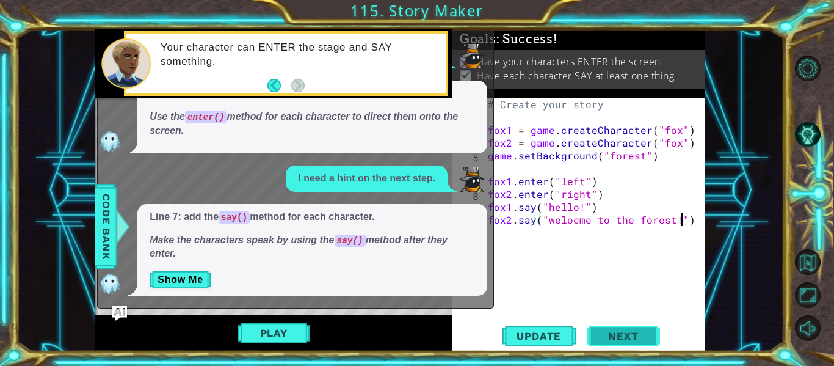
click at [638, 326] on button "Next" at bounding box center [623, 336] width 73 height 25
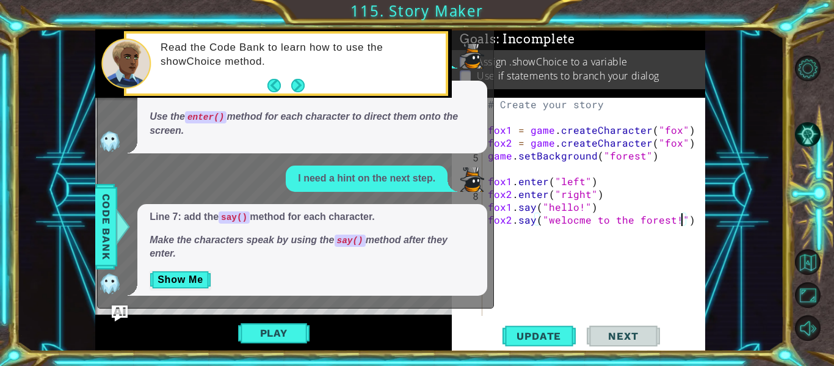
click at [119, 310] on img "Ask AI" at bounding box center [120, 313] width 16 height 16
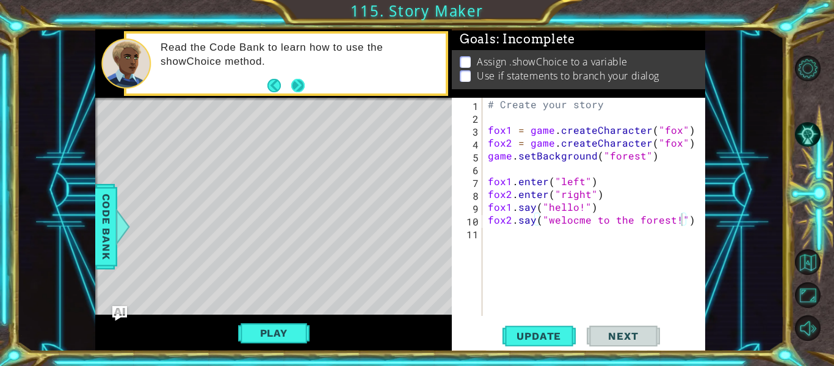
click at [296, 84] on button "Next" at bounding box center [297, 85] width 23 height 23
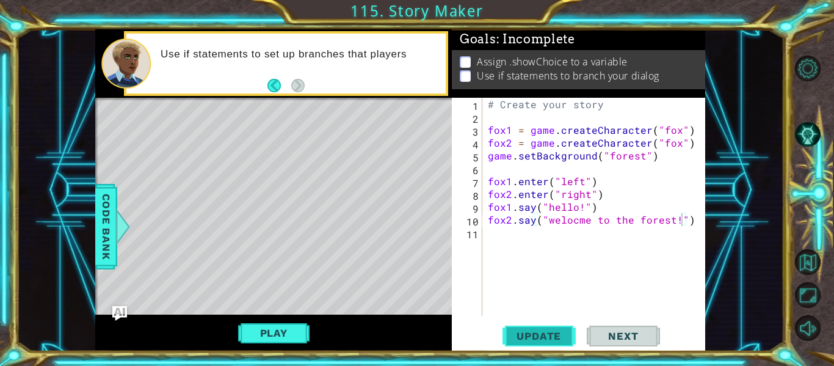
click at [542, 331] on span "Update" at bounding box center [538, 336] width 69 height 12
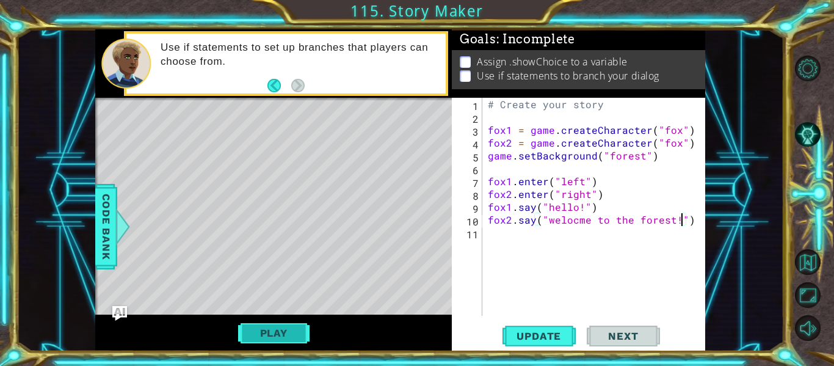
click at [264, 343] on button "Play" at bounding box center [273, 332] width 71 height 23
